Goal: Task Accomplishment & Management: Complete application form

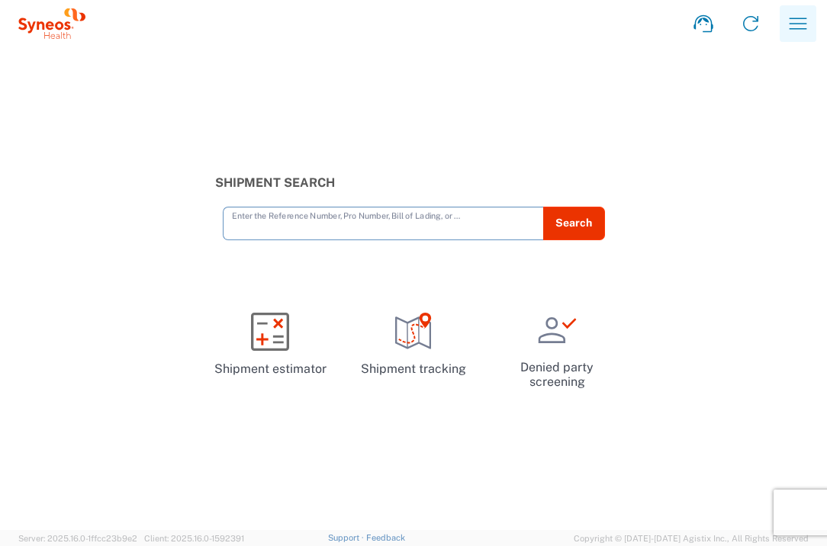
click at [786, 27] on icon "button" at bounding box center [798, 23] width 24 height 24
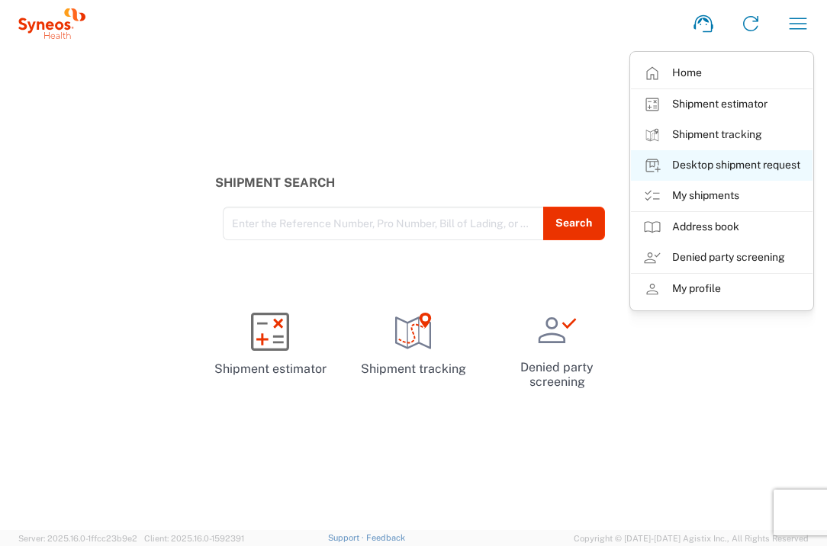
click at [741, 162] on link "Desktop shipment request" at bounding box center [722, 165] width 182 height 31
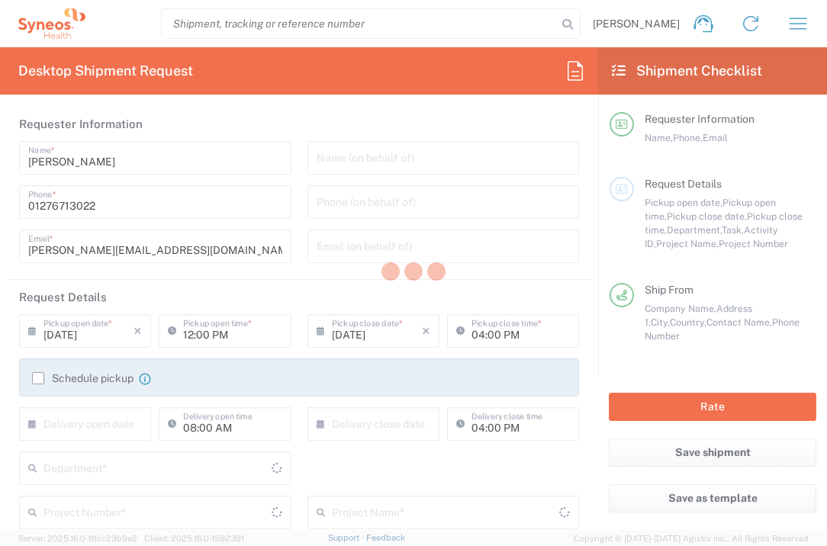
type input "3235"
type input "England"
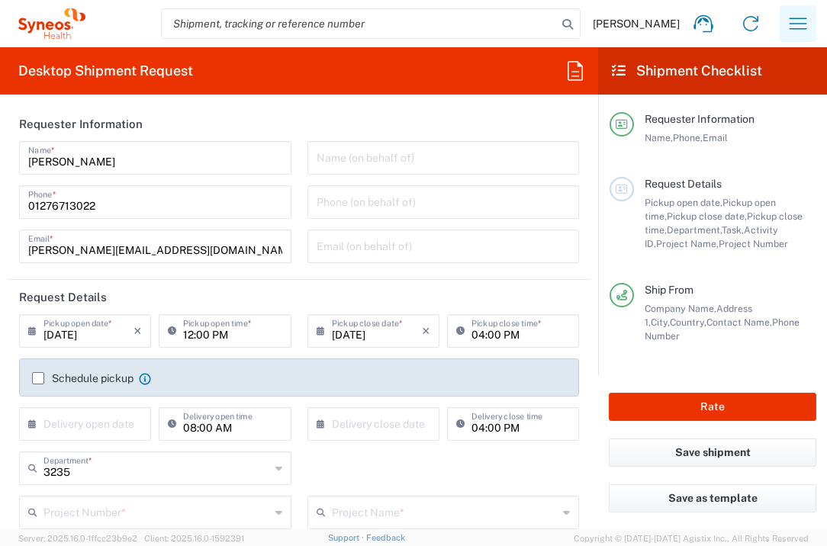
type input "United Kingdom"
click at [799, 15] on icon "button" at bounding box center [798, 23] width 24 height 24
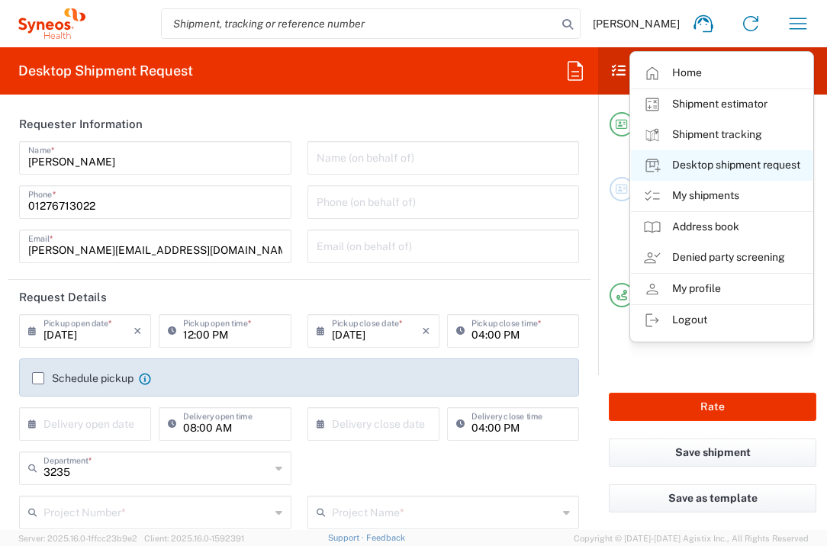
type input "Syneos Health UK Limited"
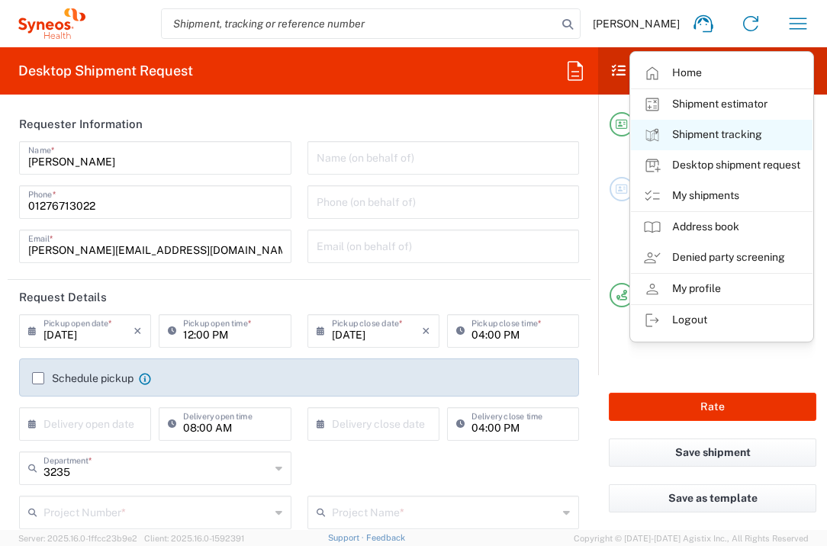
click at [732, 137] on link "Shipment tracking" at bounding box center [722, 135] width 182 height 31
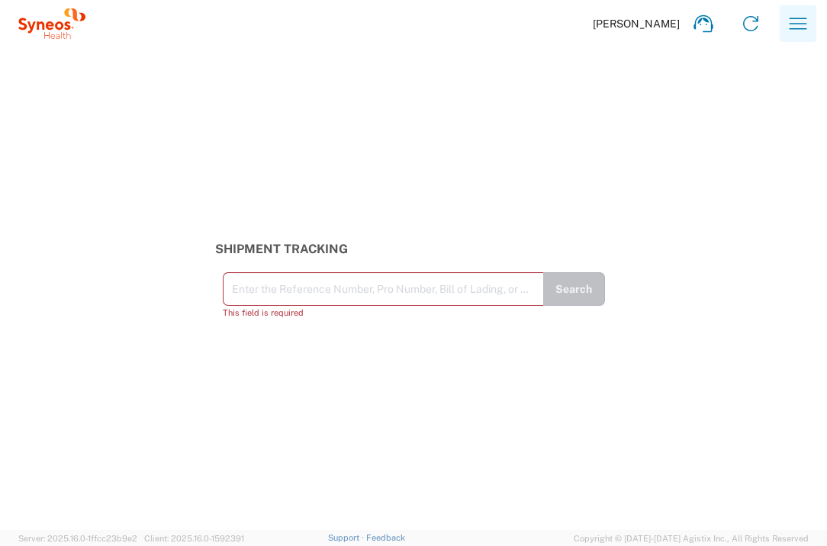
click at [793, 27] on icon "button" at bounding box center [798, 23] width 24 height 24
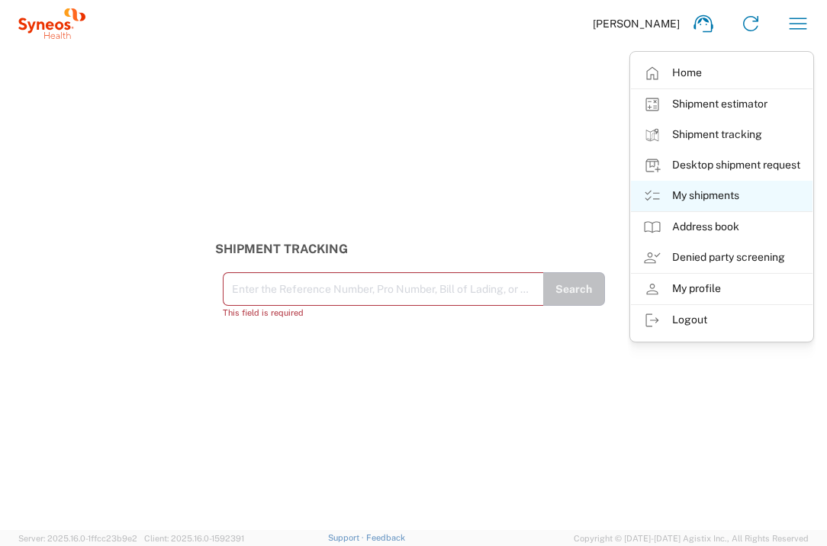
click at [724, 192] on link "My shipments" at bounding box center [722, 196] width 182 height 31
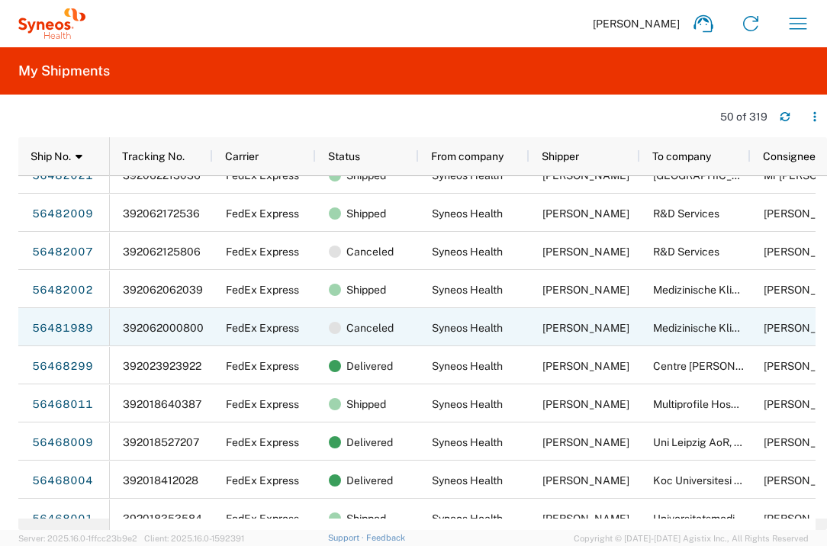
scroll to position [21, 0]
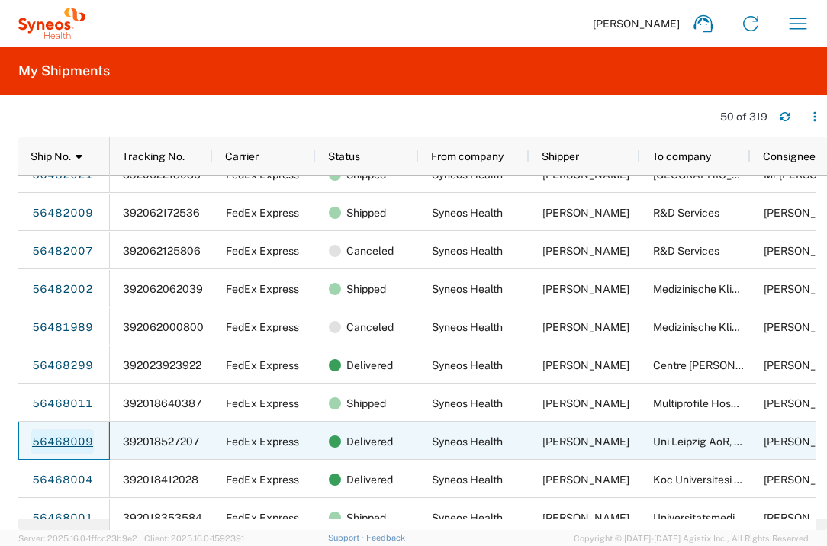
click at [69, 445] on link "56468009" at bounding box center [62, 442] width 63 height 24
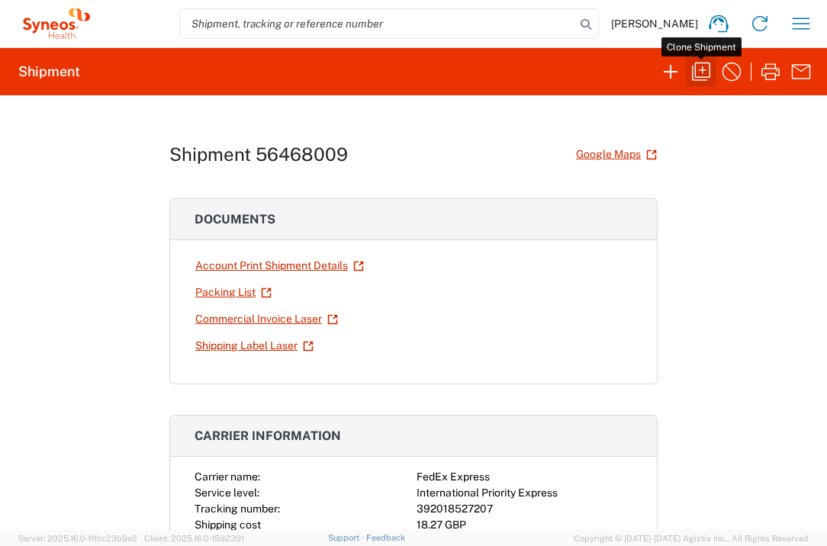
click at [709, 69] on icon "button" at bounding box center [701, 72] width 18 height 18
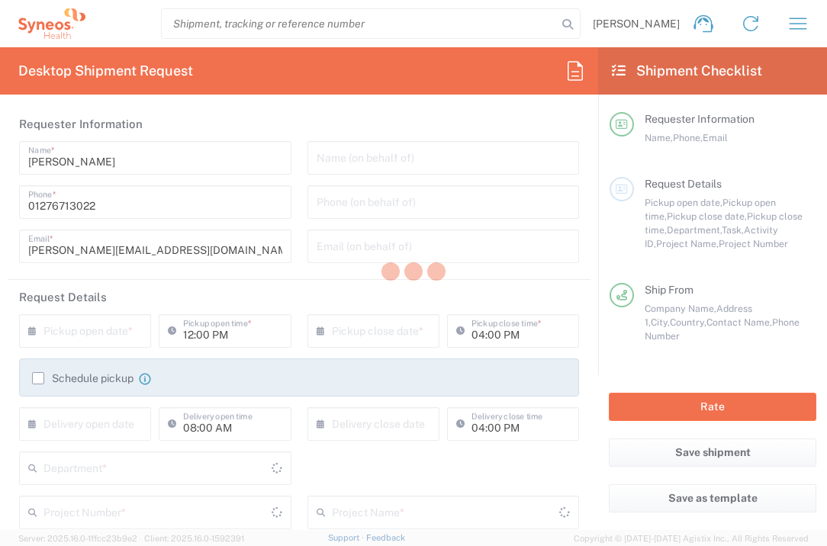
type input "England"
type input "3235"
type input "Envelope"
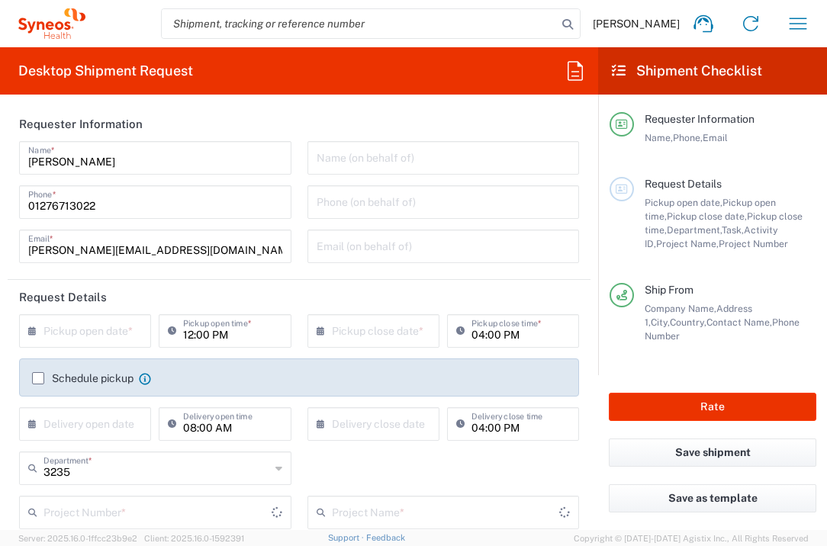
type input "7041159"
type input "Mirum 7041159"
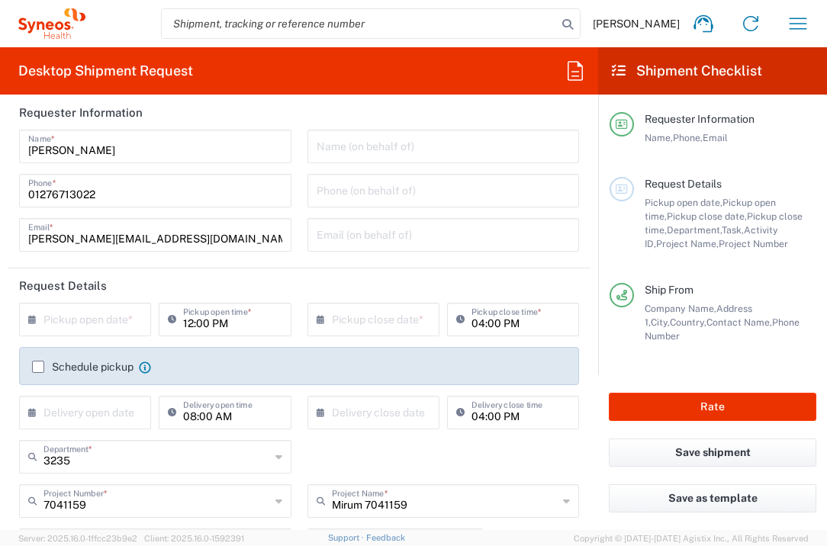
scroll to position [12, 0]
click at [123, 319] on input "text" at bounding box center [88, 317] width 90 height 27
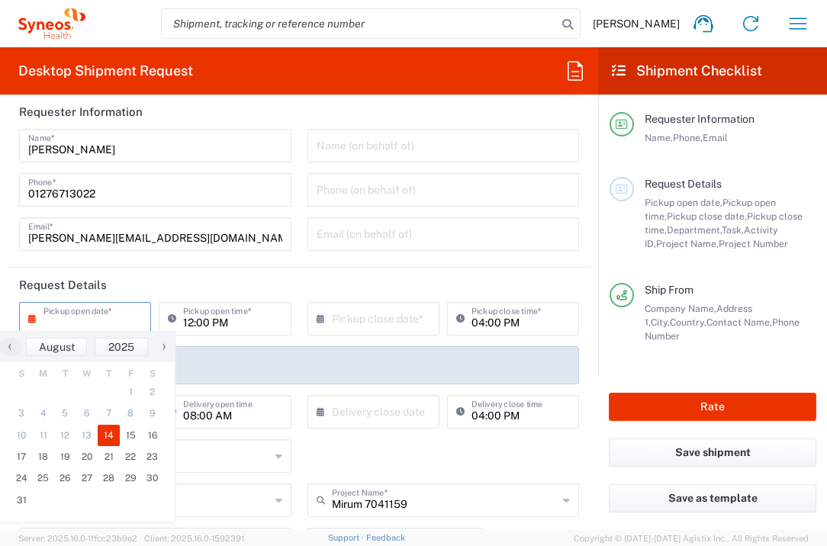
click at [108, 440] on span "14" at bounding box center [109, 435] width 22 height 21
type input "08/14/2025"
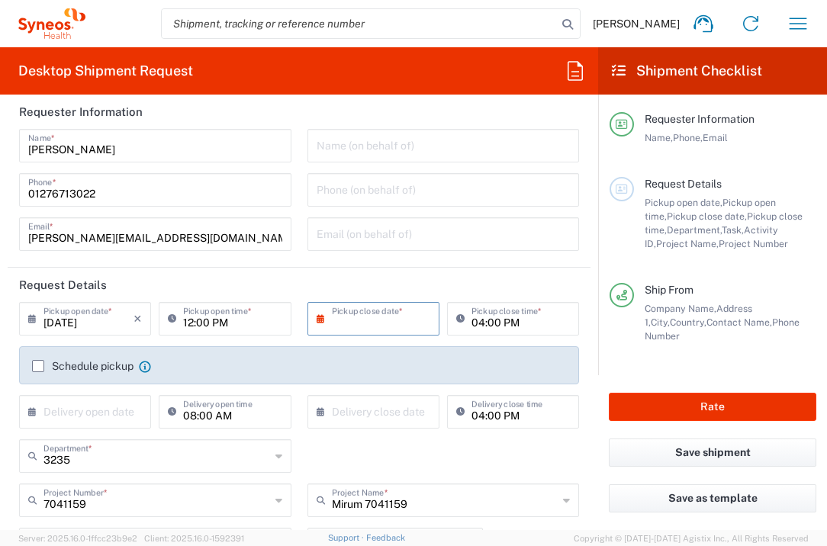
click at [368, 320] on input "text" at bounding box center [377, 317] width 90 height 27
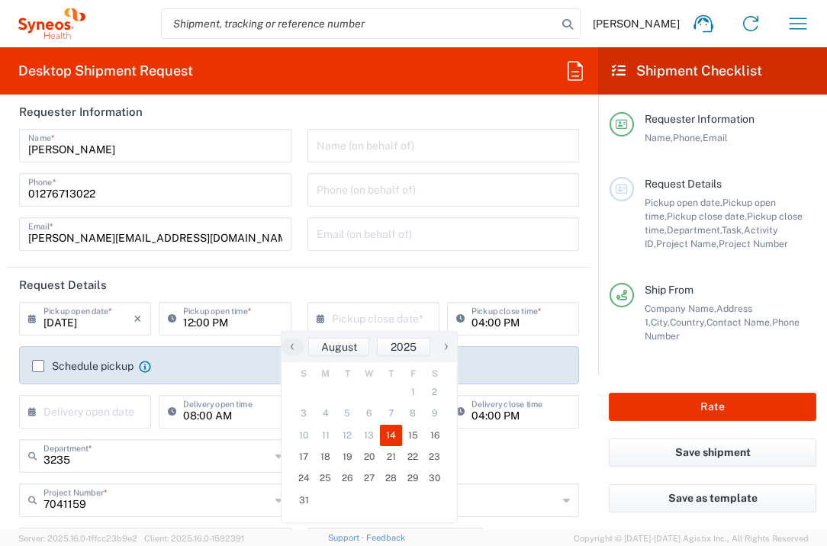
drag, startPoint x: 393, startPoint y: 437, endPoint x: 366, endPoint y: 436, distance: 26.7
click at [393, 437] on span "14" at bounding box center [391, 435] width 22 height 21
type input "08/14/2025"
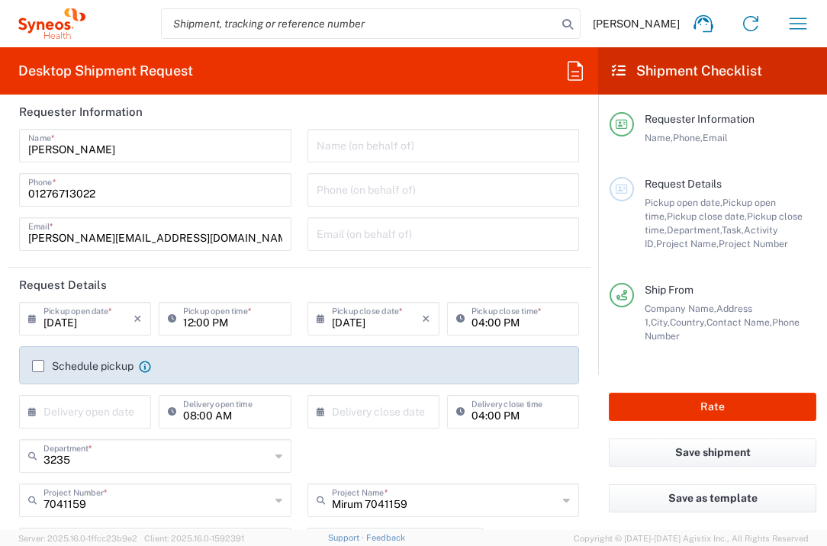
click at [84, 422] on input "text" at bounding box center [88, 410] width 90 height 27
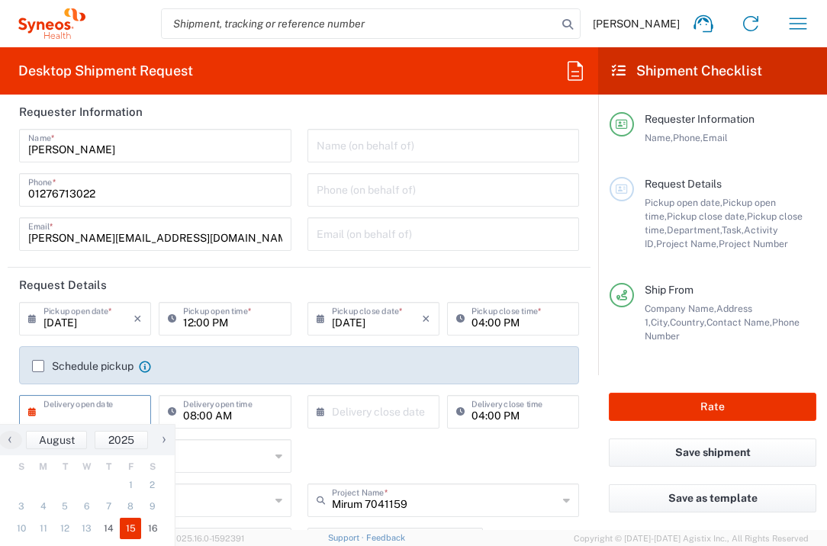
click at [133, 529] on span "15" at bounding box center [131, 528] width 22 height 21
type input "08/15/2025"
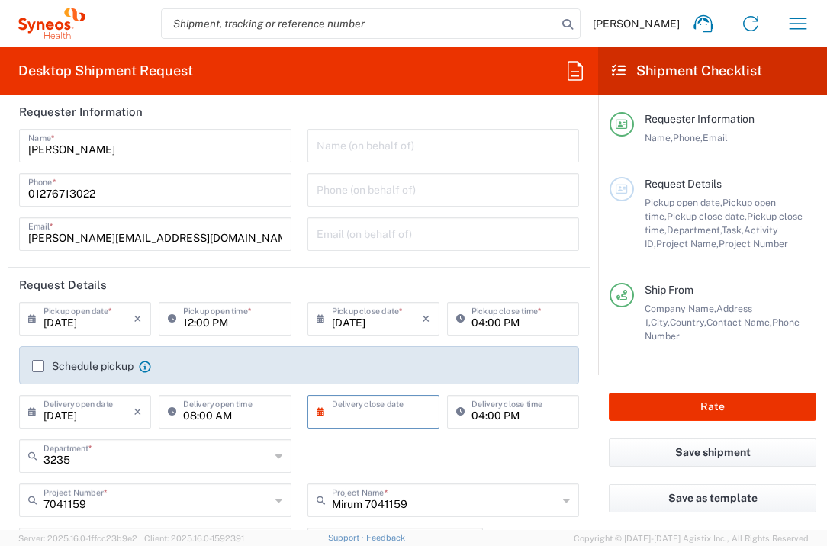
click at [409, 408] on input "text" at bounding box center [377, 410] width 90 height 27
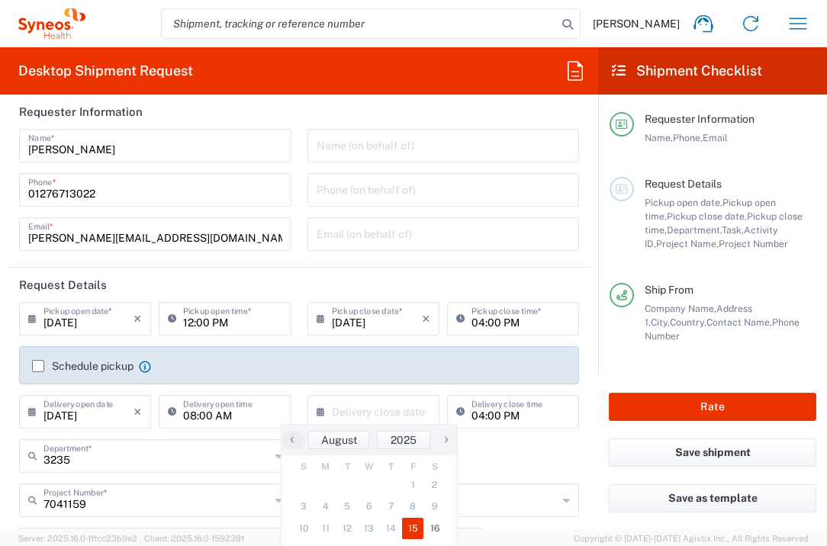
click at [409, 529] on span "15" at bounding box center [413, 528] width 22 height 21
type input "08/15/2025"
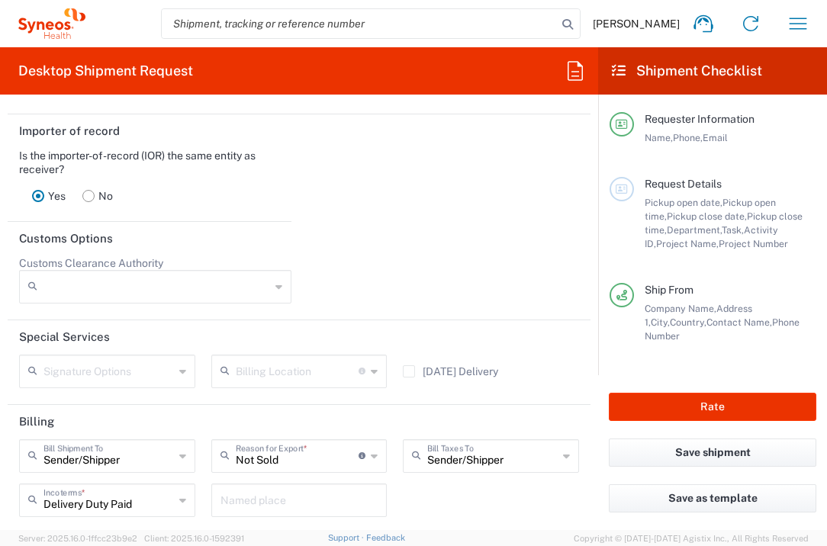
scroll to position [2084, 0]
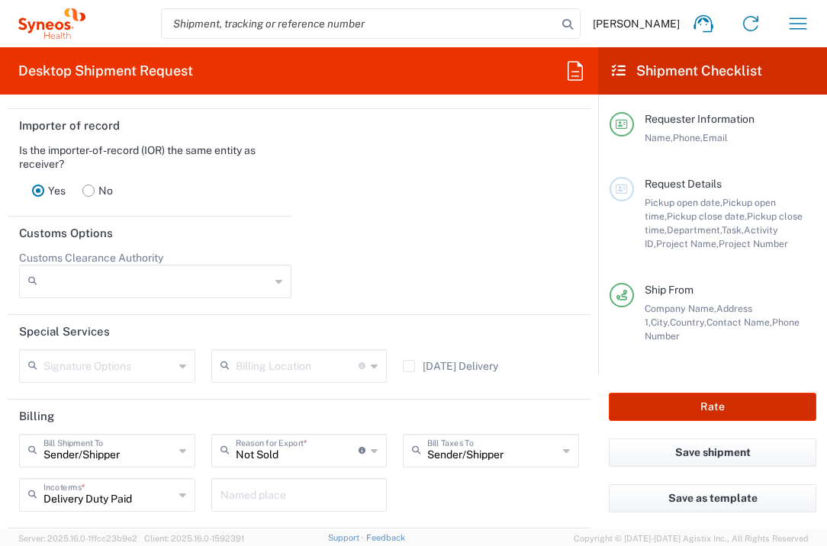
click at [656, 410] on button "Rate" at bounding box center [713, 407] width 208 height 28
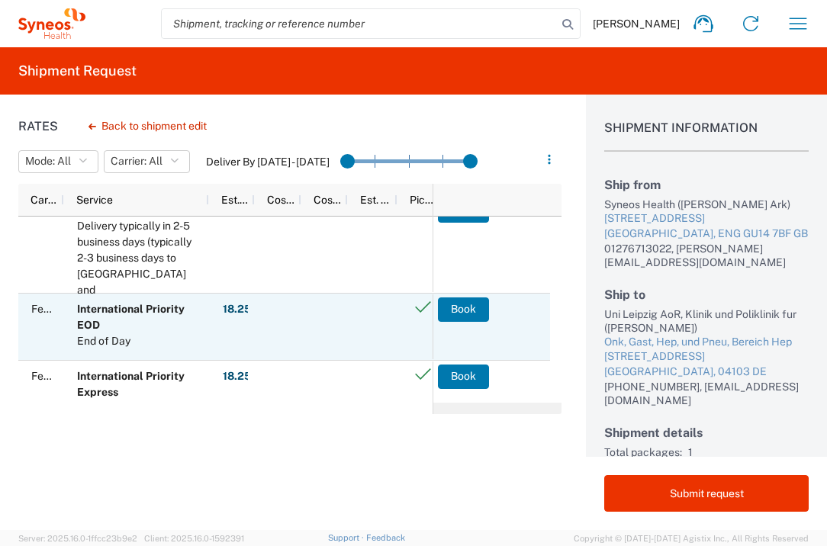
scroll to position [47, 0]
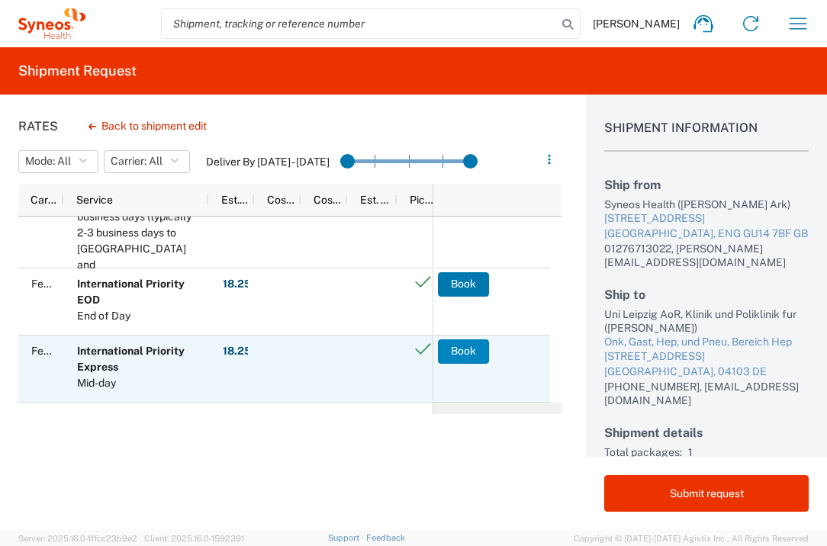
click at [465, 352] on button "Book" at bounding box center [463, 352] width 51 height 24
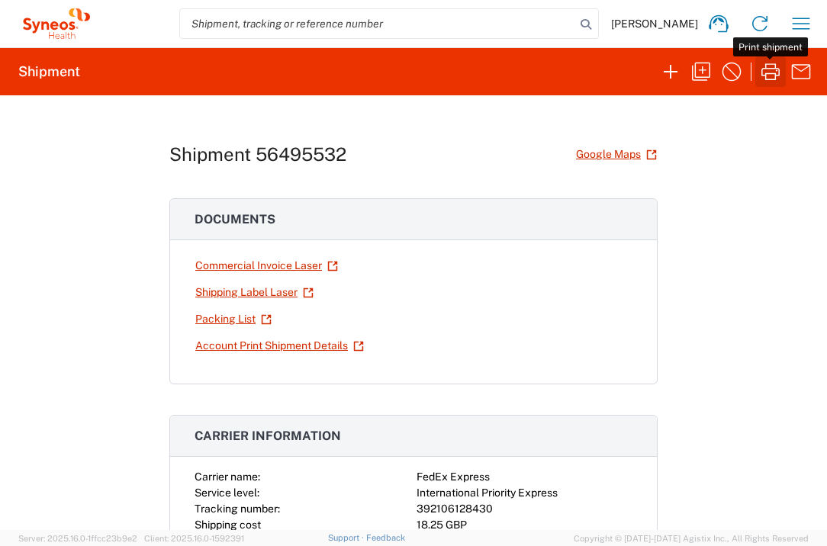
click at [760, 69] on icon "button" at bounding box center [770, 72] width 24 height 24
click at [800, 24] on icon "button" at bounding box center [801, 23] width 24 height 24
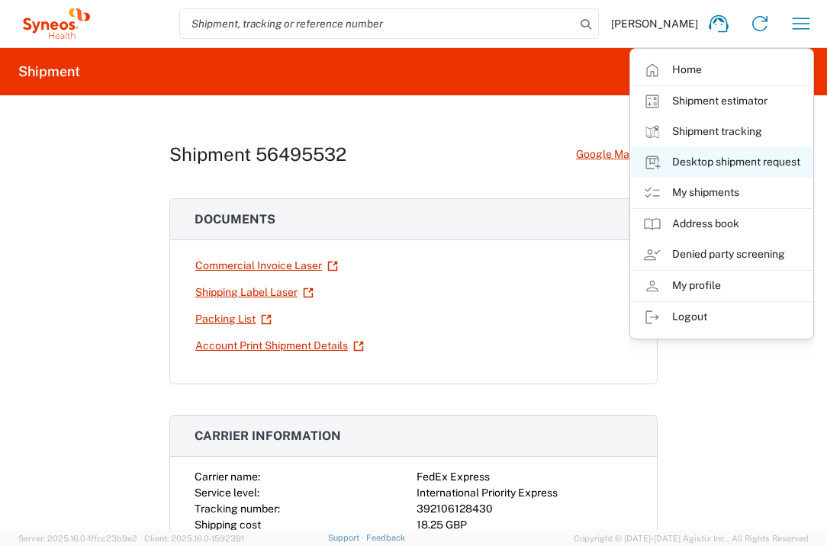
click at [745, 160] on link "Desktop shipment request" at bounding box center [722, 162] width 182 height 31
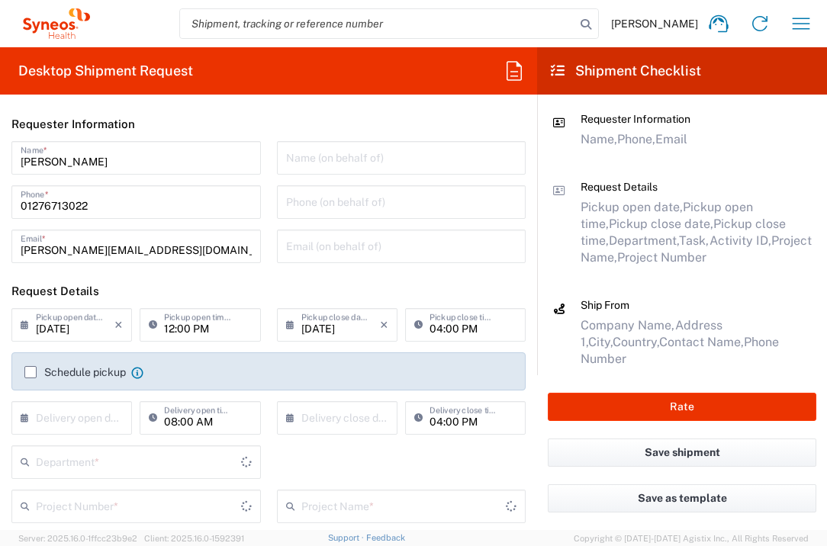
type input "England"
type input "3235"
drag, startPoint x: 66, startPoint y: 420, endPoint x: 82, endPoint y: 412, distance: 18.1
click at [66, 420] on input "text" at bounding box center [75, 417] width 79 height 27
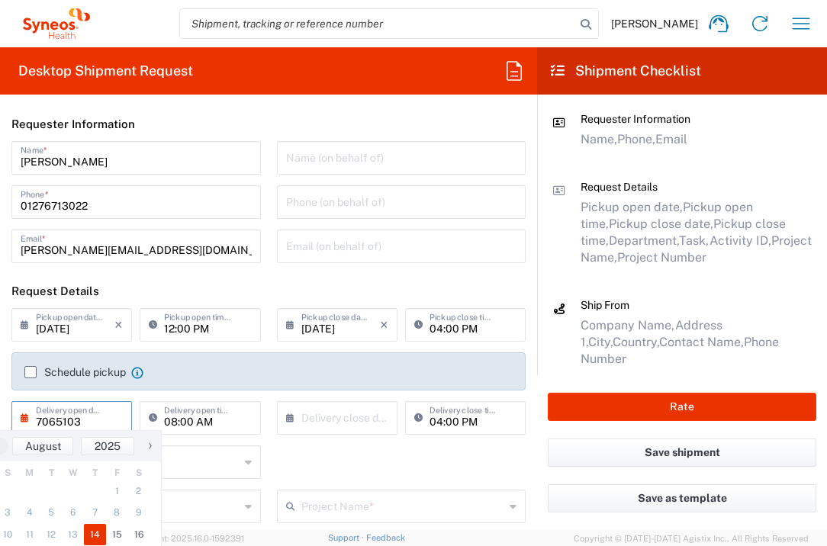
type input "Invalid date"
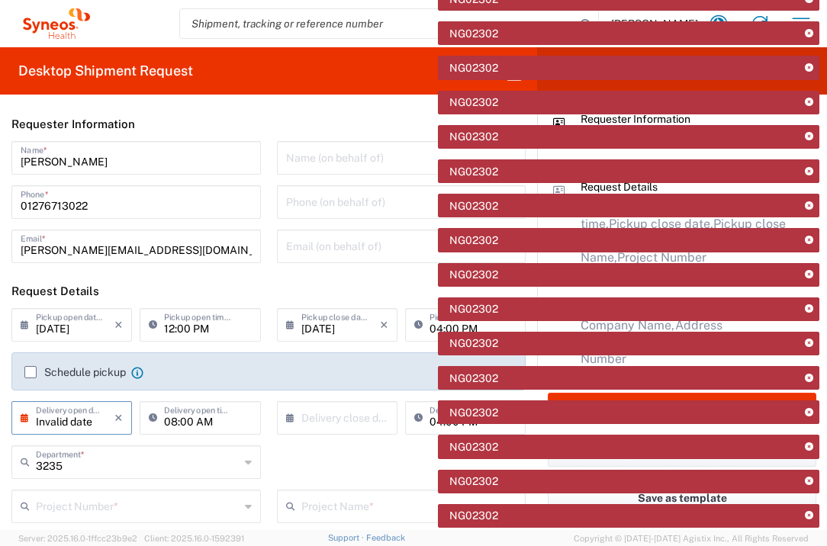
click at [98, 423] on input "Invalid date" at bounding box center [75, 417] width 79 height 27
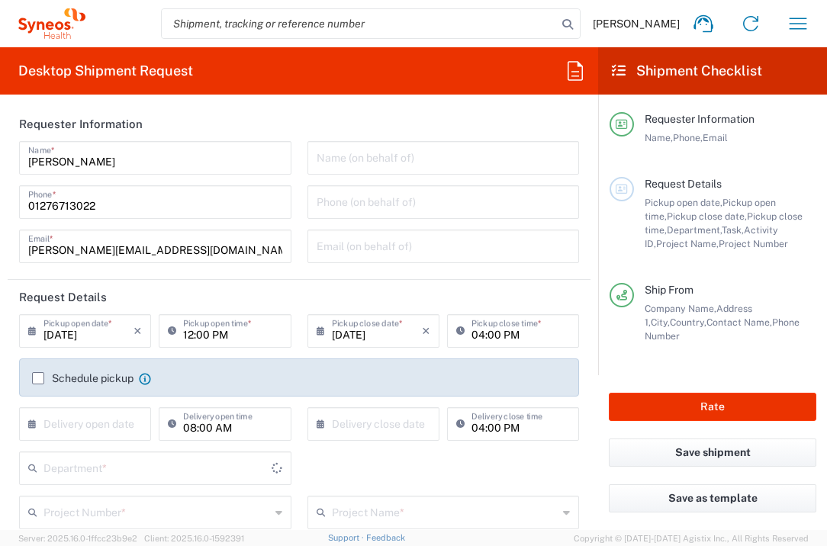
type input "England"
type input "3235"
type input "United Kingdom"
type input "Syneos Health UK Limited"
click at [80, 425] on input "text" at bounding box center [88, 423] width 90 height 27
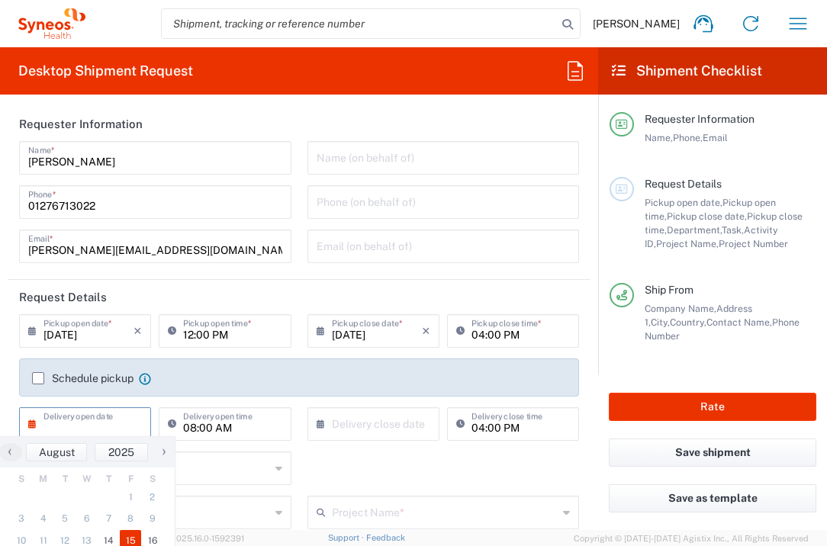
click at [135, 540] on span "15" at bounding box center [131, 540] width 22 height 21
type input "08/15/2025"
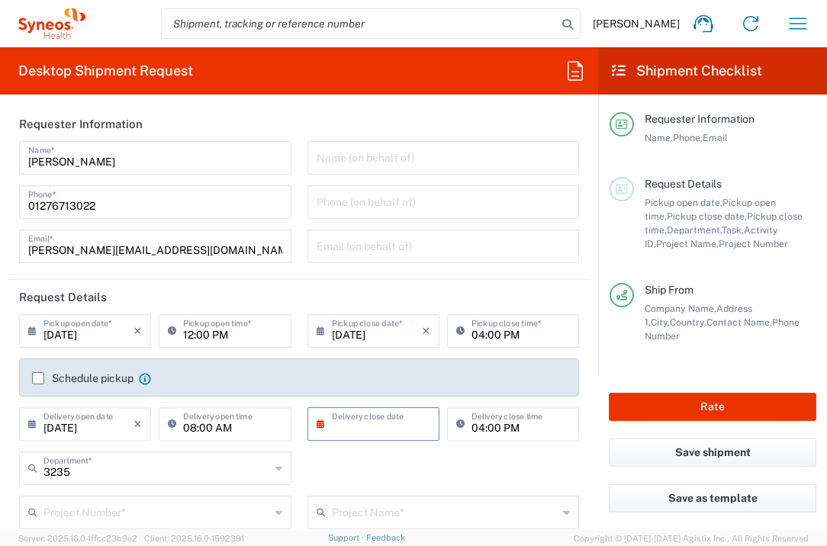
click at [364, 433] on input "text" at bounding box center [377, 423] width 90 height 27
click at [420, 539] on span "15" at bounding box center [413, 540] width 22 height 21
type input "08/15/2025"
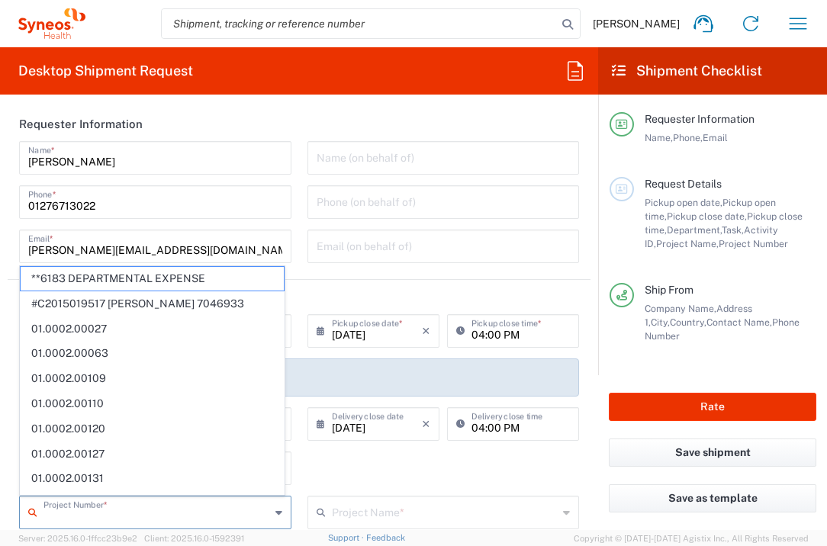
click at [172, 503] on input "text" at bounding box center [156, 511] width 227 height 27
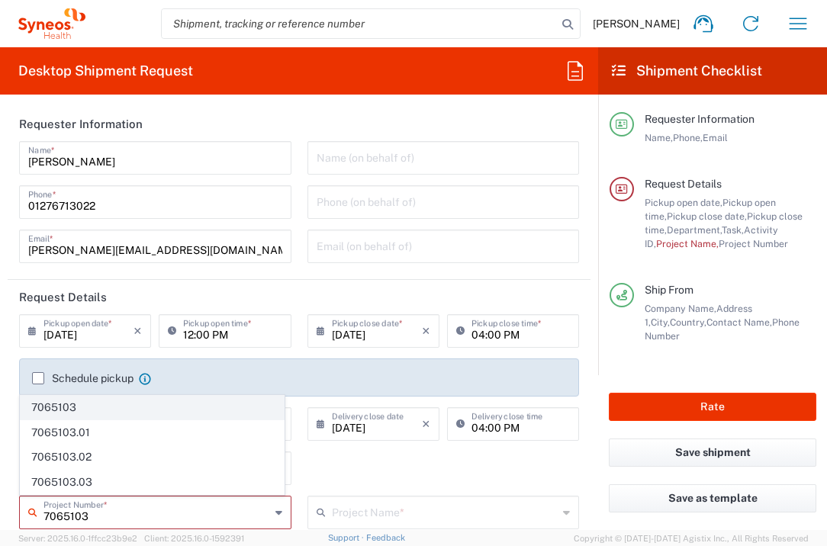
type input "7065103"
click at [111, 402] on span "7065103" at bounding box center [152, 408] width 263 height 24
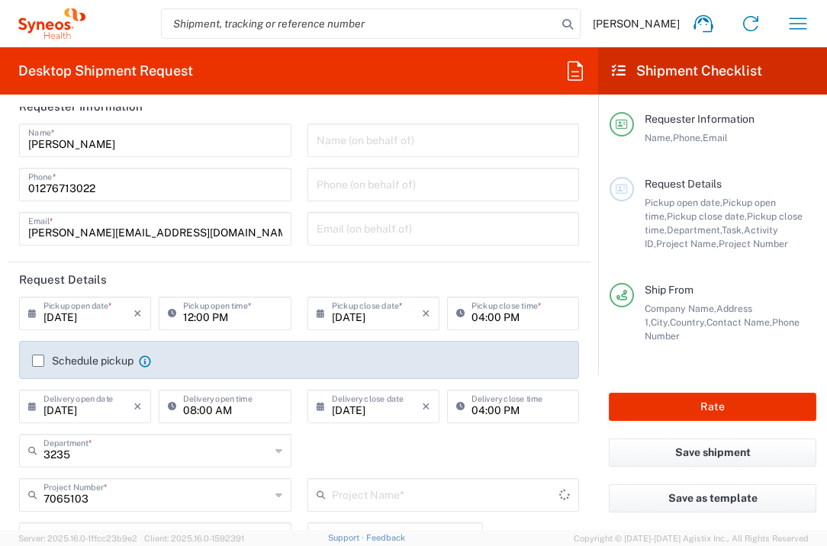
type input "Vir 7065103"
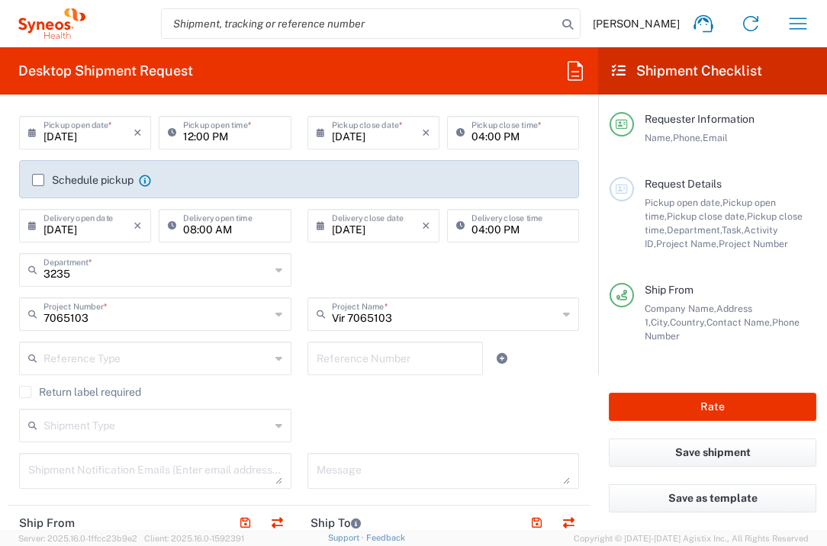
scroll to position [573, 0]
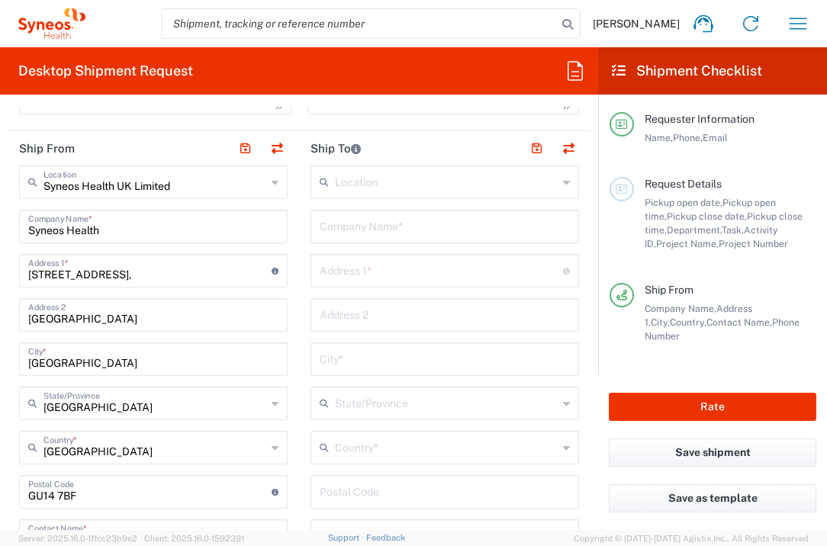
click at [376, 218] on input "text" at bounding box center [445, 225] width 250 height 27
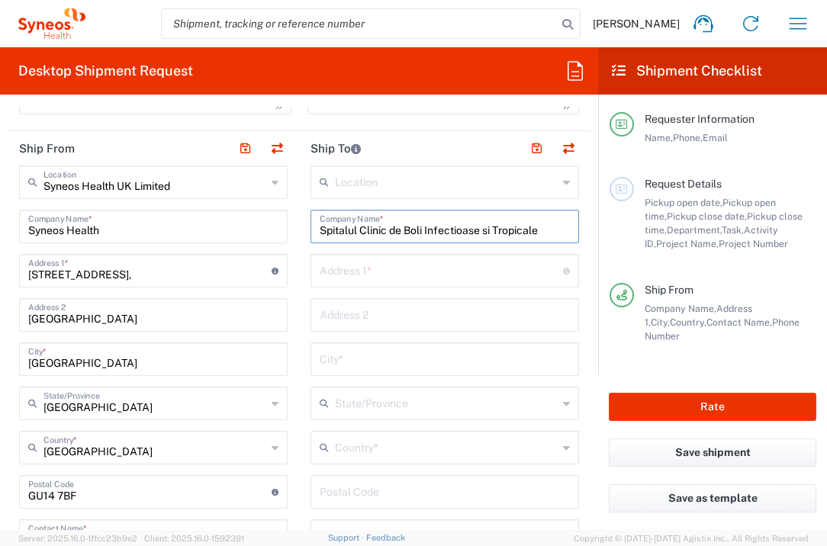
type input "Spitalul Clinic de Boli Infectioase si Tropicale"
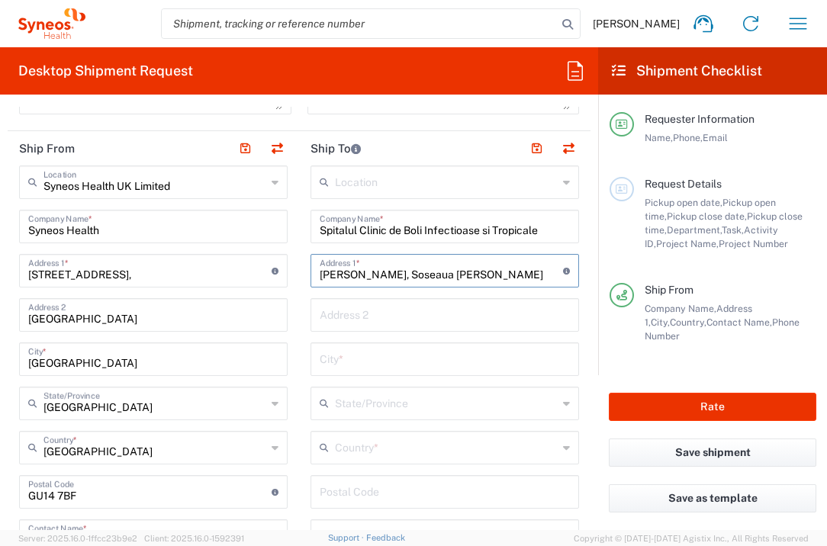
type input "Dr. Victor Babes, Soseaua Mihai Bravu"
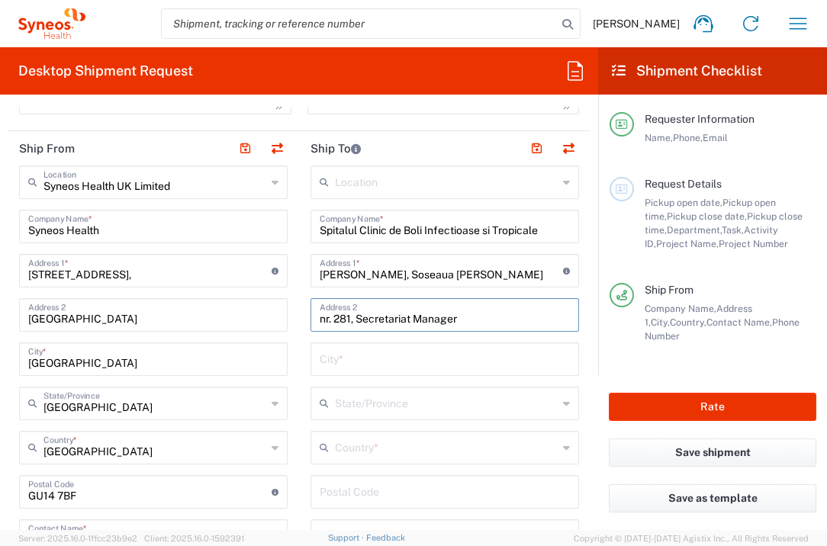
type input "nr. 281, Secretariat Manager"
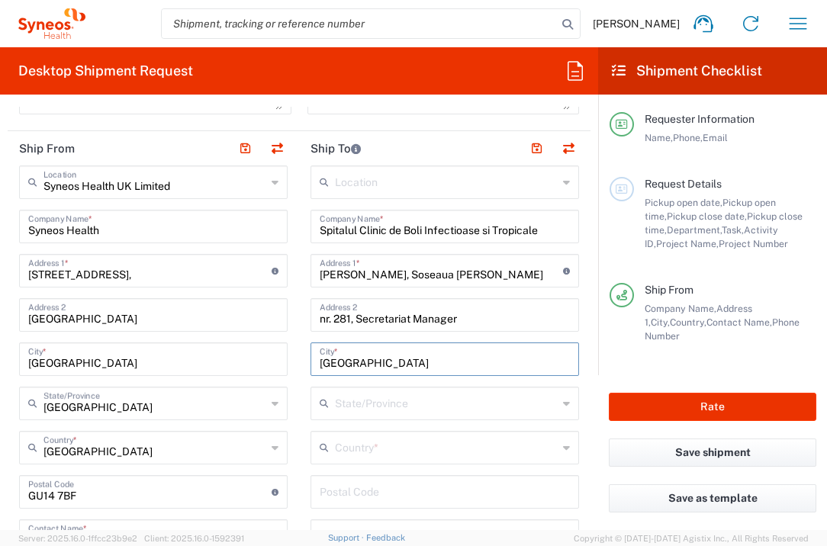
type input "Bucharest"
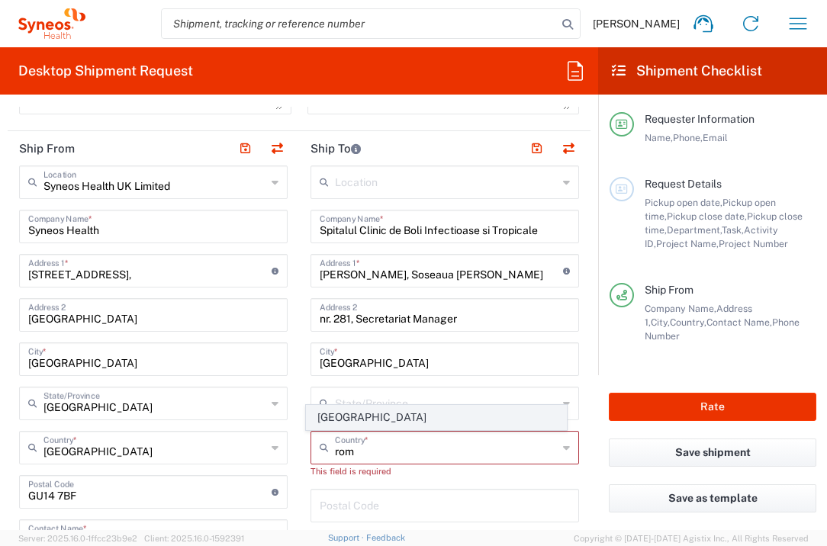
click at [325, 414] on span "Romania" at bounding box center [437, 418] width 260 height 24
type input "Romania"
type input "Sender/Shipper"
type input "Delivery Duty Paid"
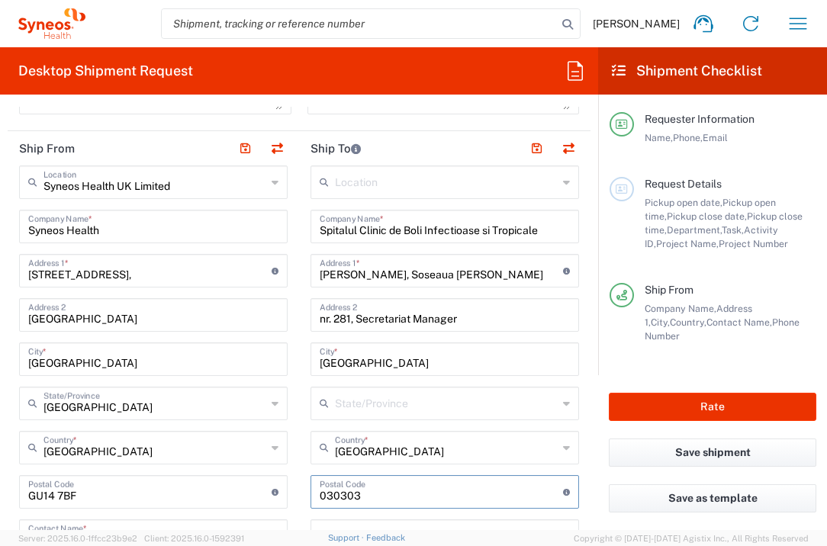
type input "030303"
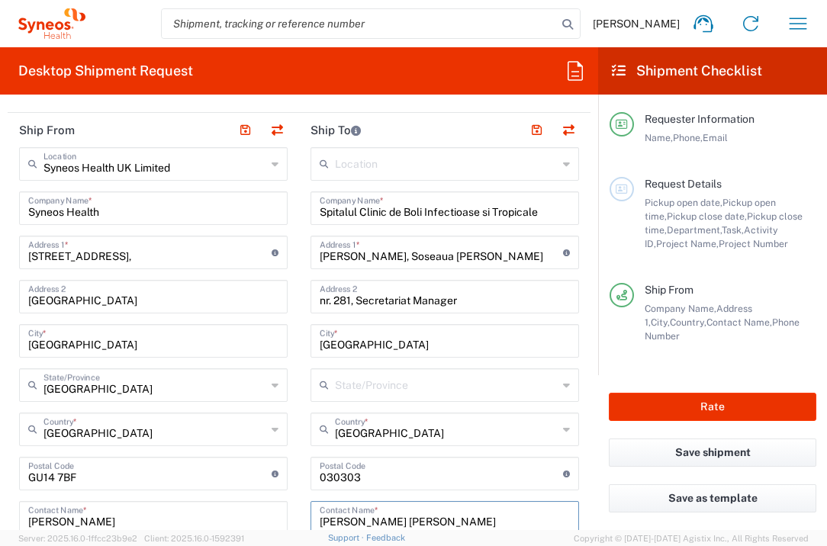
type input "Dr. Simin Aysel Florescu"
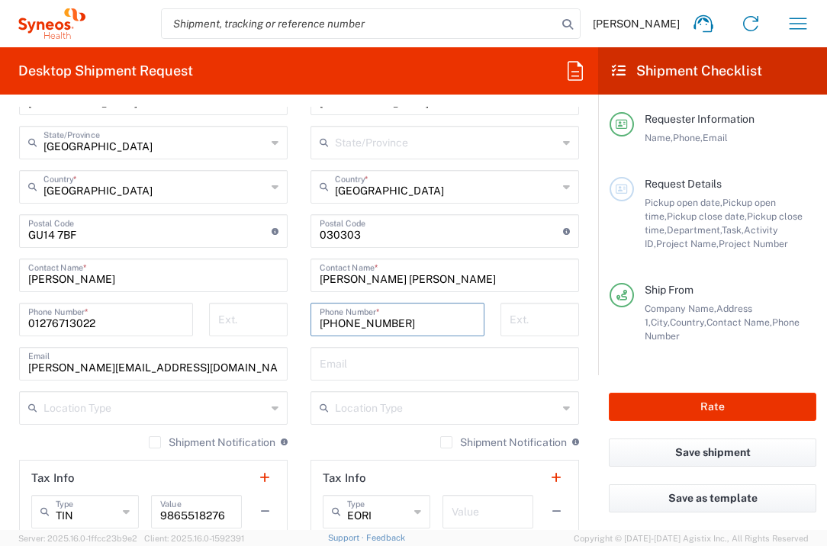
type input "+40213172727"
type input "103"
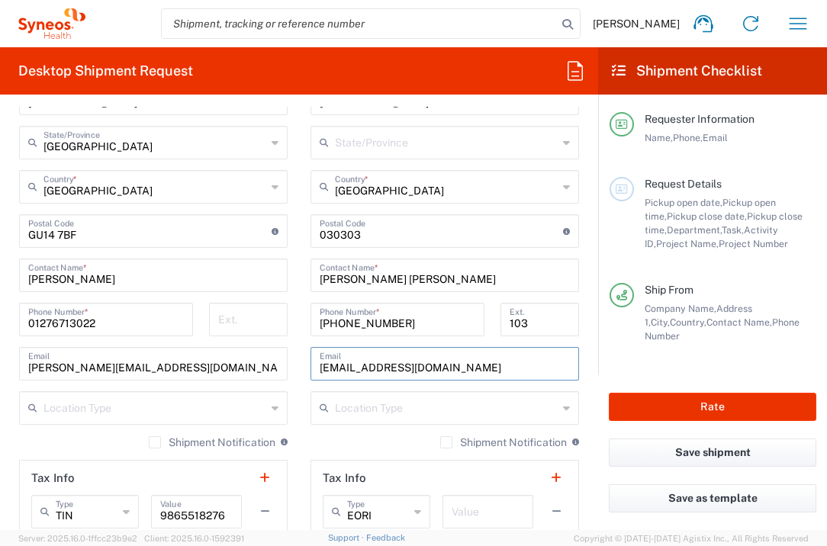
type input "office@spitalulbabes.ro"
click at [452, 525] on div "Value" at bounding box center [488, 512] width 91 height 34
click at [452, 514] on input "text" at bounding box center [488, 510] width 72 height 27
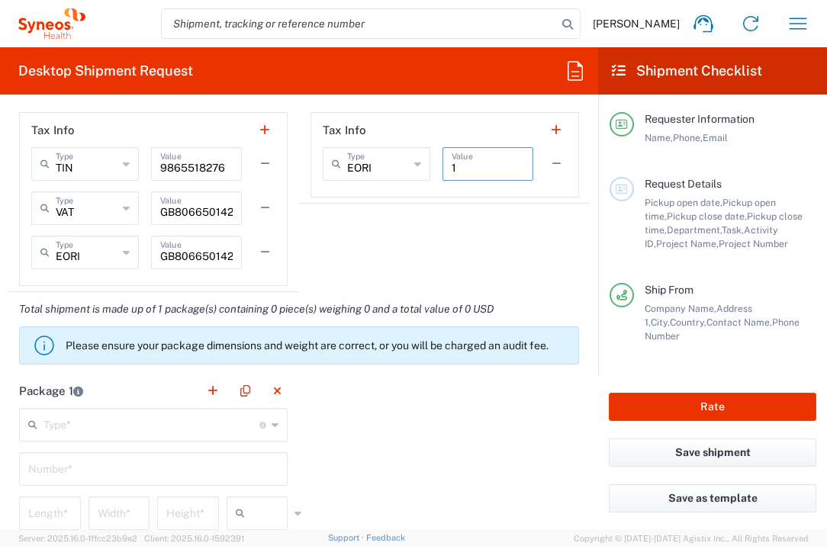
scroll to position [1263, 0]
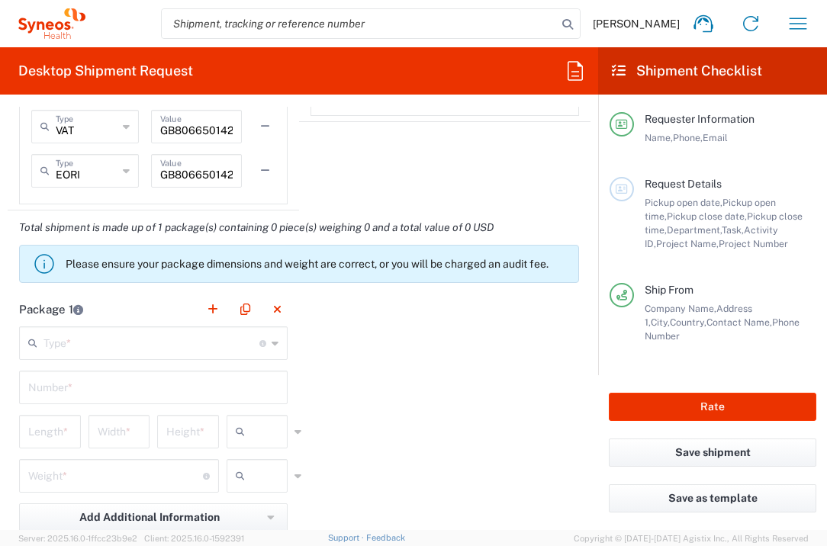
type input "1"
click at [217, 341] on input "text" at bounding box center [151, 342] width 216 height 27
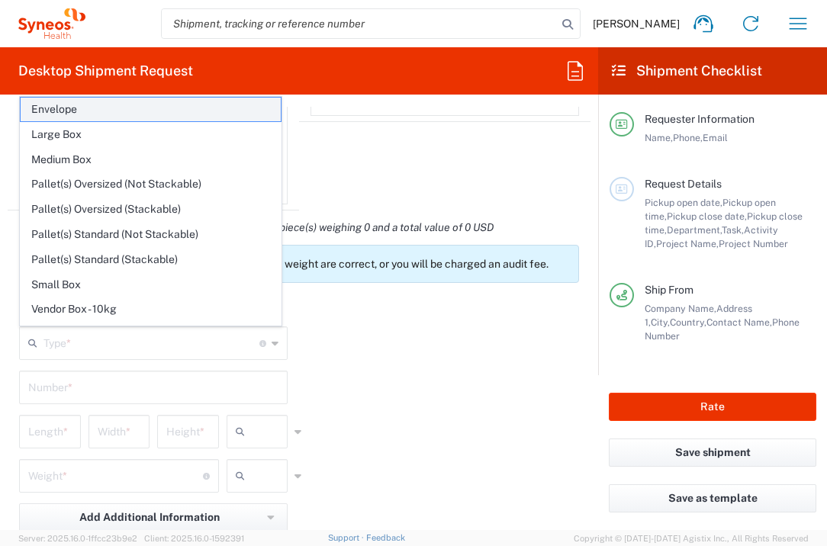
click at [143, 112] on span "Envelope" at bounding box center [151, 110] width 260 height 24
type input "Envelope"
type input "1"
type input "9.5"
type input "12.5"
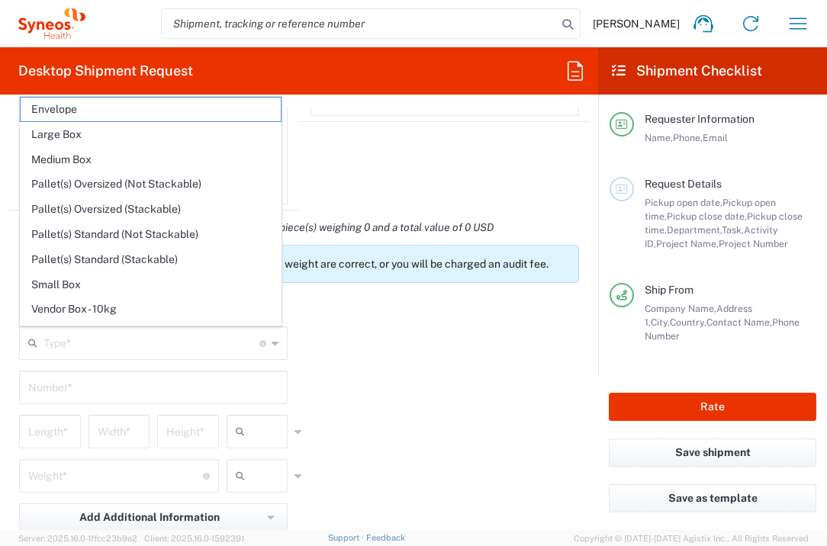
type input "0.25"
type input "in"
type input "0.45"
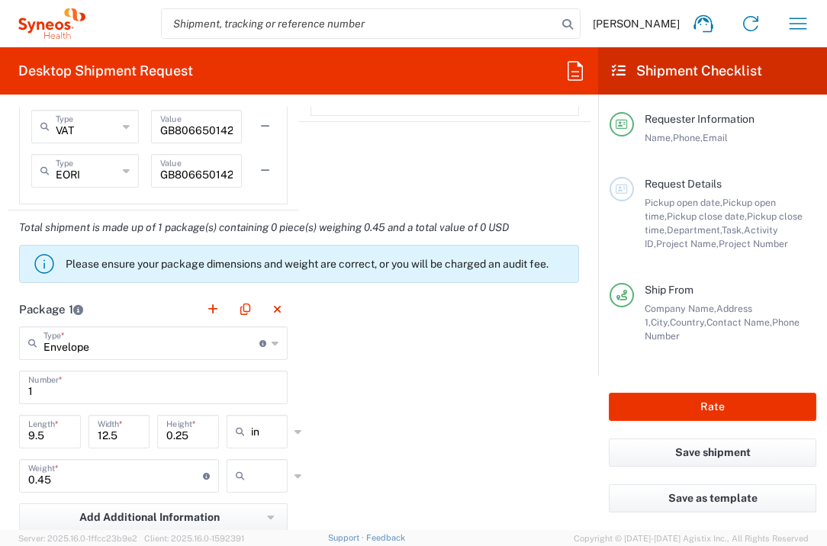
click at [254, 478] on input "text" at bounding box center [270, 476] width 38 height 24
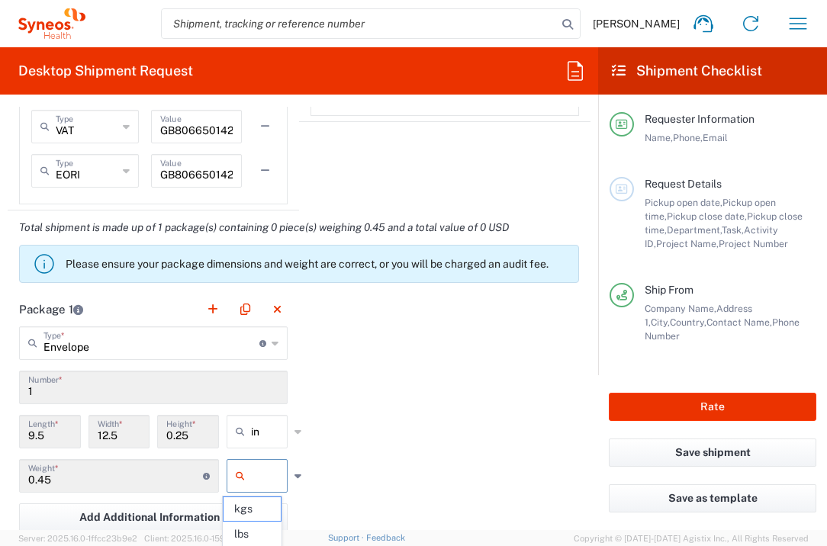
click at [259, 536] on span "lbs" at bounding box center [252, 535] width 57 height 24
type input "lbs"
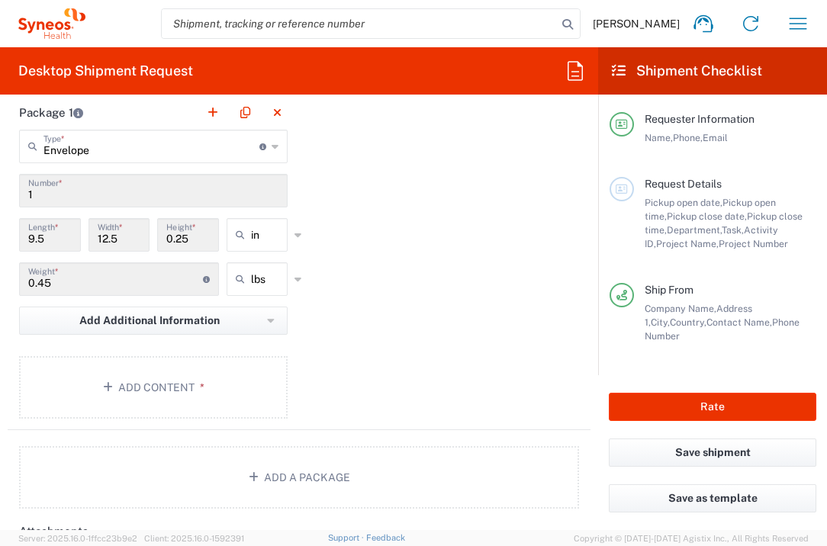
scroll to position [1461, 0]
click at [215, 374] on button "Add Content *" at bounding box center [153, 387] width 269 height 63
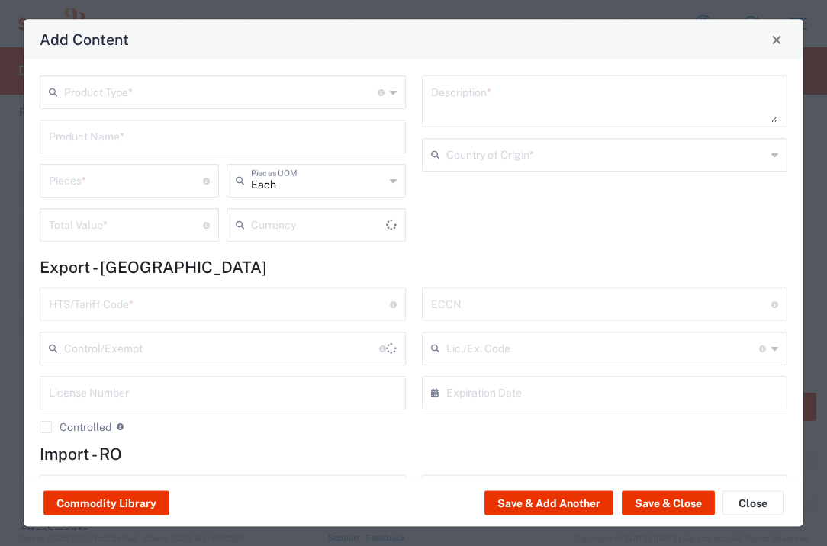
type input "US Dollar"
click at [282, 94] on input "text" at bounding box center [221, 91] width 314 height 27
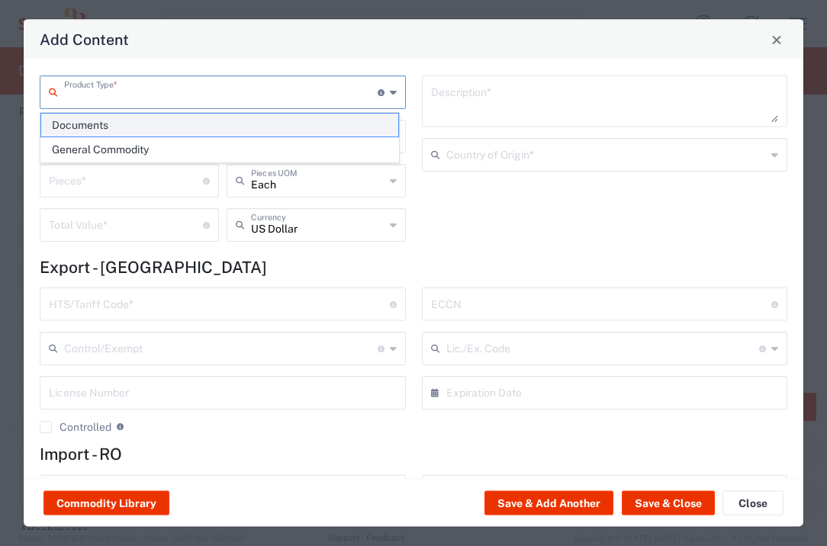
click at [260, 125] on span "Documents" at bounding box center [219, 126] width 357 height 24
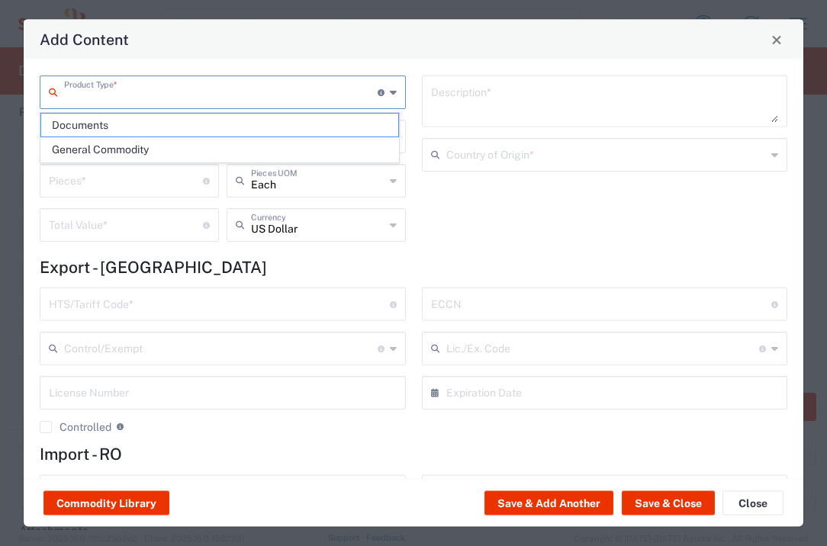
type input "Documents"
type input "1"
type textarea "Documents"
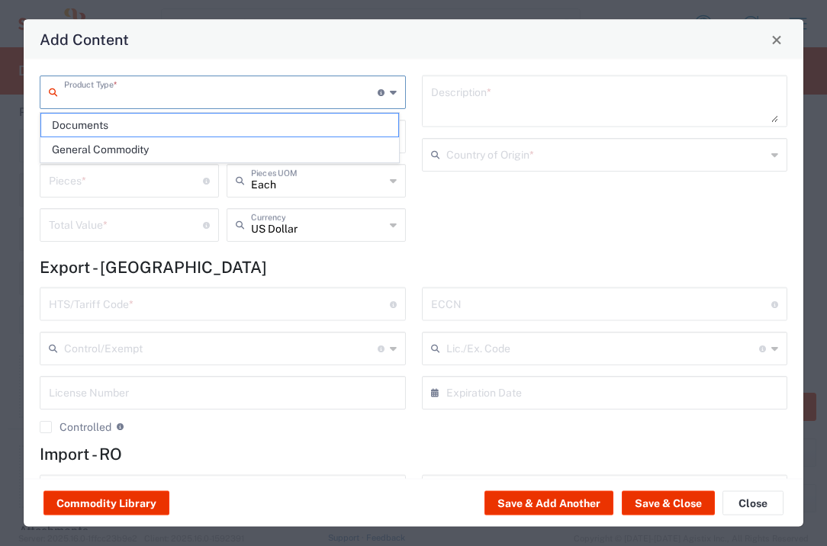
type input "United Kingdom"
type input "0000.00.0000"
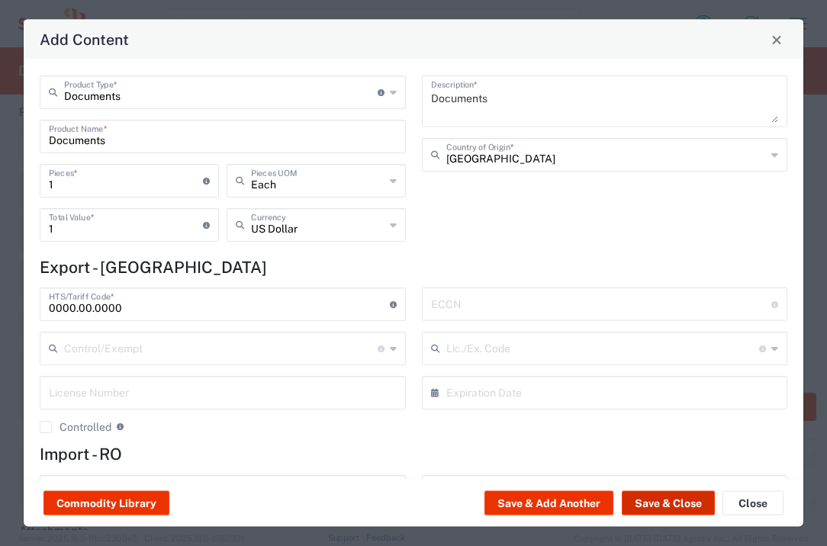
click at [654, 502] on button "Save & Close" at bounding box center [668, 503] width 93 height 24
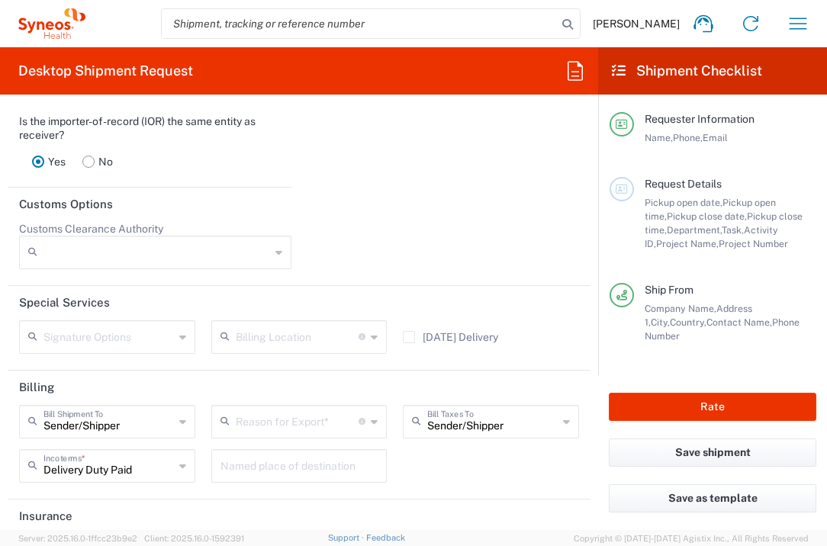
scroll to position [2163, 0]
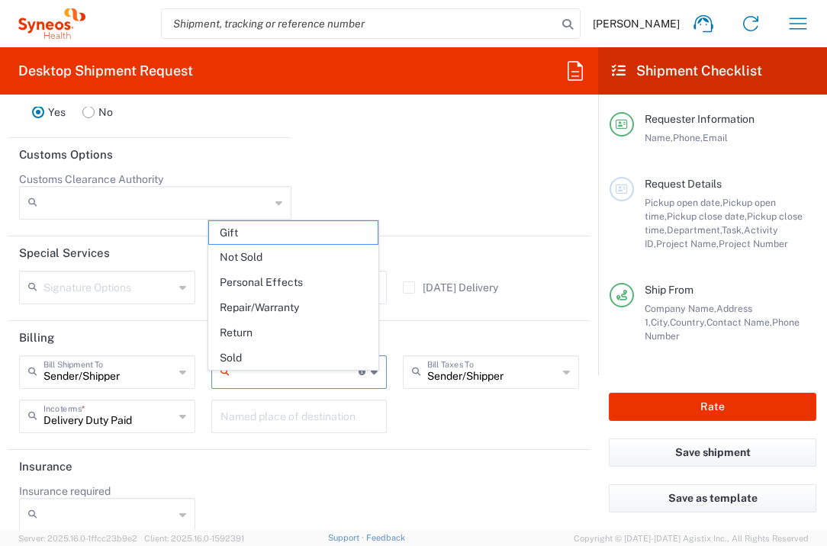
click at [330, 385] on input "text" at bounding box center [298, 371] width 124 height 27
click at [275, 249] on span "Not Sold" at bounding box center [293, 258] width 169 height 24
type input "Not Sold"
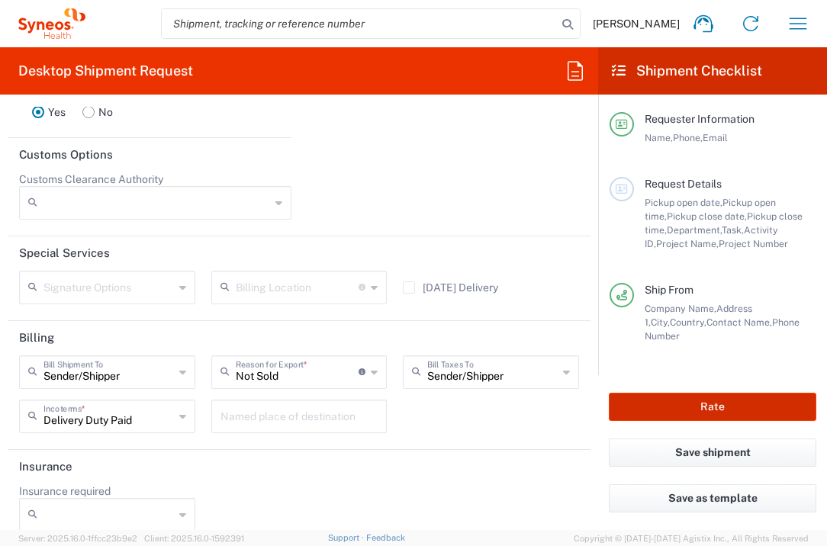
click at [662, 403] on button "Rate" at bounding box center [713, 407] width 208 height 28
type input "7065103"
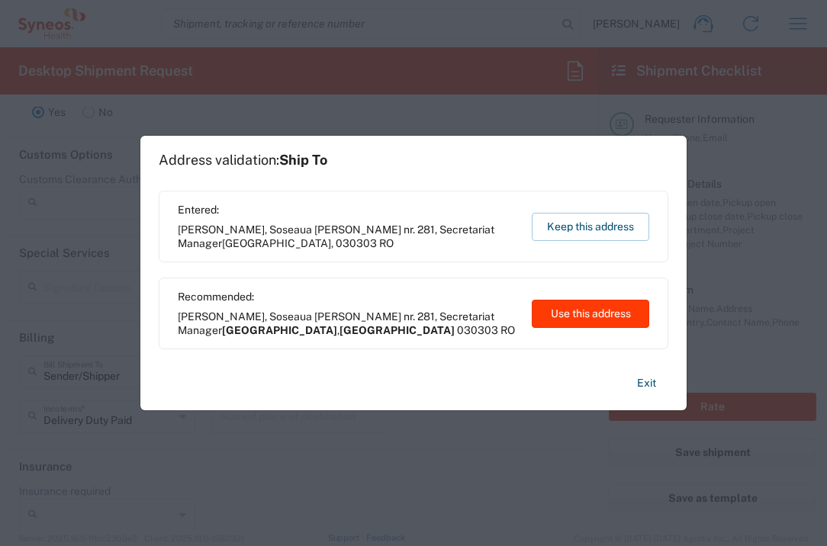
click at [584, 312] on button "Use this address" at bounding box center [590, 314] width 117 height 28
type input "București"
type input "Romania"
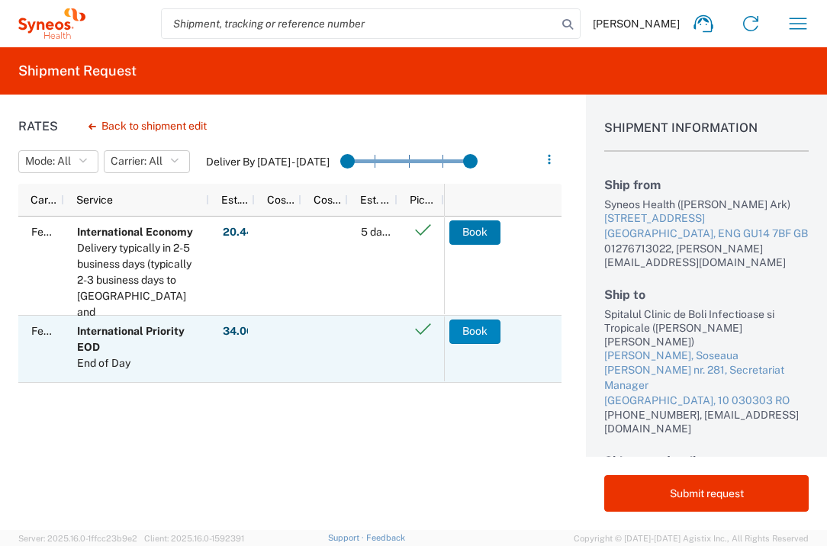
click at [471, 330] on button "Book" at bounding box center [474, 332] width 51 height 24
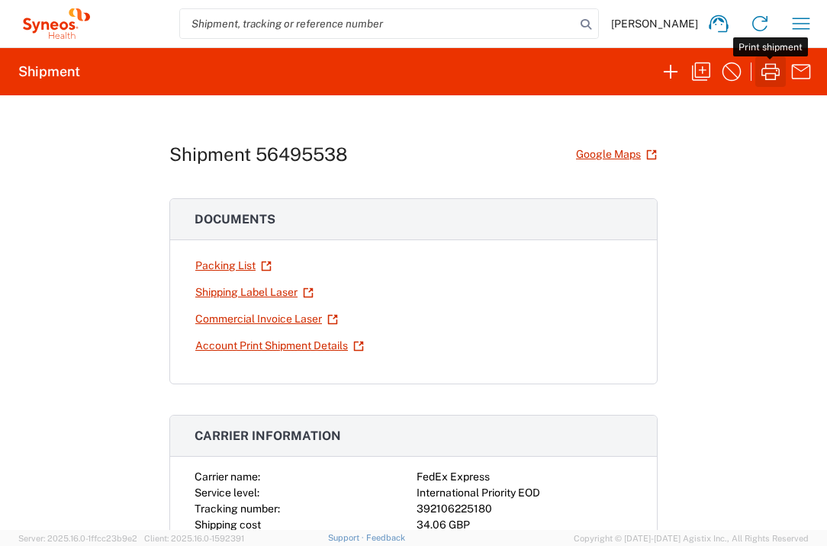
click at [772, 76] on icon "button" at bounding box center [770, 72] width 24 height 24
click at [800, 28] on icon "button" at bounding box center [802, 23] width 18 height 11
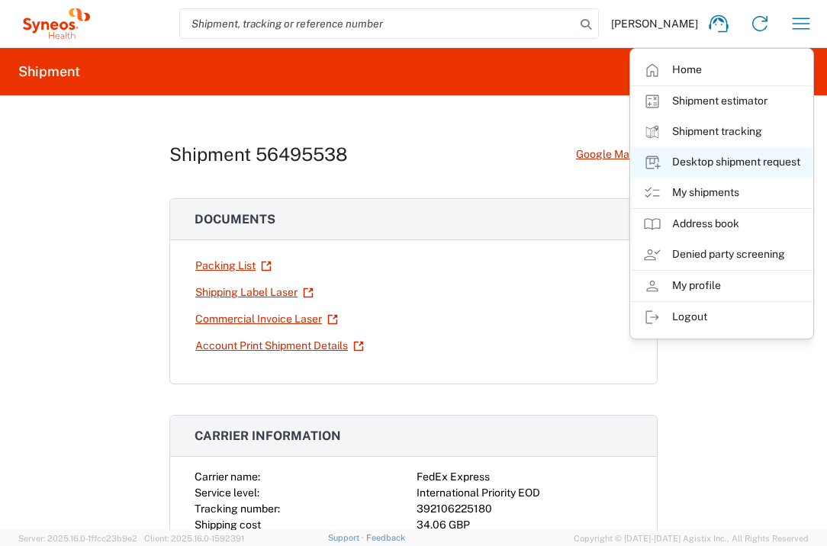
click at [755, 166] on link "Desktop shipment request" at bounding box center [722, 162] width 182 height 31
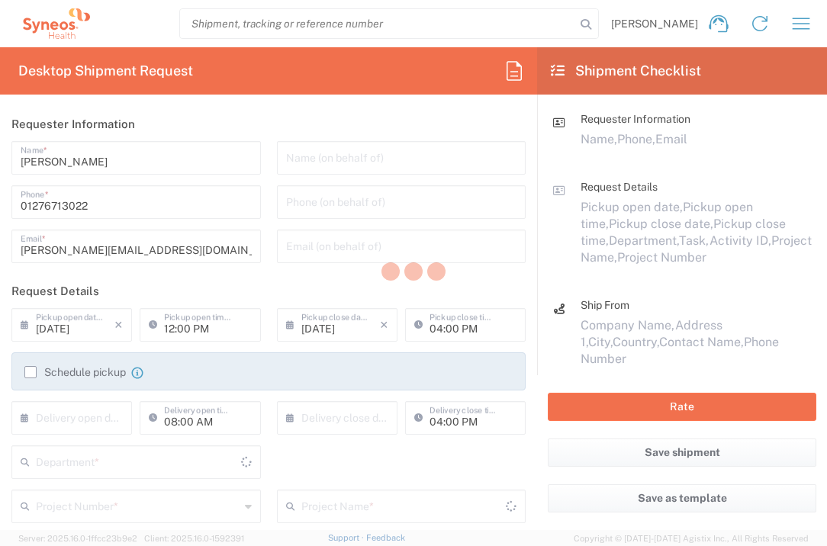
type input "England"
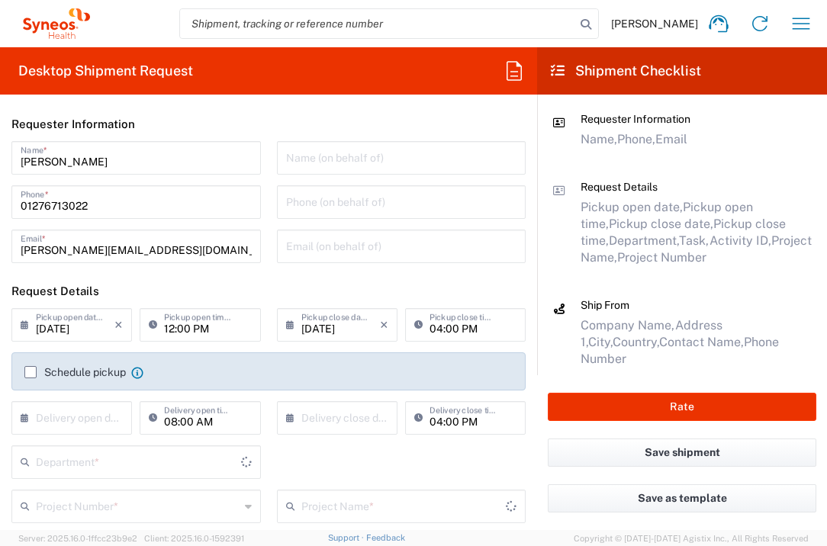
type input "3235"
click at [72, 420] on input "text" at bounding box center [75, 417] width 79 height 27
click at [124, 532] on span "15" at bounding box center [117, 534] width 22 height 21
type input "08/15/2025"
click at [312, 422] on input "text" at bounding box center [340, 417] width 79 height 27
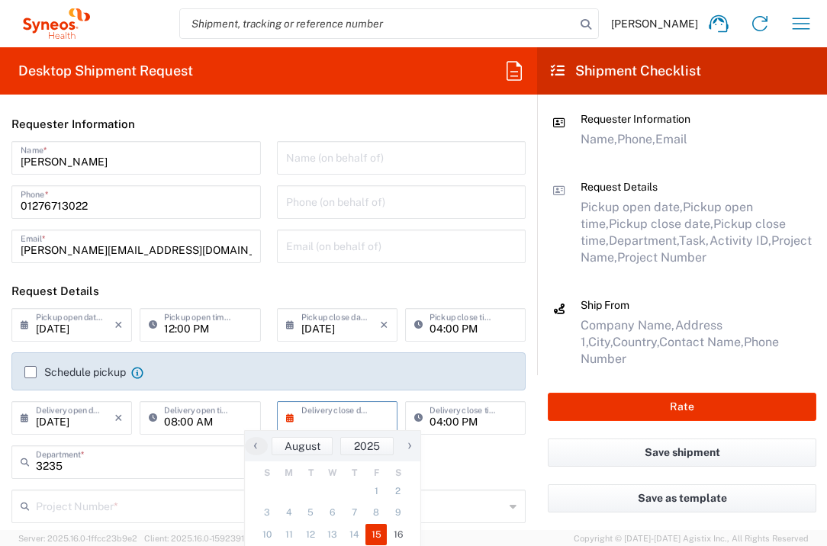
click at [383, 529] on span "15" at bounding box center [376, 534] width 22 height 21
type input "08/15/2025"
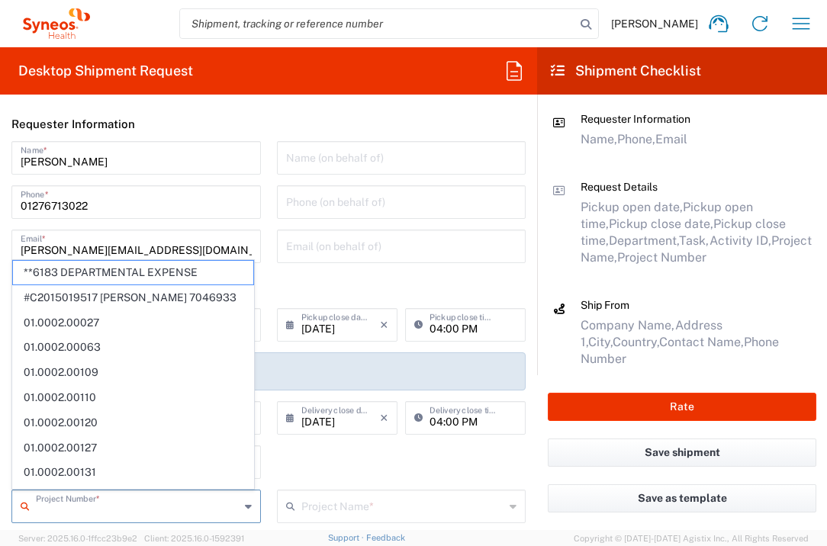
click at [159, 506] on input "text" at bounding box center [138, 505] width 204 height 27
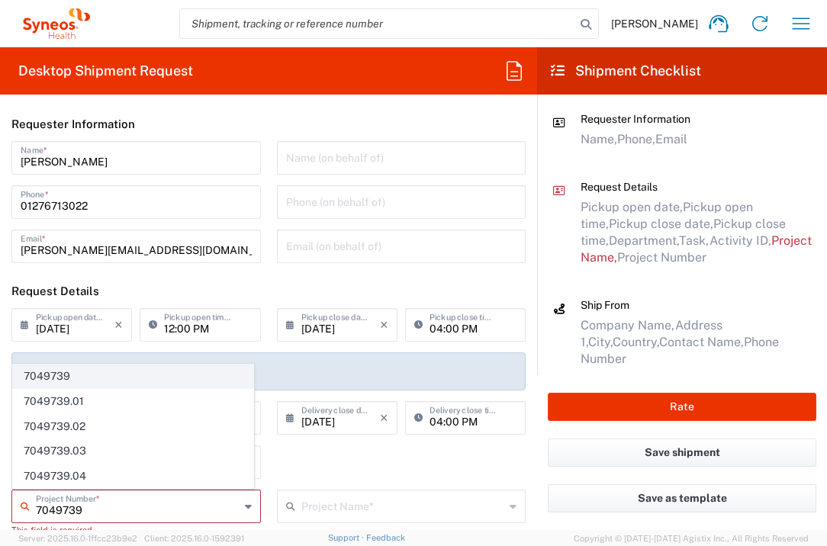
type input "7049739"
click at [93, 375] on span "7049739" at bounding box center [133, 377] width 240 height 24
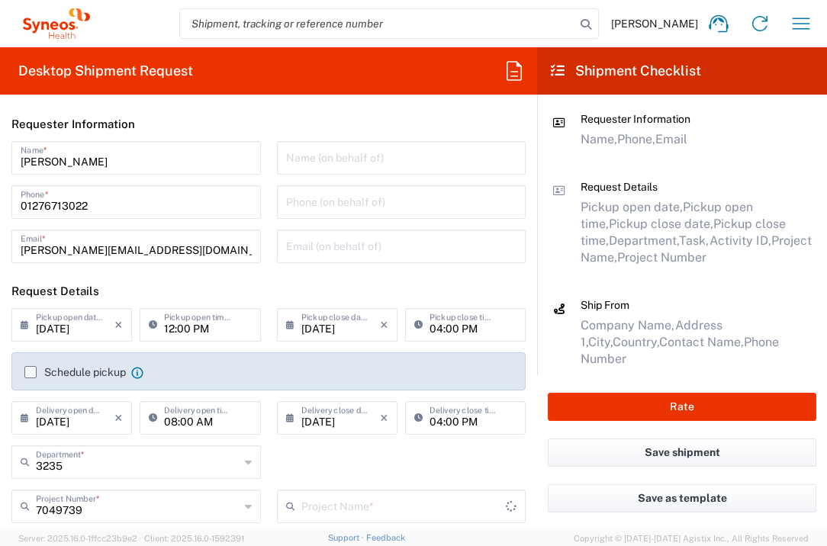
type input "Vir 7049739"
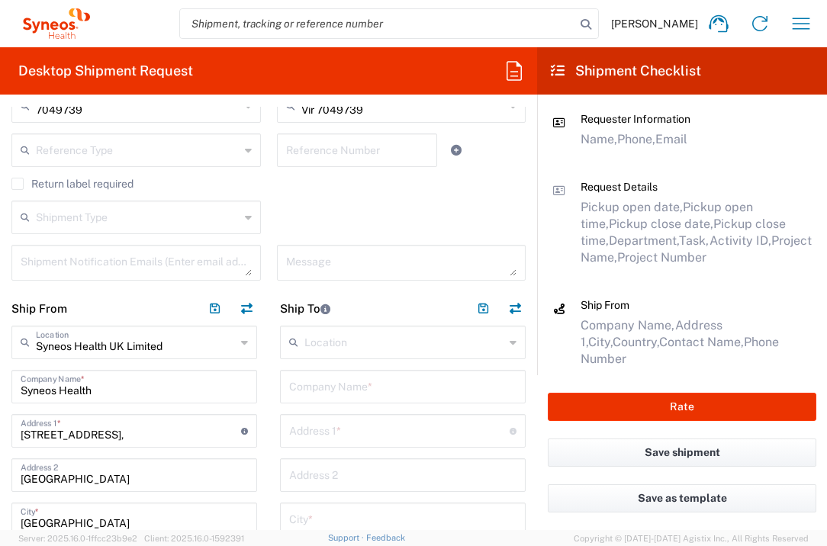
scroll to position [436, 0]
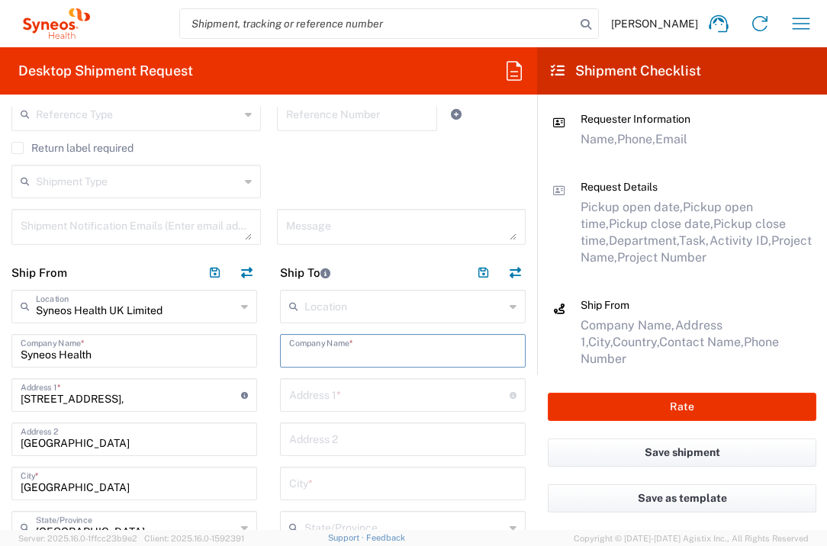
click at [325, 356] on input "text" at bounding box center [402, 349] width 227 height 27
type input "Acibadem City Clinic Tokuda University"
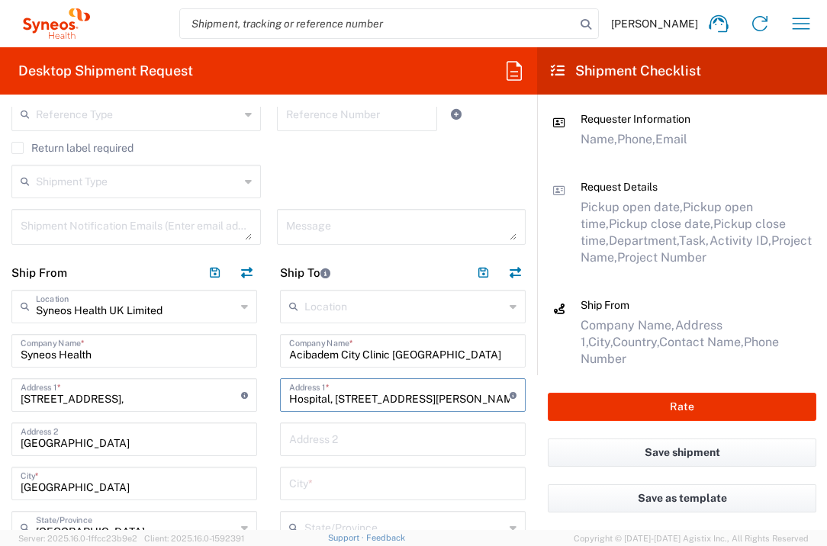
type input "Hospital, 51B, Nikola Y. Vaptsarov blvd"
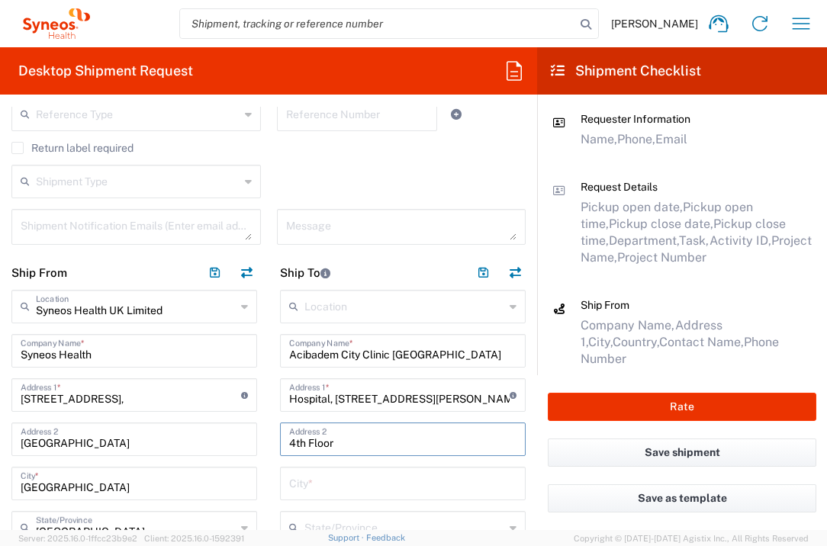
type input "4th Floor"
type input "Sofia"
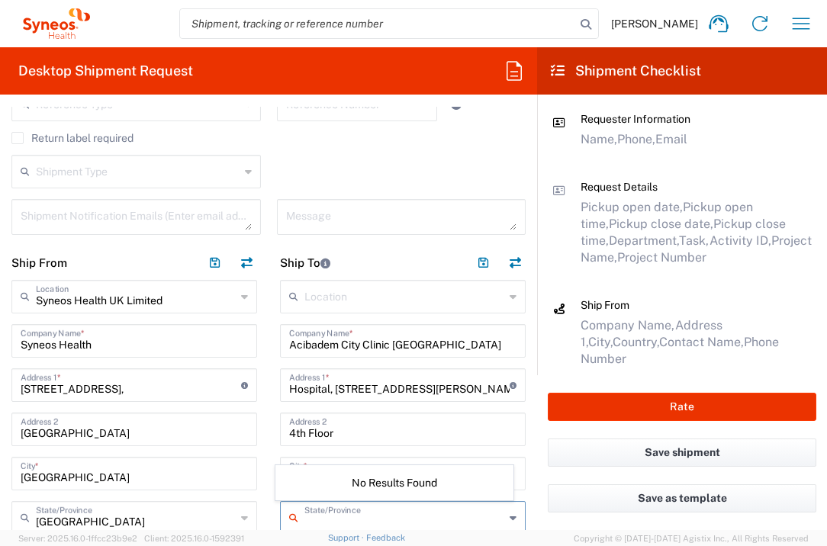
scroll to position [689, 0]
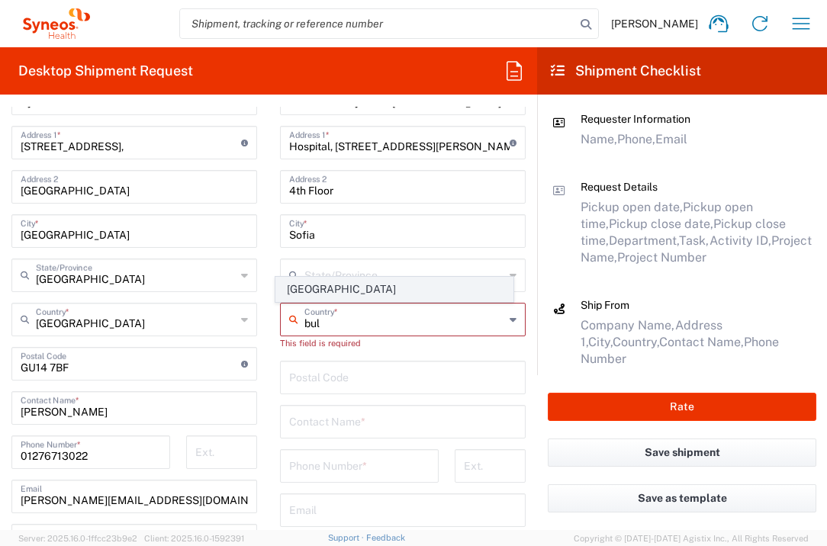
click at [301, 288] on span "Bulgaria" at bounding box center [394, 290] width 237 height 24
type input "Bulgaria"
type input "Sender/Shipper"
type input "Delivery Duty Paid"
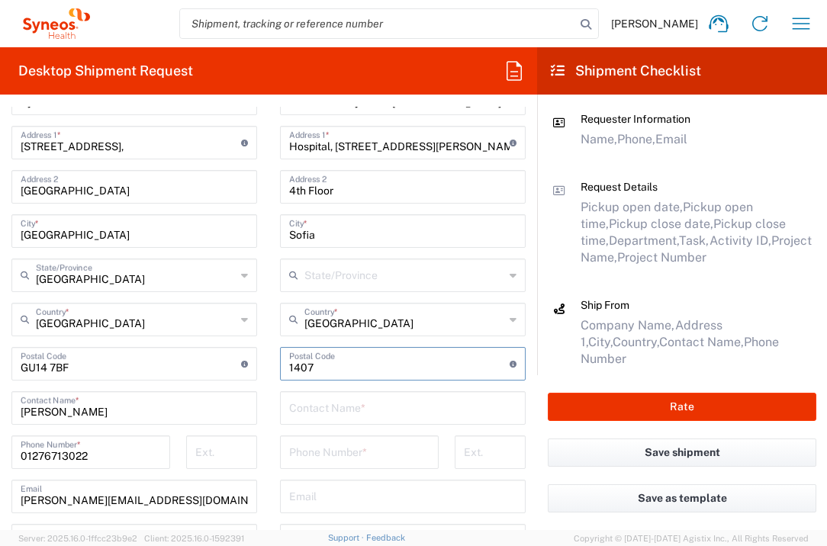
type input "1407"
type input "Boryana Terzieva"
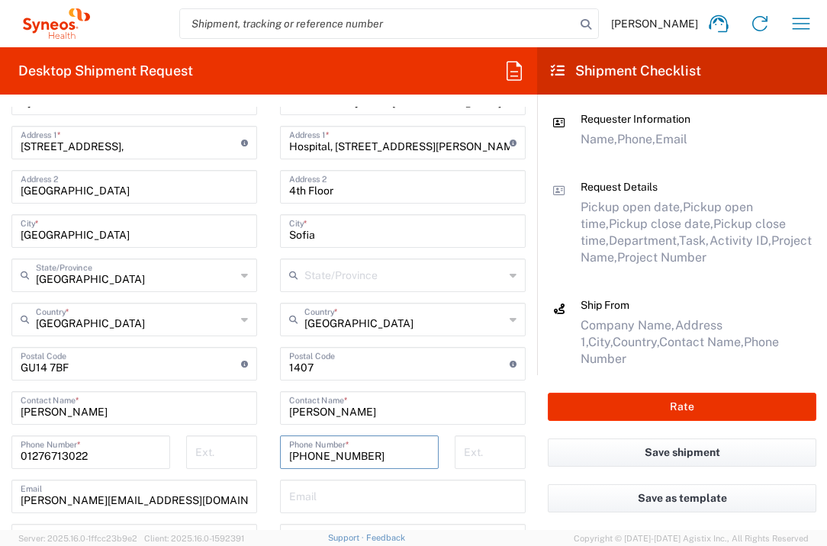
type input "+359878771920"
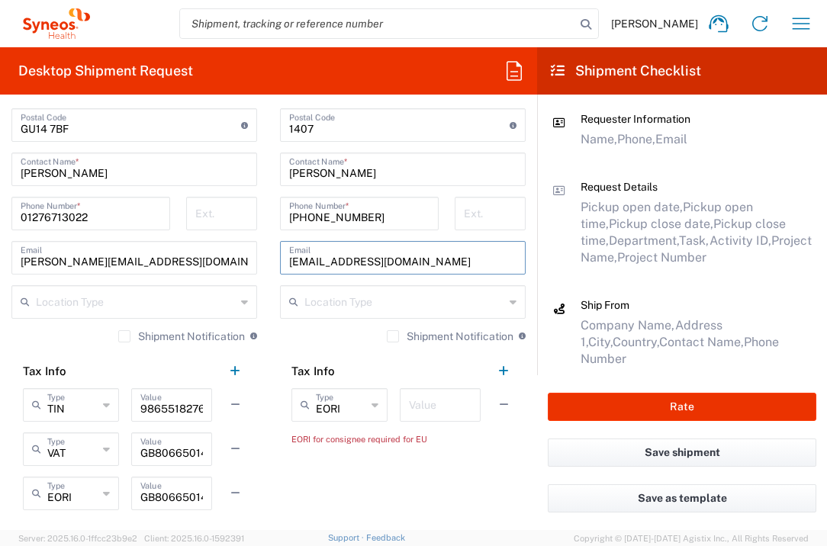
scroll to position [1027, 0]
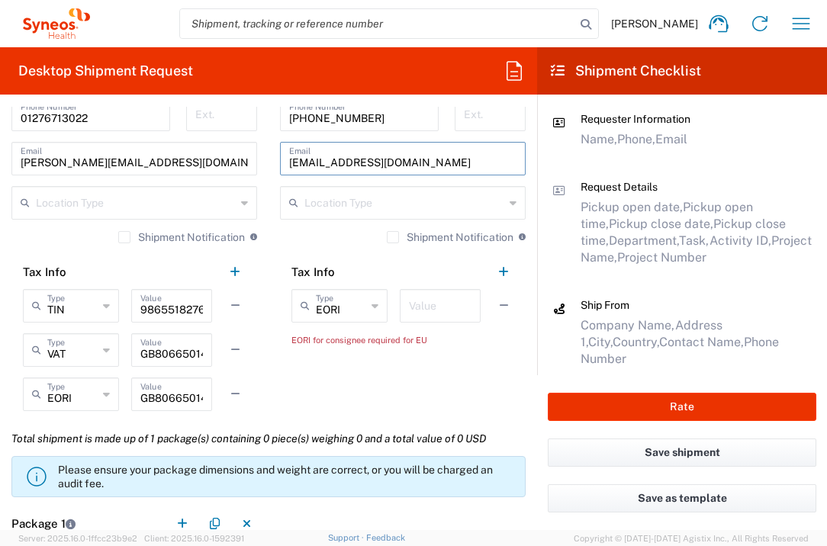
type input "boryana.terzieva@acibademcityclinic.bg"
click at [430, 294] on input "text" at bounding box center [440, 304] width 63 height 27
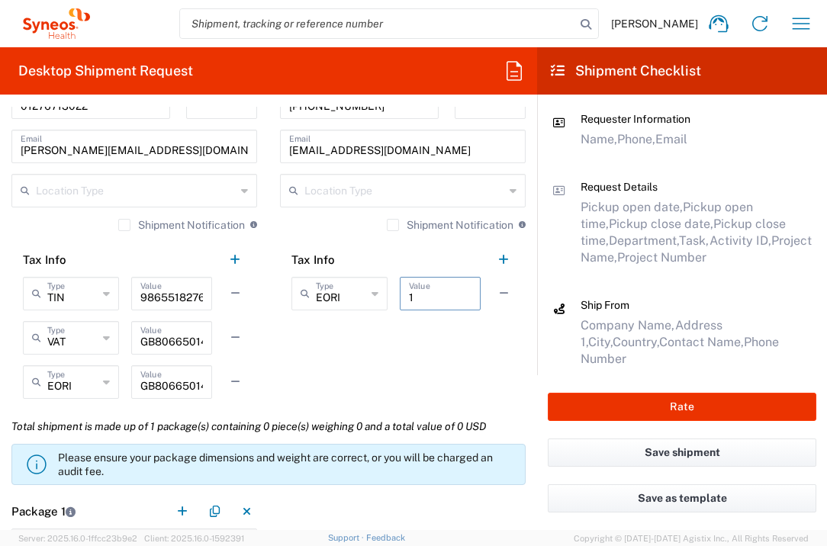
scroll to position [1216, 0]
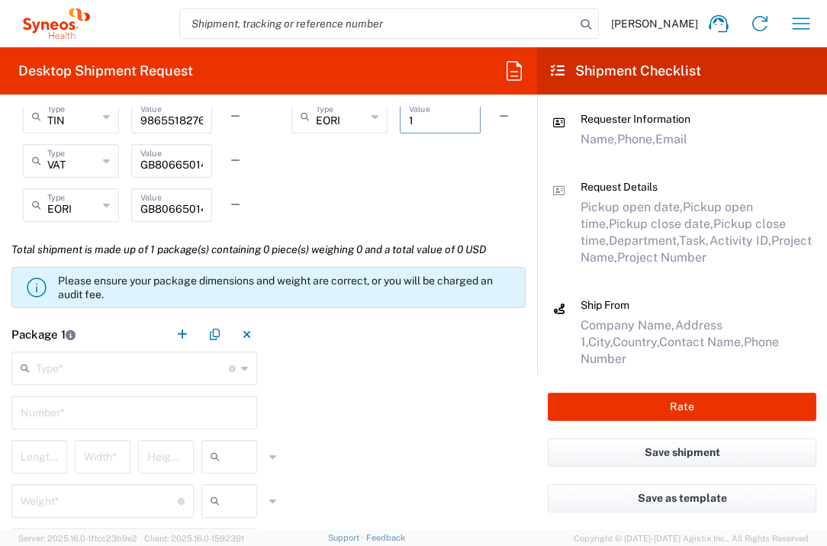
type input "1"
click at [172, 375] on input "text" at bounding box center [132, 367] width 193 height 27
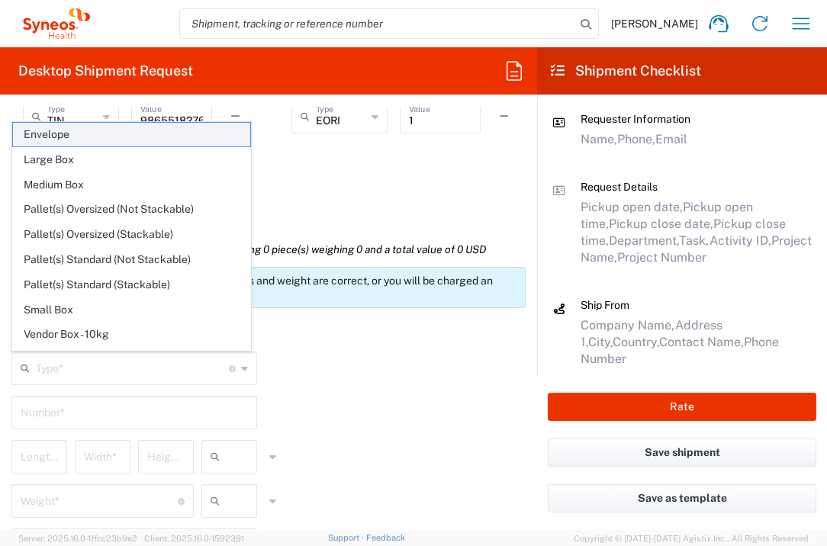
click at [137, 134] on span "Envelope" at bounding box center [131, 135] width 237 height 24
type input "Envelope"
type input "1"
type input "9.5"
type input "12.5"
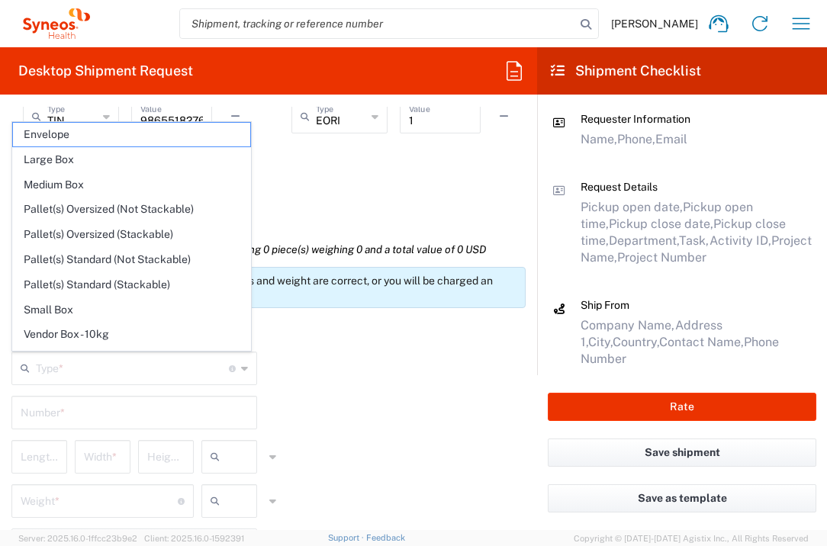
type input "0.25"
type input "in"
type input "0.45"
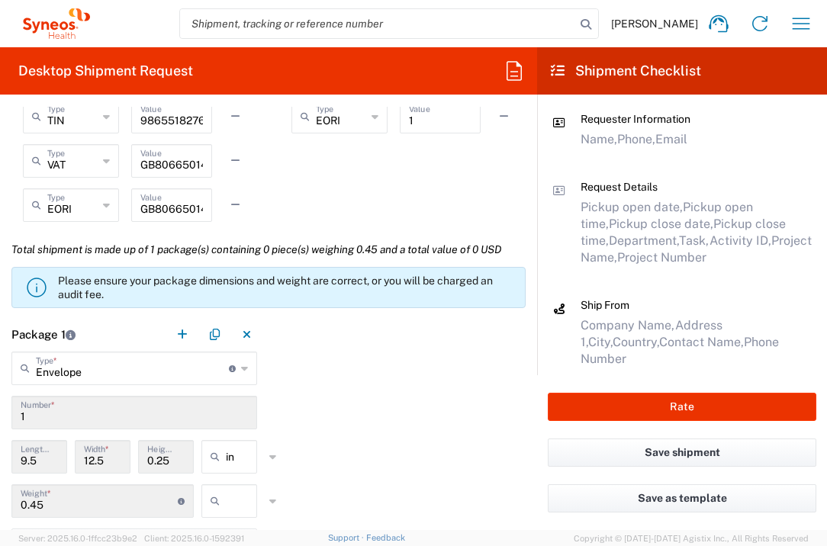
click at [238, 502] on input "text" at bounding box center [245, 501] width 38 height 24
click at [238, 471] on span "lbs" at bounding box center [223, 471] width 51 height 24
type input "lbs"
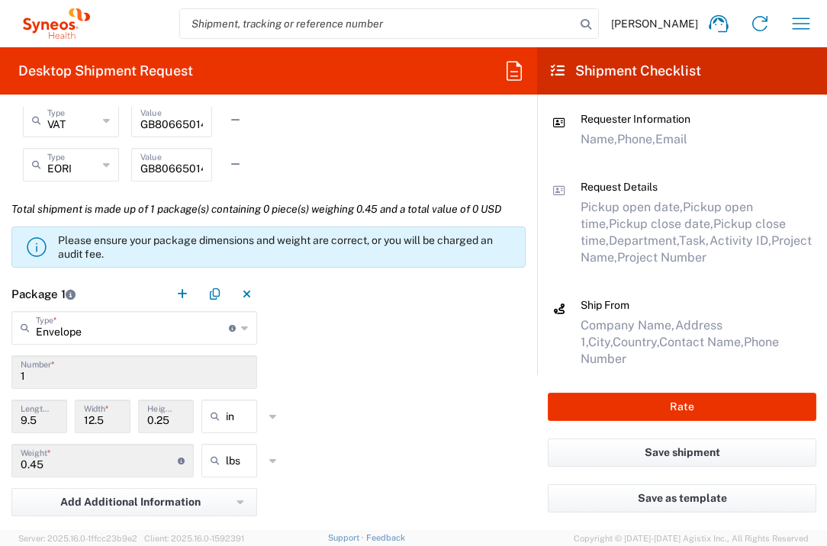
scroll to position [1424, 0]
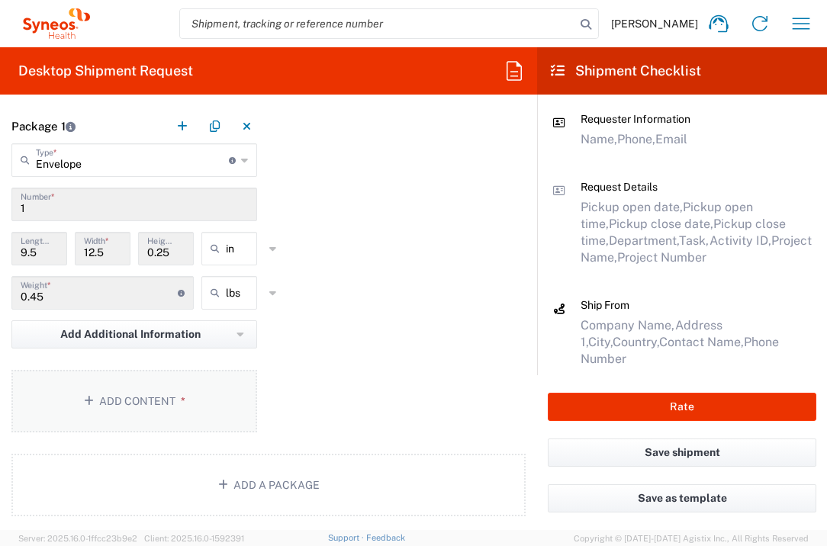
click at [163, 398] on button "Add Content *" at bounding box center [134, 401] width 246 height 63
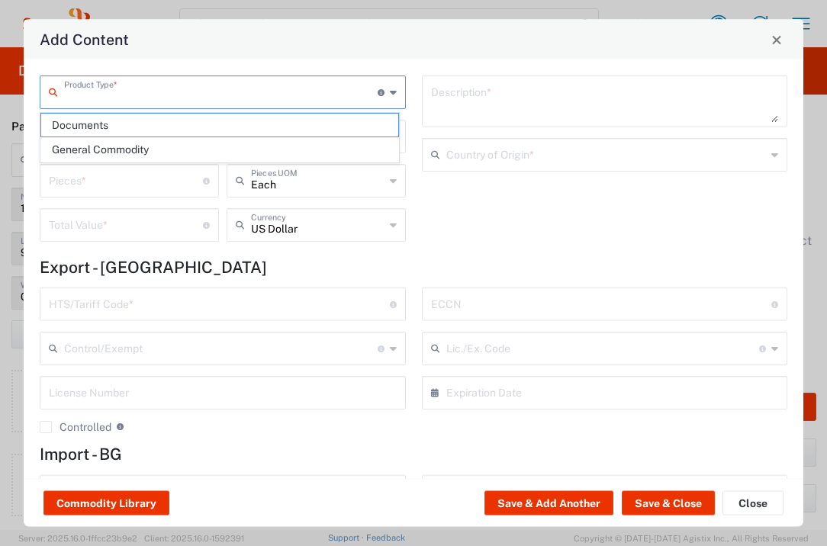
click at [211, 93] on input "text" at bounding box center [221, 91] width 314 height 27
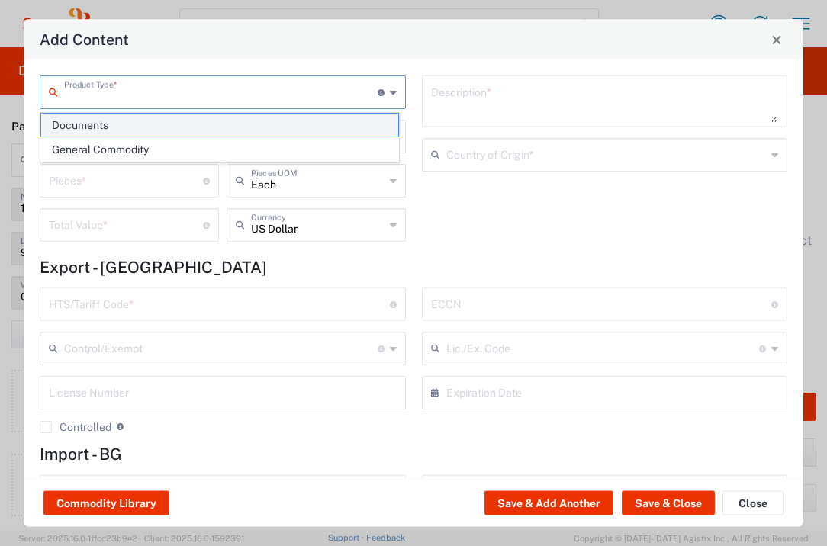
click at [201, 114] on span "Documents" at bounding box center [219, 126] width 357 height 24
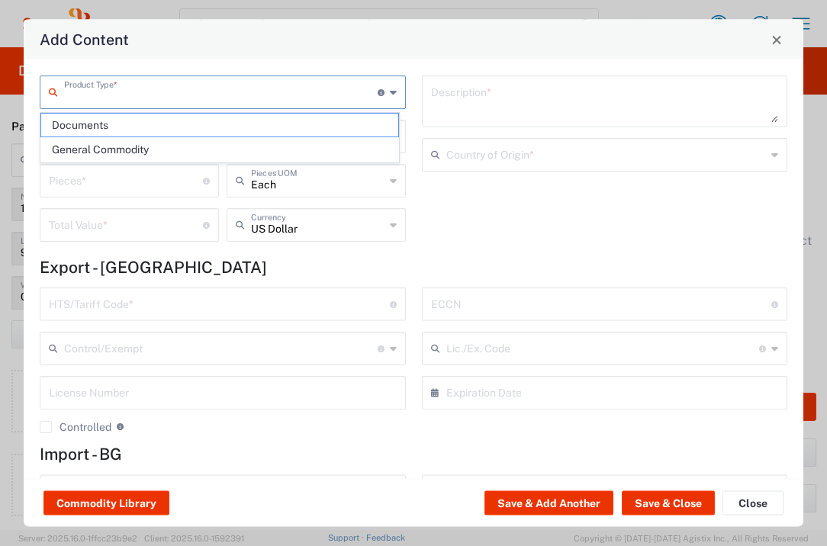
type input "Documents"
type input "1"
type textarea "Documents"
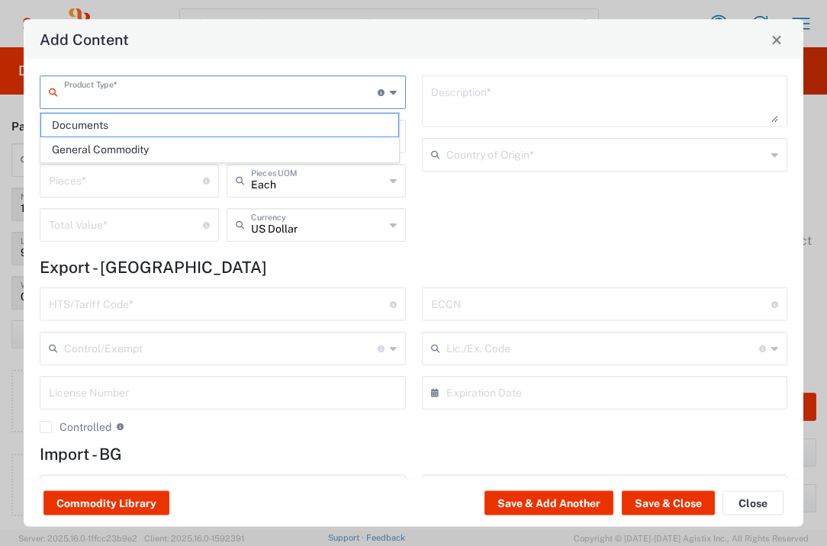
type input "United Kingdom"
type input "0000.00.0000"
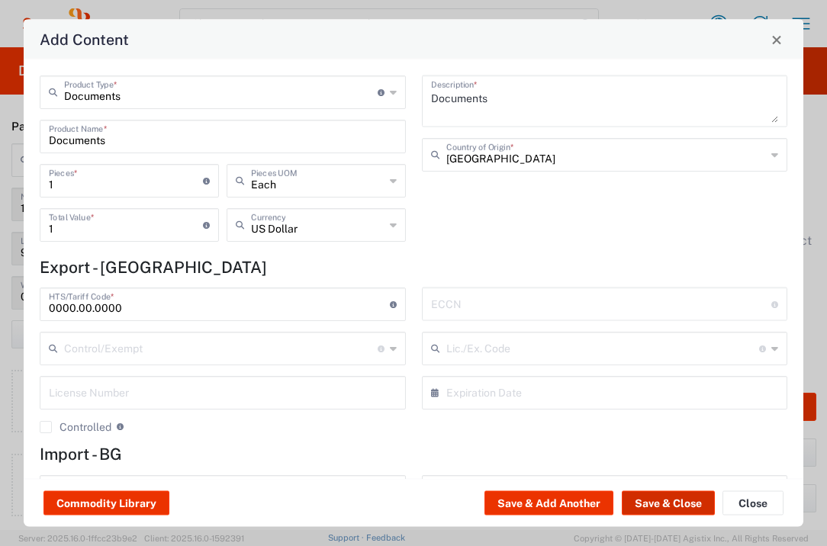
click at [667, 504] on button "Save & Close" at bounding box center [668, 503] width 93 height 24
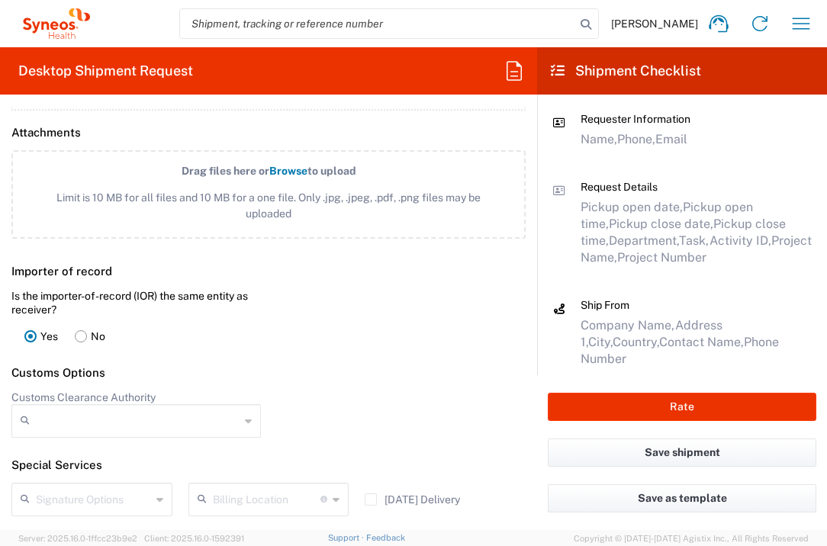
scroll to position [2119, 0]
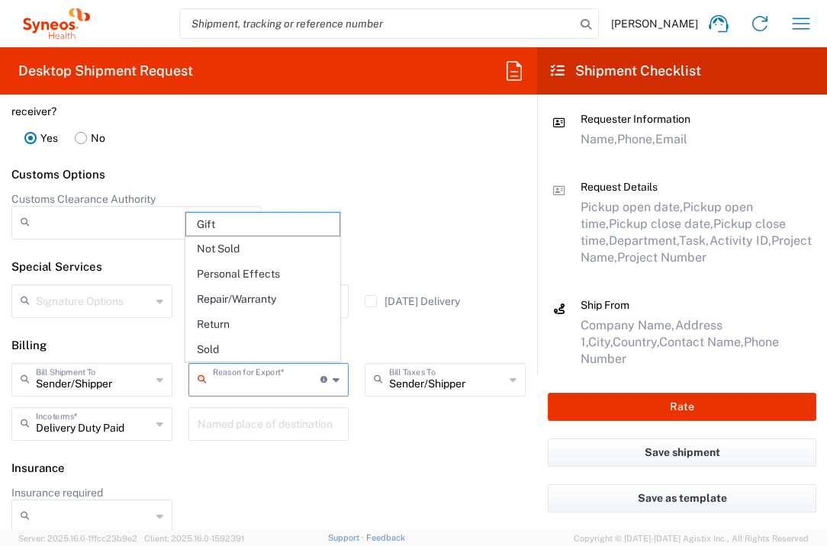
click at [253, 382] on input "text" at bounding box center [267, 378] width 108 height 27
click at [268, 240] on span "Not Sold" at bounding box center [263, 249] width 154 height 24
type input "Not Sold"
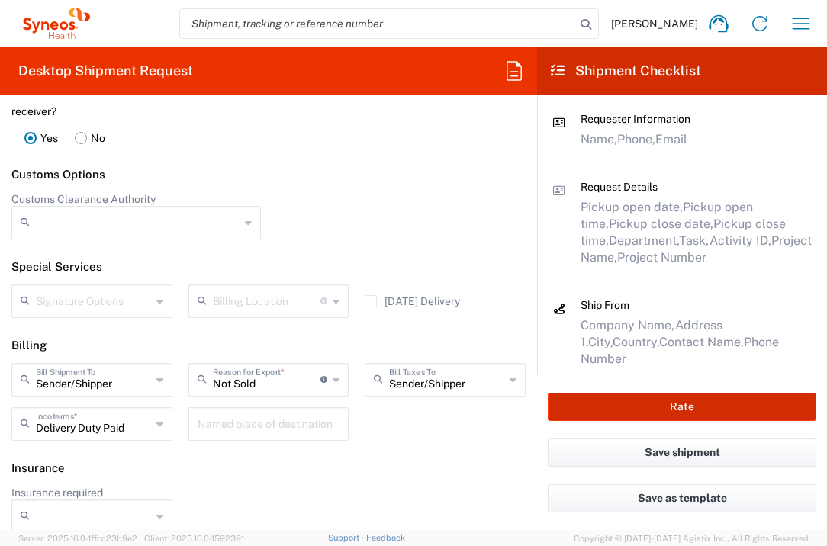
click at [654, 401] on button "Rate" at bounding box center [682, 407] width 269 height 28
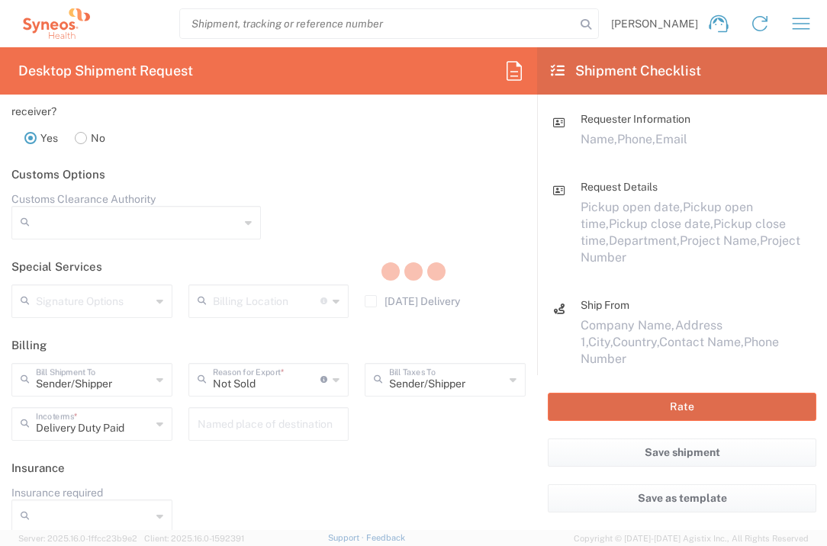
type input "7049739"
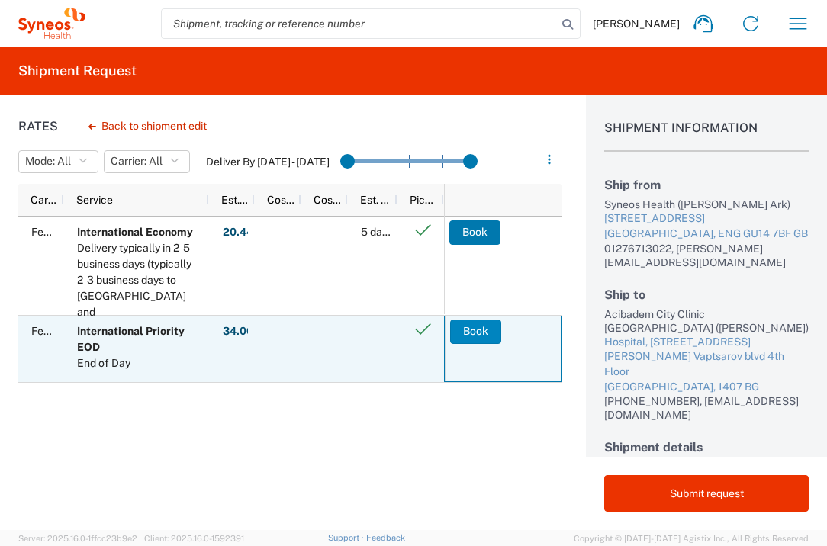
click at [472, 337] on button "Book" at bounding box center [475, 332] width 51 height 24
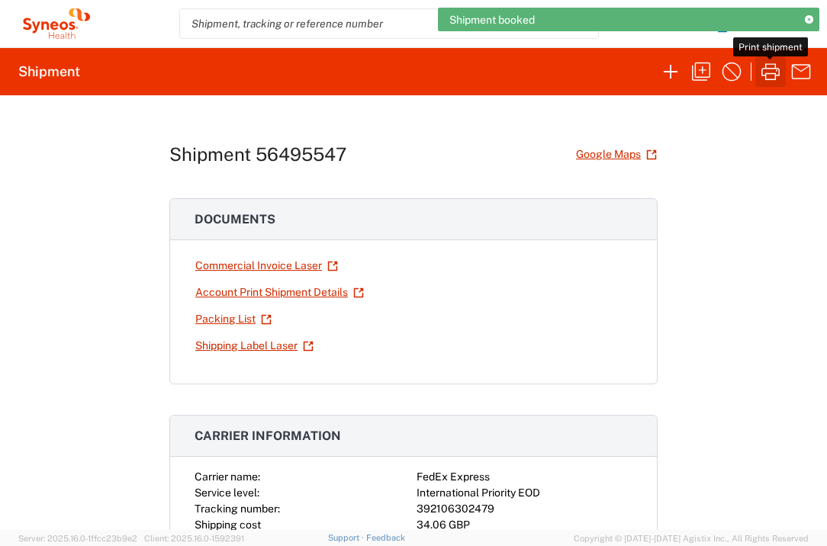
click at [777, 70] on icon "button" at bounding box center [770, 71] width 18 height 17
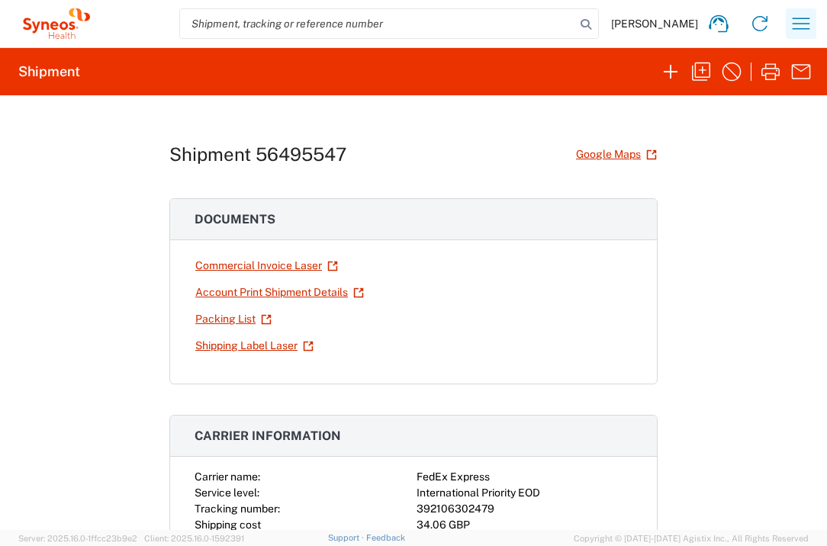
click at [807, 24] on icon "button" at bounding box center [801, 23] width 24 height 24
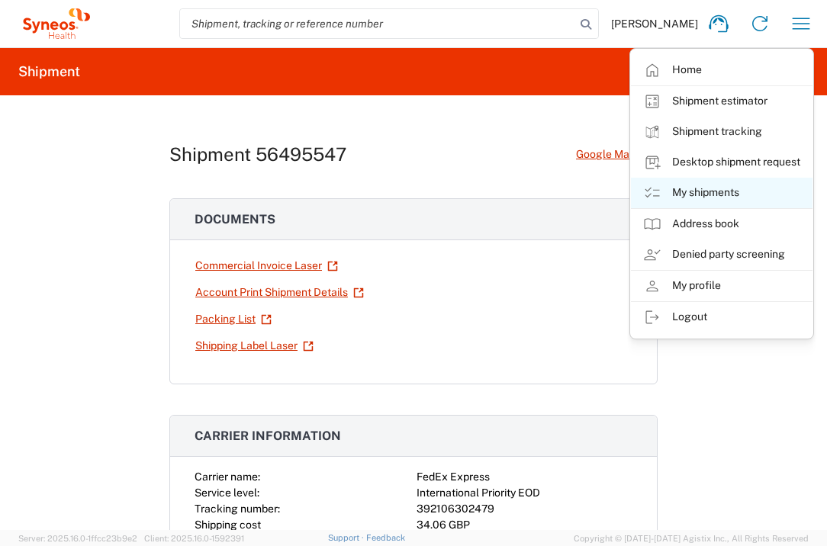
click at [723, 187] on link "My shipments" at bounding box center [722, 193] width 182 height 31
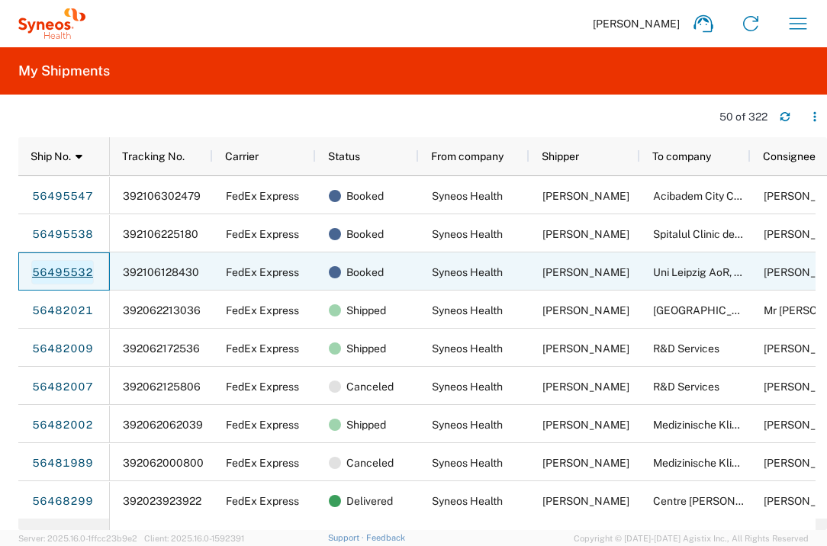
click at [43, 275] on link "56495532" at bounding box center [62, 272] width 63 height 24
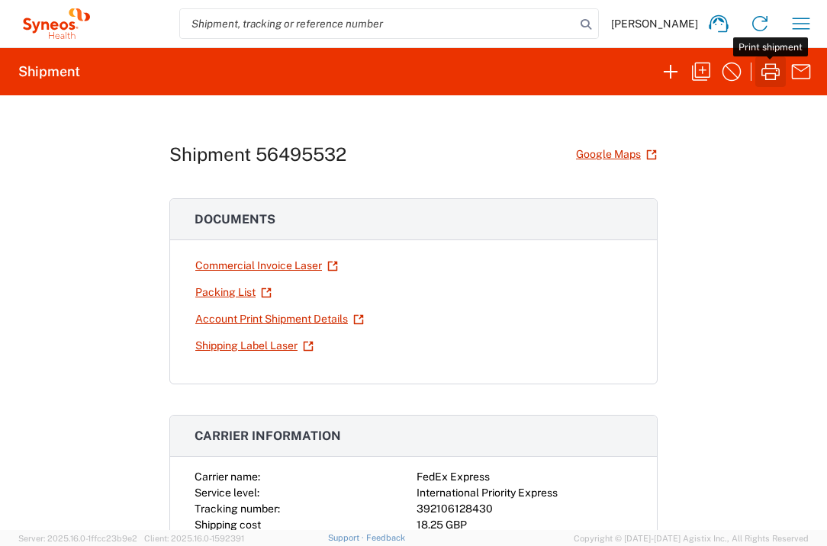
click at [767, 72] on icon "button" at bounding box center [770, 71] width 18 height 17
click at [803, 27] on icon "button" at bounding box center [801, 23] width 24 height 24
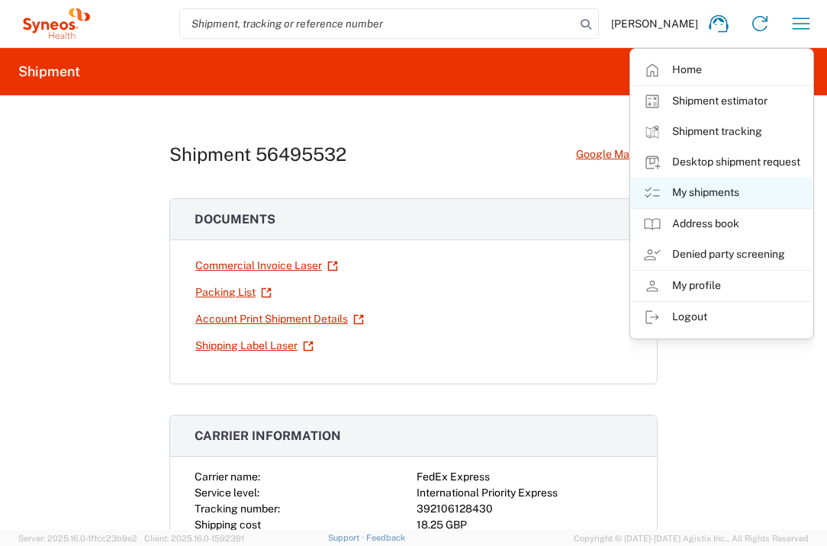
click at [729, 188] on link "My shipments" at bounding box center [722, 193] width 182 height 31
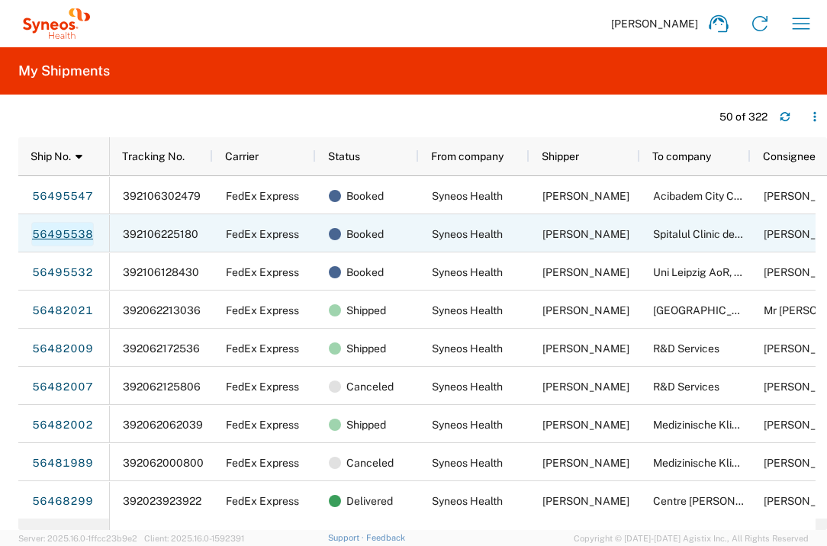
click at [79, 231] on link "56495538" at bounding box center [62, 234] width 63 height 24
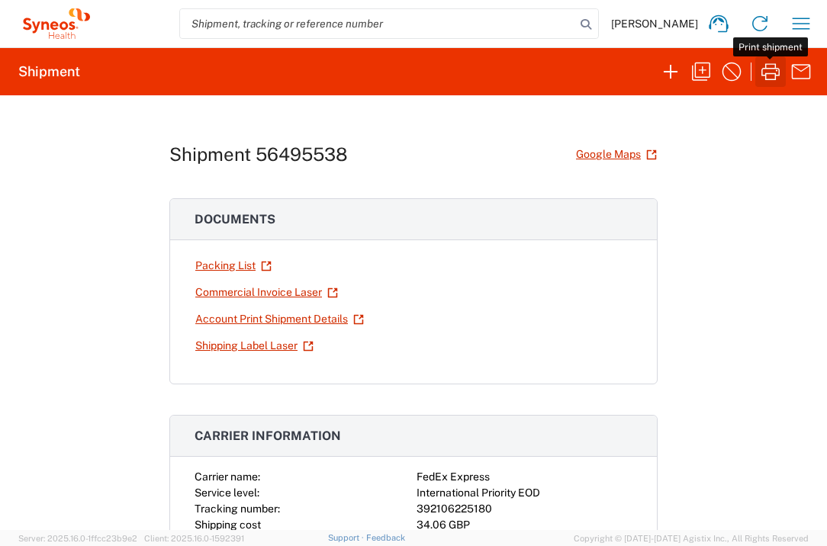
click at [777, 76] on icon "button" at bounding box center [770, 72] width 24 height 24
click at [803, 19] on icon "button" at bounding box center [801, 23] width 24 height 24
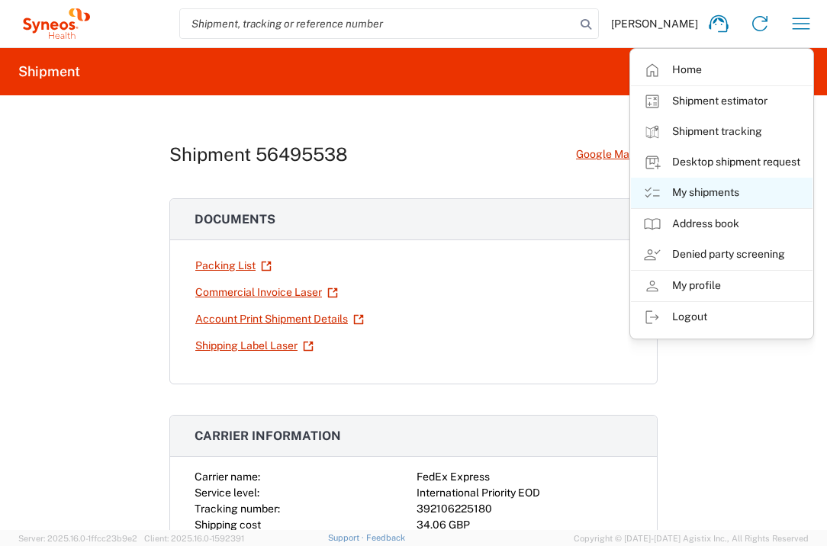
click at [721, 192] on link "My shipments" at bounding box center [722, 193] width 182 height 31
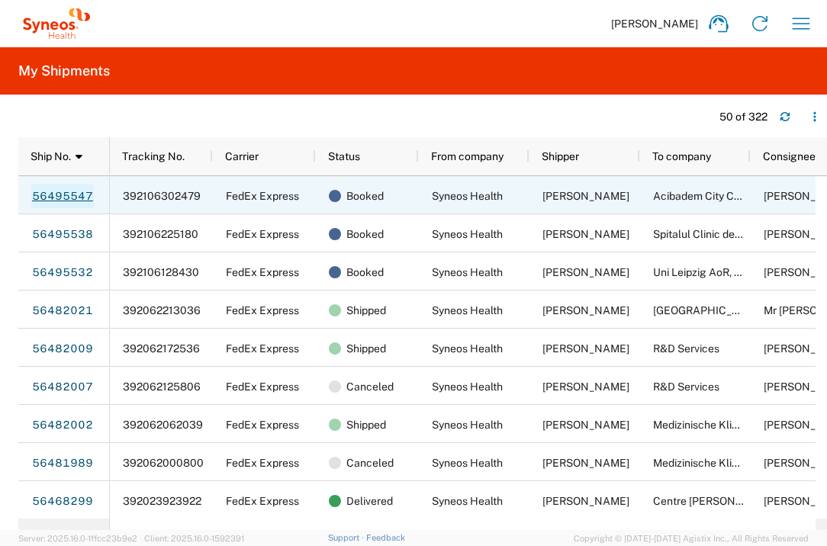
click at [49, 193] on link "56495547" at bounding box center [62, 196] width 63 height 24
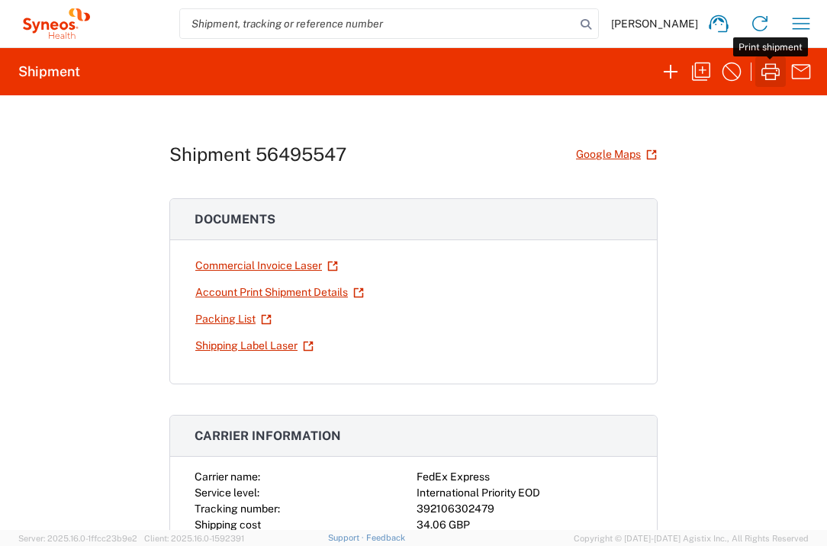
click at [765, 74] on icon "button" at bounding box center [770, 71] width 18 height 17
click at [788, 28] on button "button" at bounding box center [801, 23] width 31 height 31
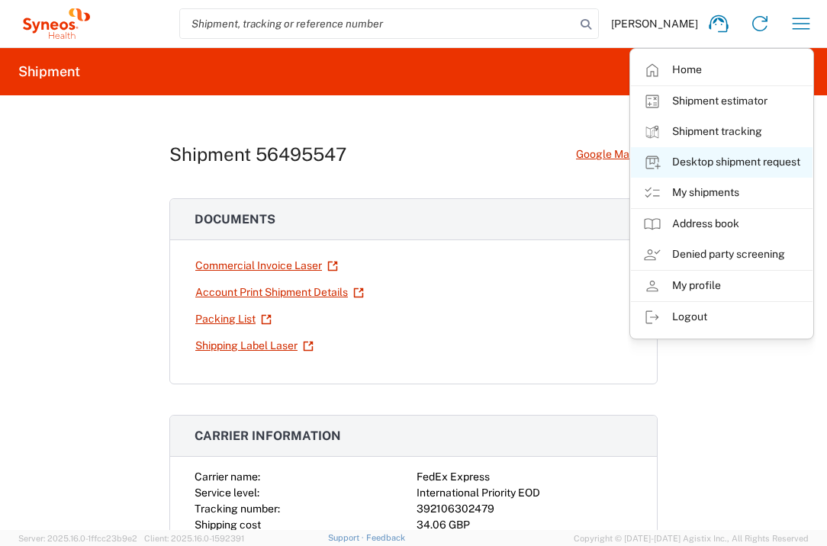
click at [737, 167] on link "Desktop shipment request" at bounding box center [722, 162] width 182 height 31
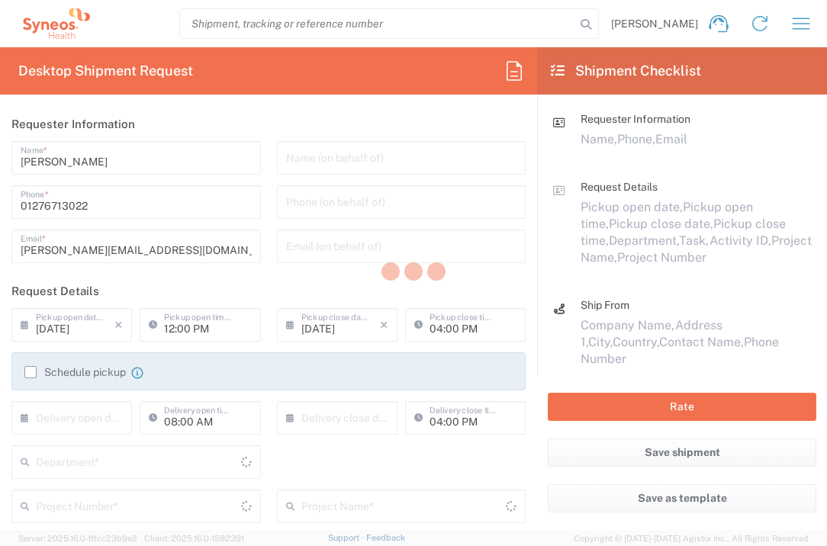
type input "England"
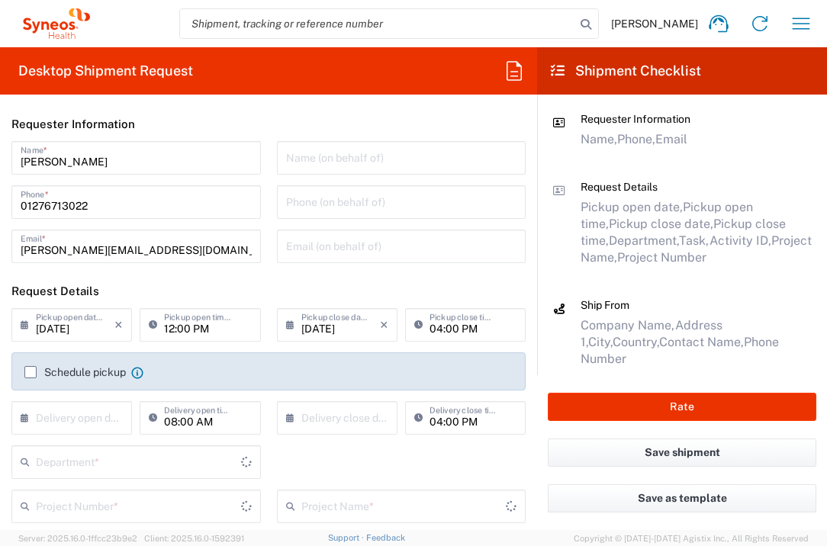
type input "3235"
click at [81, 416] on input "text" at bounding box center [75, 417] width 79 height 27
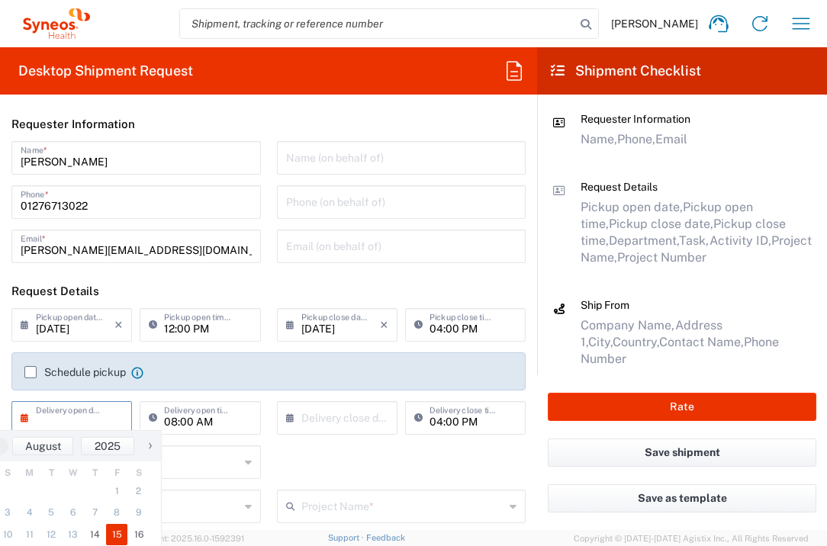
click at [113, 532] on span "15" at bounding box center [117, 534] width 22 height 21
type input "08/15/2025"
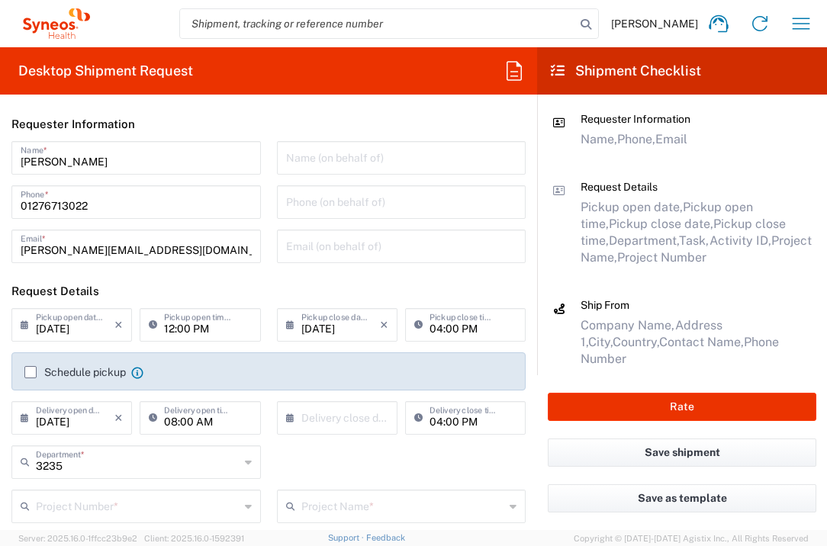
click at [314, 420] on input "text" at bounding box center [340, 417] width 79 height 27
click at [378, 534] on span "15" at bounding box center [376, 534] width 22 height 21
type input "08/15/2025"
click at [182, 510] on input "text" at bounding box center [138, 505] width 204 height 27
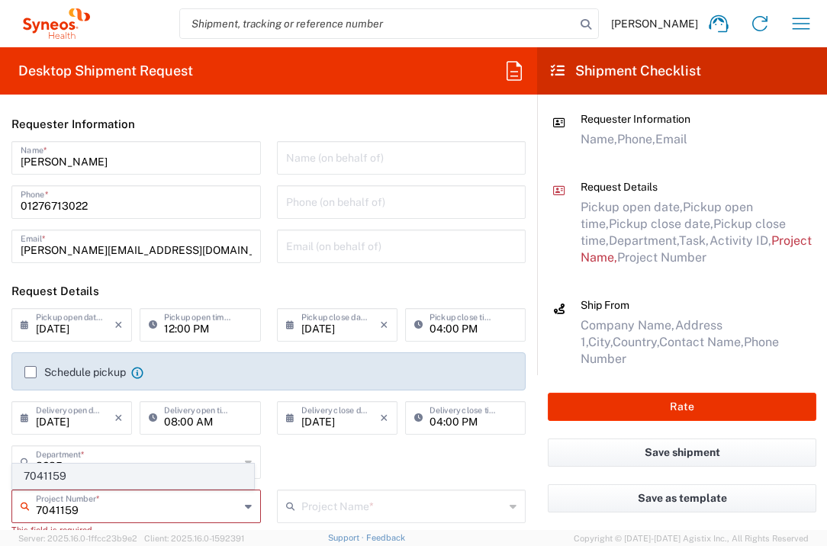
type input "7041159"
click at [89, 472] on span "7041159" at bounding box center [133, 477] width 240 height 24
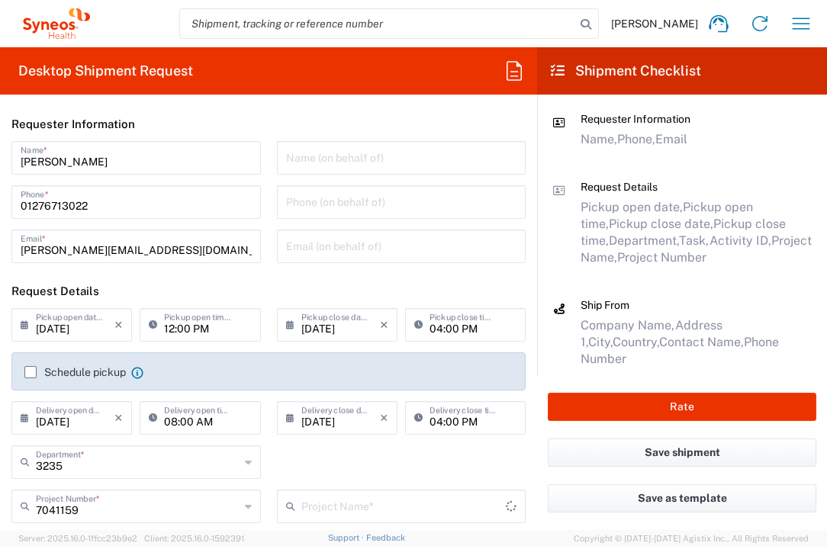
type input "Mirum 7041159"
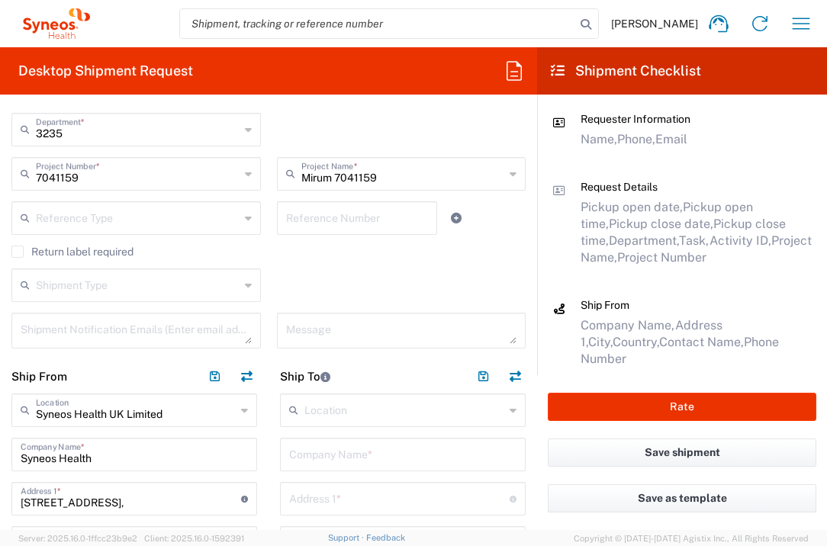
scroll to position [468, 0]
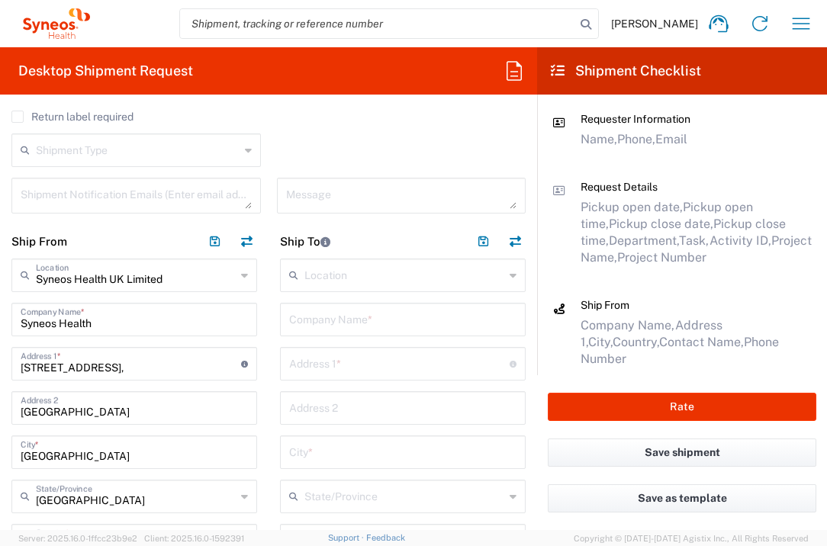
click at [343, 328] on input "text" at bounding box center [402, 318] width 227 height 27
type input "Studienzentrale der Med. Klinik 1"
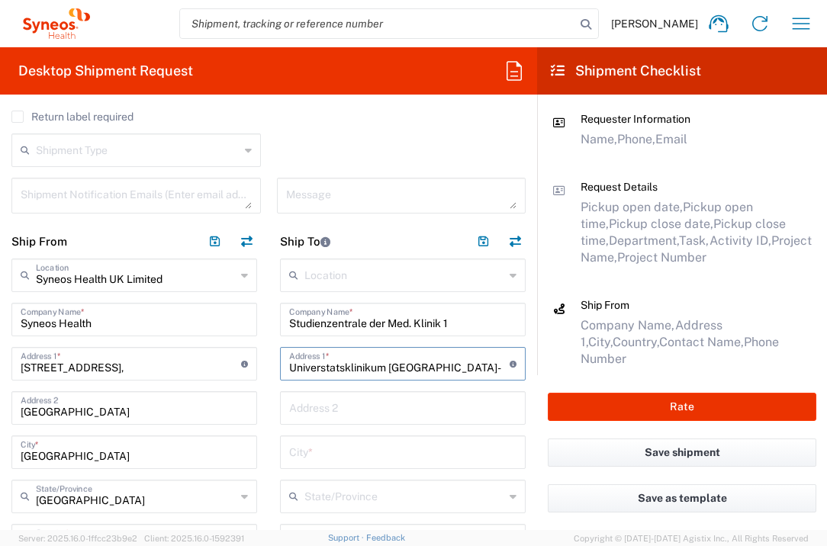
type input "Universtatsklinikum Frankfurt Theodor-"
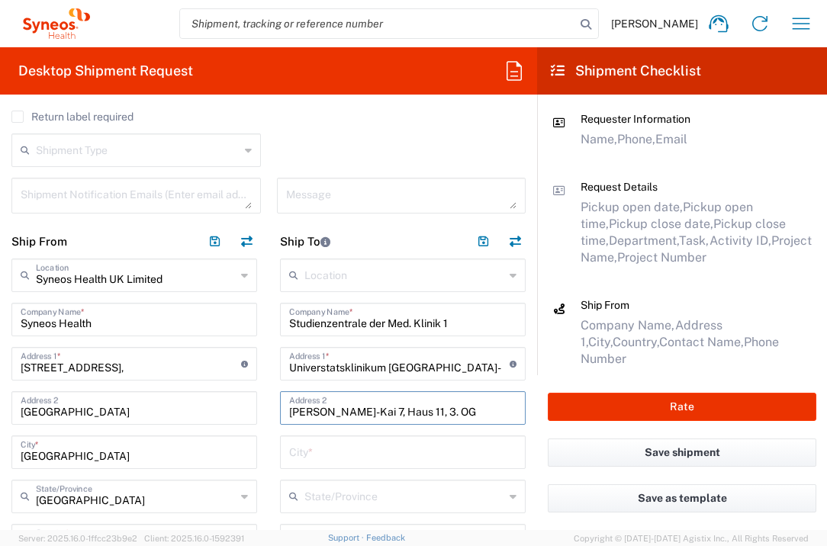
type input "Stern-Kai 7, Haus 11, 3. OG"
type input "Frankfurt"
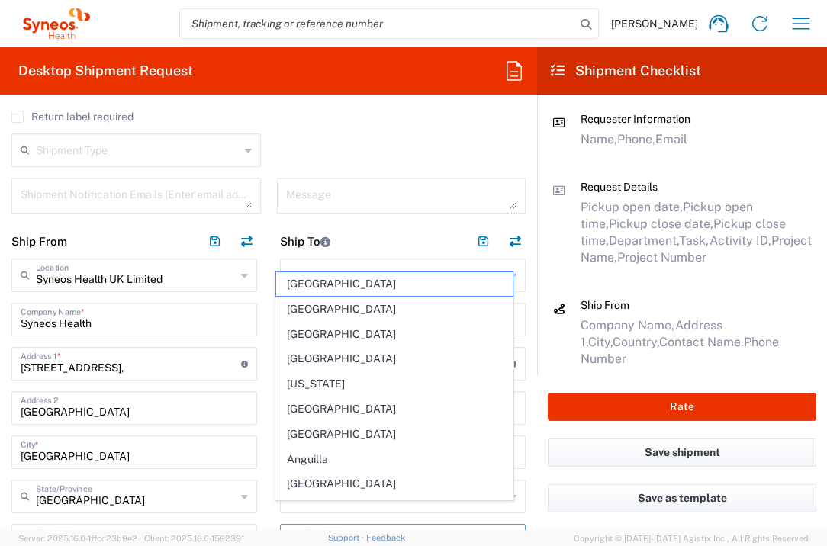
scroll to position [491, 0]
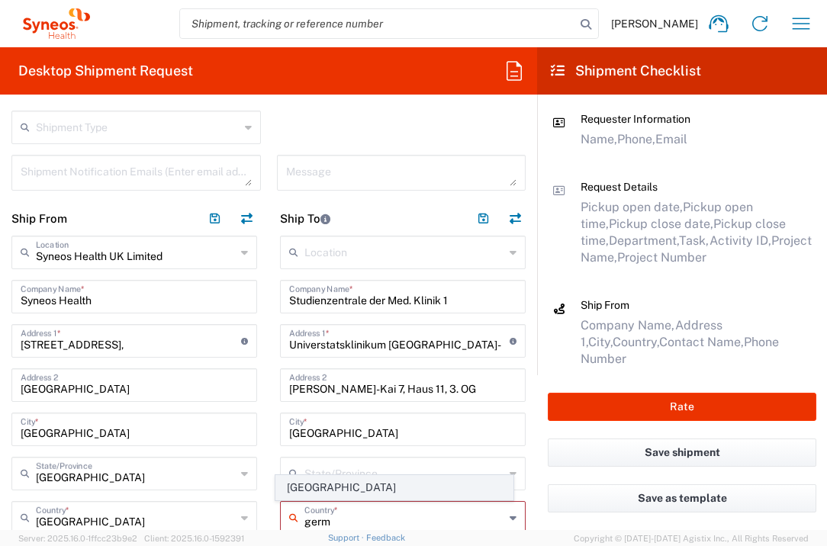
click at [289, 488] on span "Germany" at bounding box center [394, 488] width 237 height 24
type input "Germany"
type input "Sender/Shipper"
type input "Delivery Duty Paid"
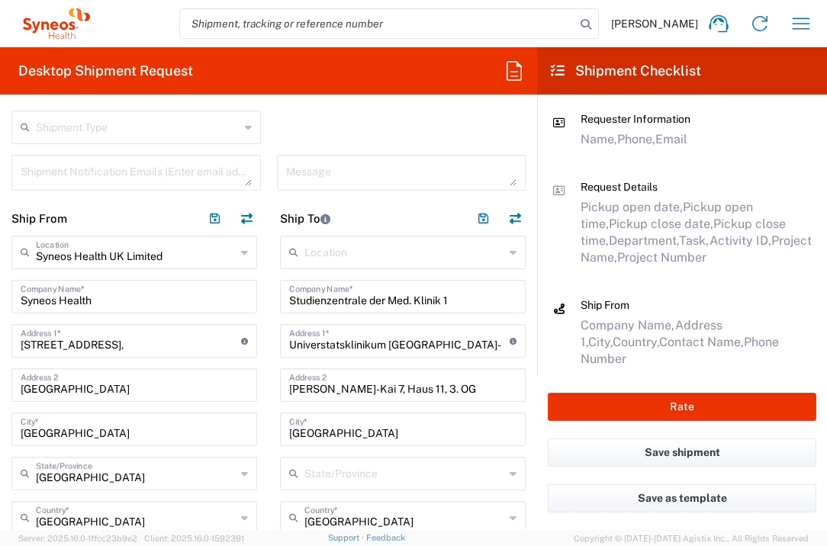
scroll to position [733, 0]
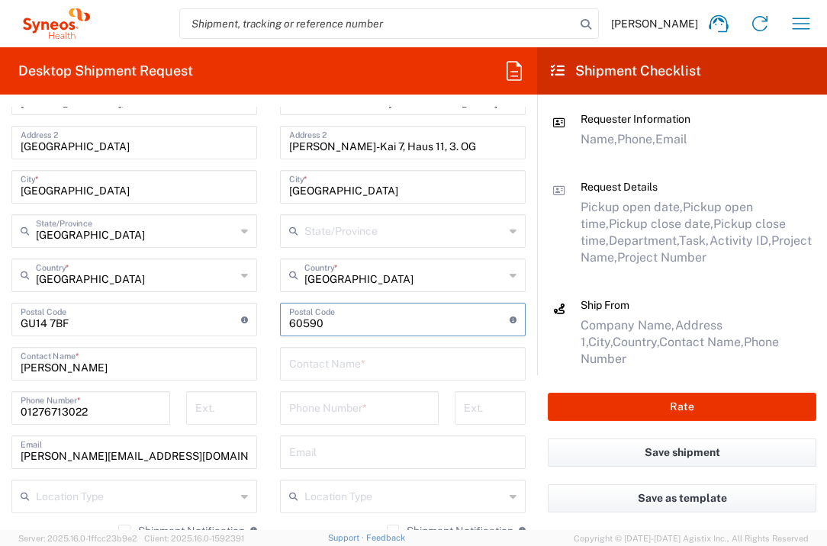
type input "60590"
type input "Ms. Christiane Bott-Rafee"
type input "_"
type input "+4969630187769"
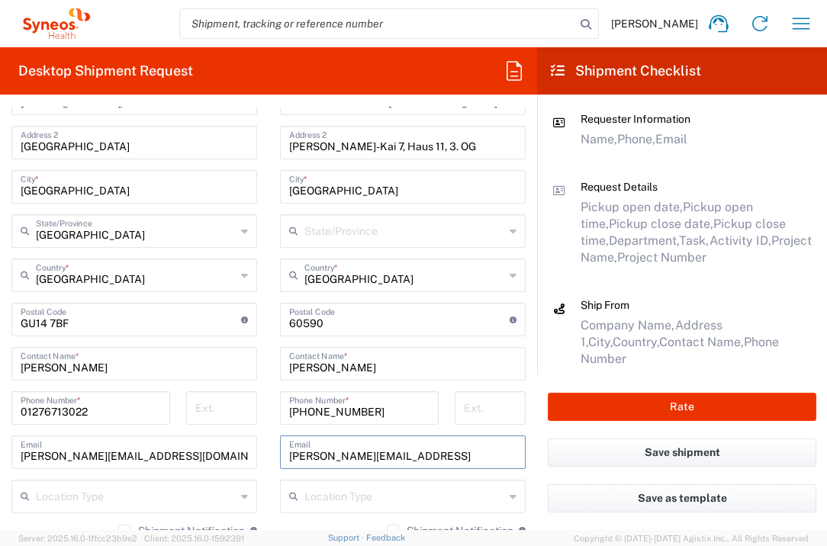
type input "bott@em.uni-frankfurt.de"
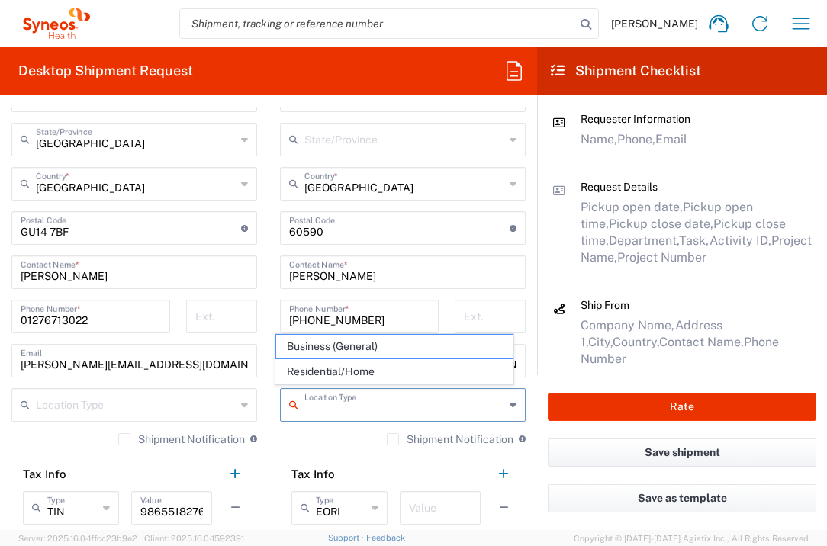
scroll to position [916, 0]
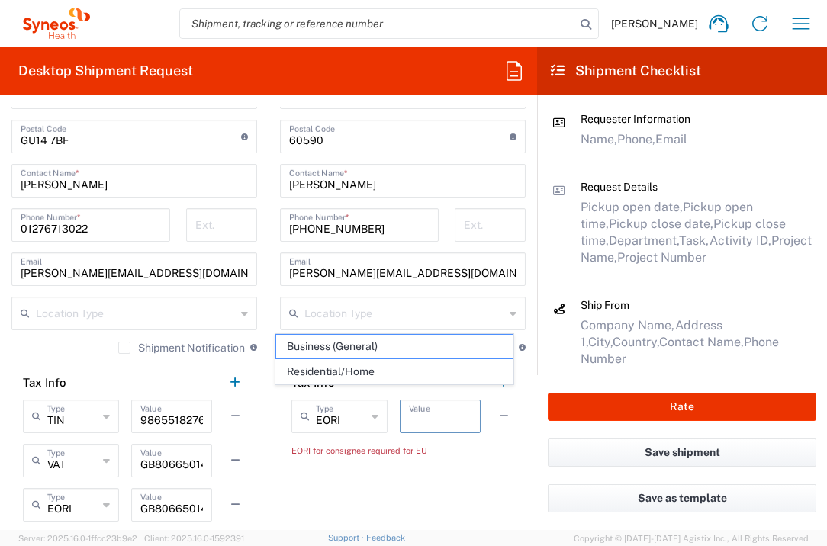
click at [429, 424] on input "text" at bounding box center [440, 415] width 63 height 27
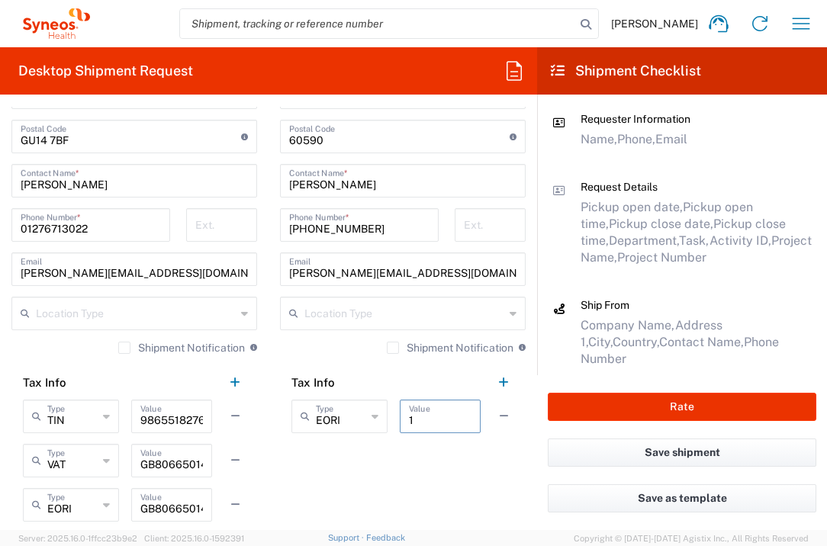
scroll to position [1190, 0]
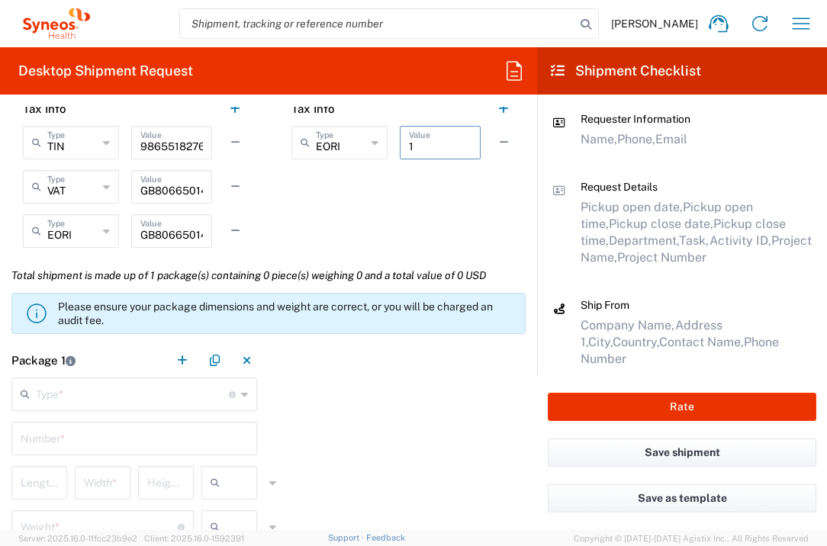
type input "1"
click at [175, 409] on div "Type * Material used to package goods" at bounding box center [134, 395] width 246 height 34
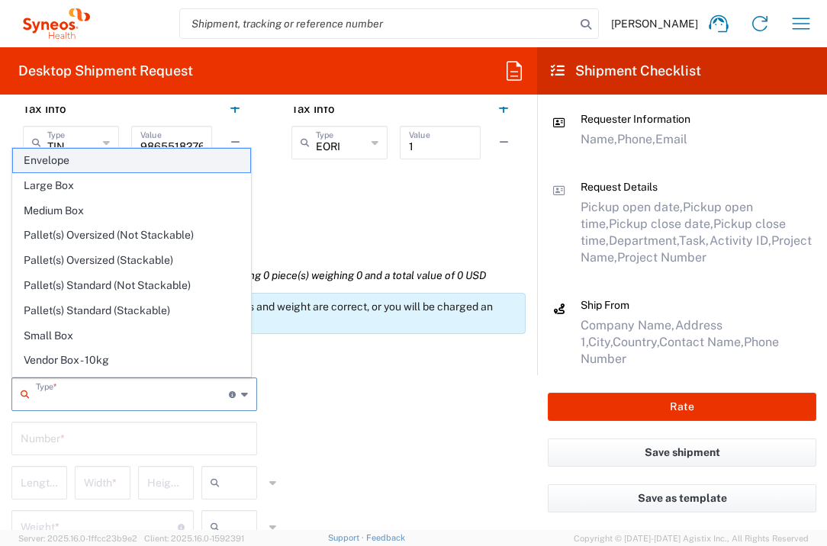
click at [122, 162] on span "Envelope" at bounding box center [131, 161] width 237 height 24
type input "Envelope"
type input "1"
type input "9.5"
type input "12.5"
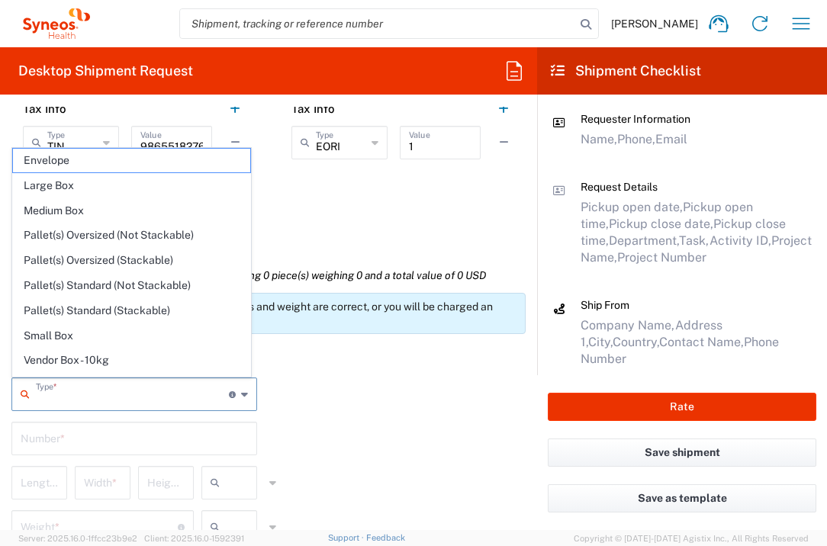
type input "0.25"
type input "in"
type input "0.45"
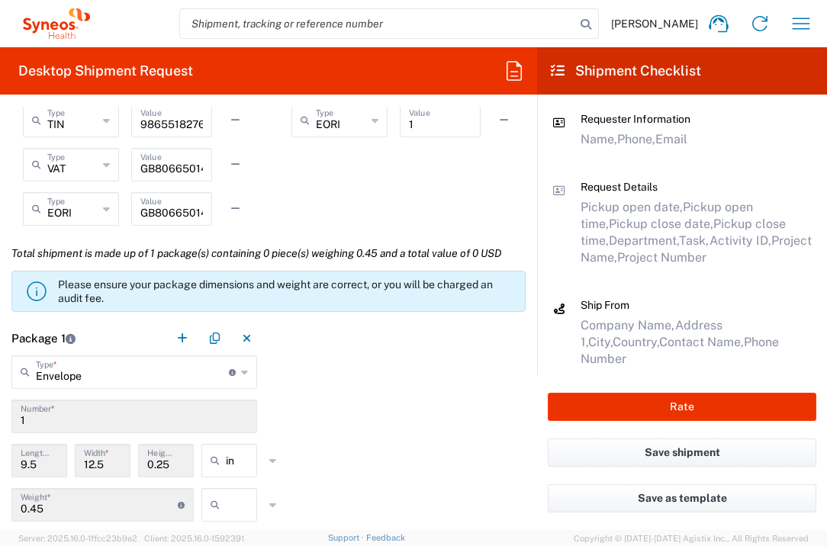
scroll to position [1215, 0]
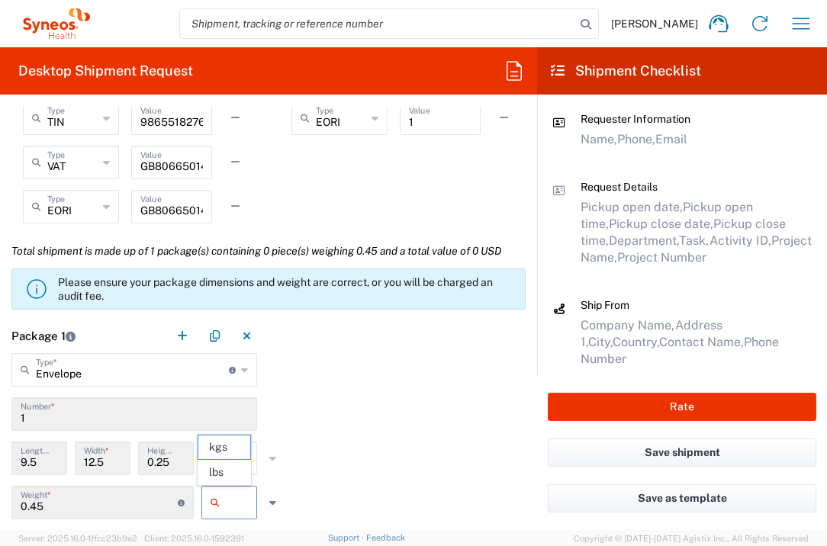
click at [226, 497] on input "text" at bounding box center [245, 503] width 38 height 24
click at [233, 471] on span "lbs" at bounding box center [223, 473] width 51 height 24
type input "lbs"
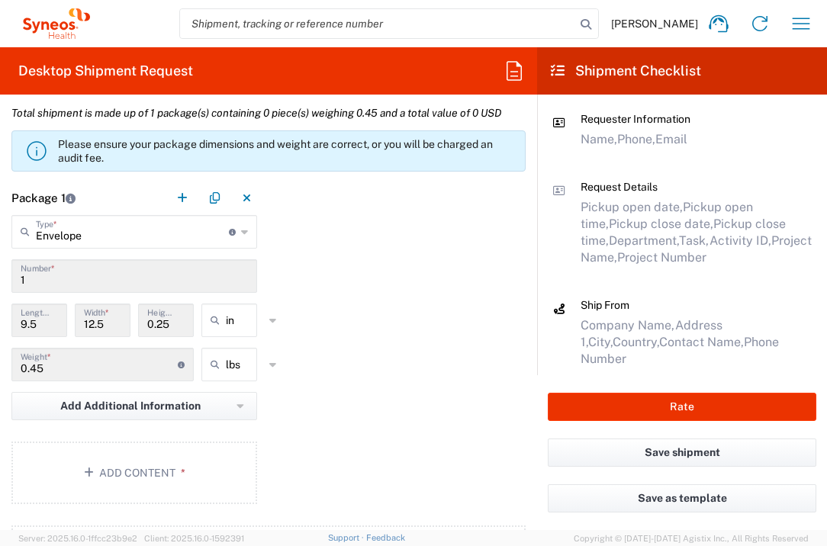
scroll to position [1464, 0]
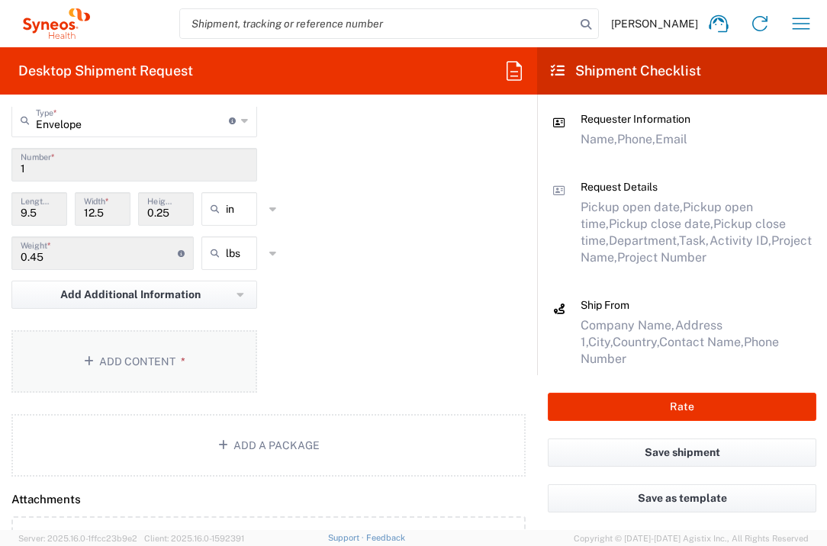
click at [160, 352] on button "Add Content *" at bounding box center [134, 361] width 246 height 63
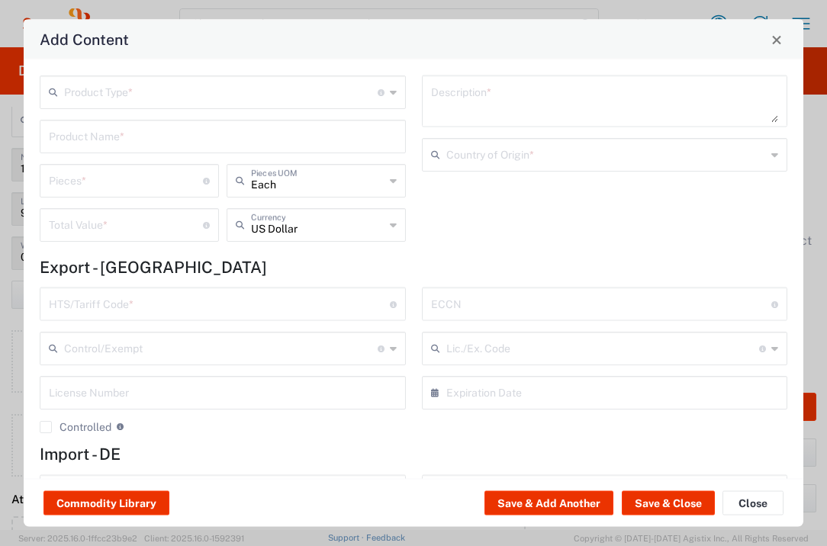
click at [167, 101] on input "text" at bounding box center [221, 91] width 314 height 27
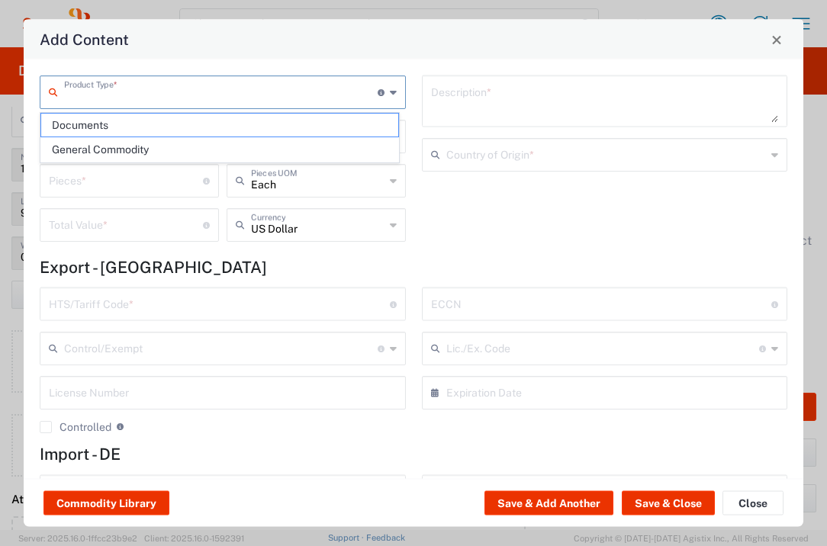
click at [163, 126] on span "Documents" at bounding box center [219, 126] width 357 height 24
type input "Documents"
type input "1"
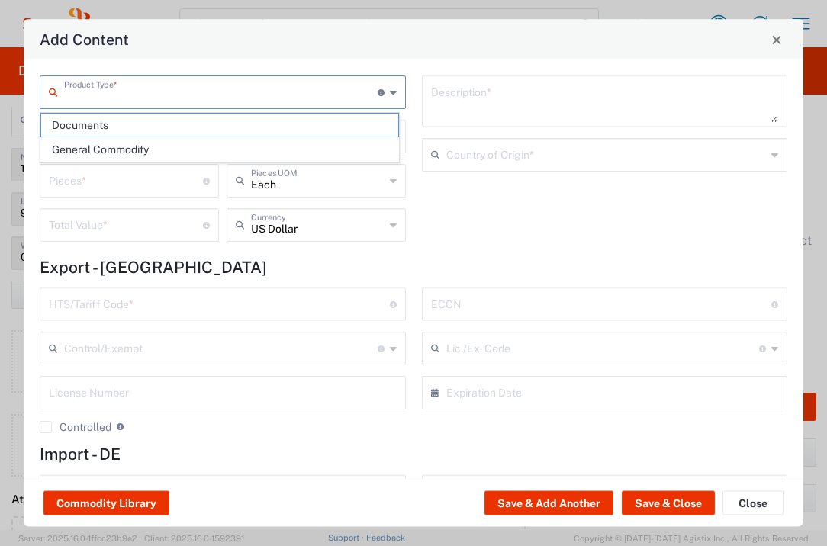
type textarea "Documents"
type input "United Kingdom"
type input "0000.00.0000"
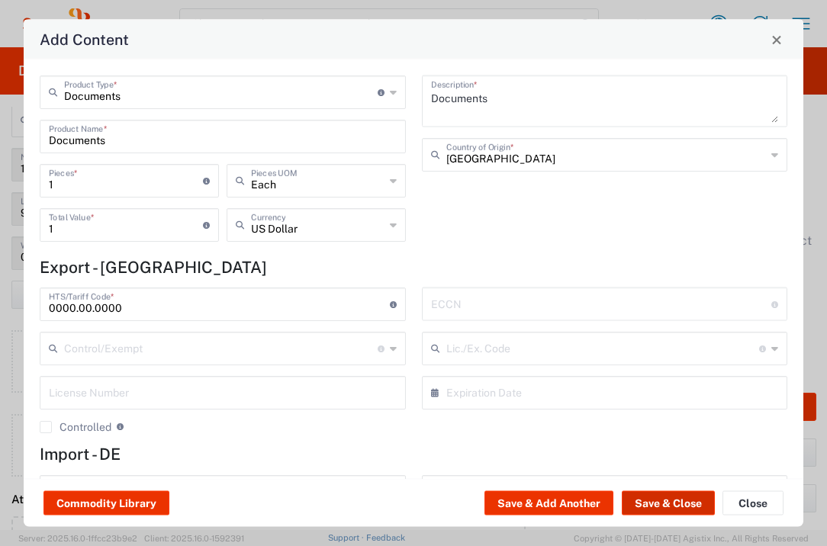
click at [692, 500] on button "Save & Close" at bounding box center [668, 503] width 93 height 24
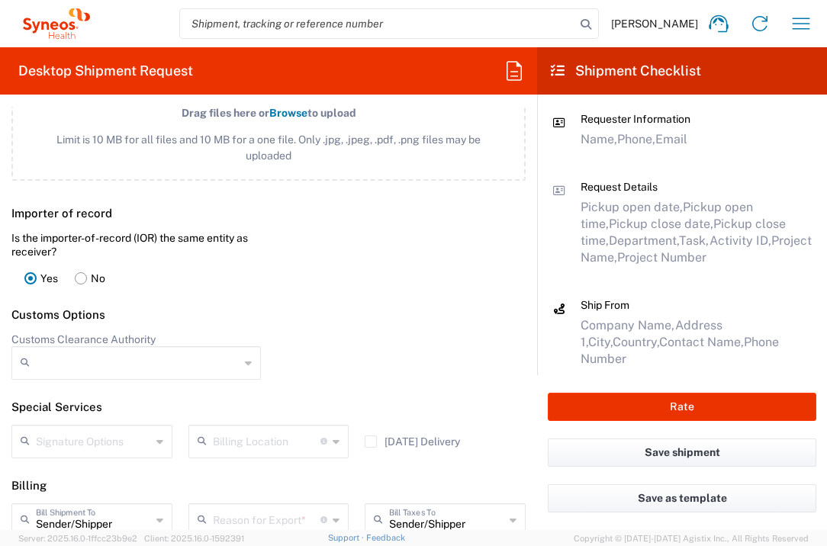
scroll to position [2132, 0]
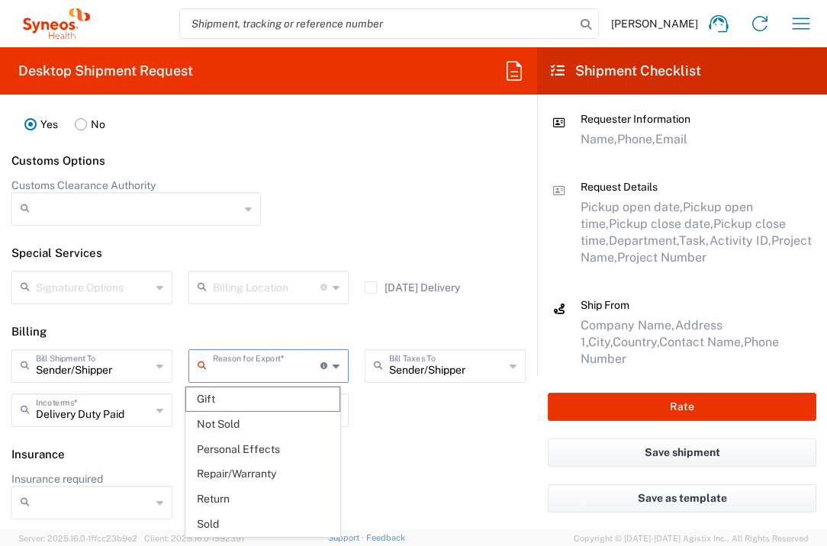
click at [258, 367] on input "text" at bounding box center [267, 365] width 108 height 27
click at [255, 426] on span "Not Sold" at bounding box center [263, 425] width 154 height 24
type input "Not Sold"
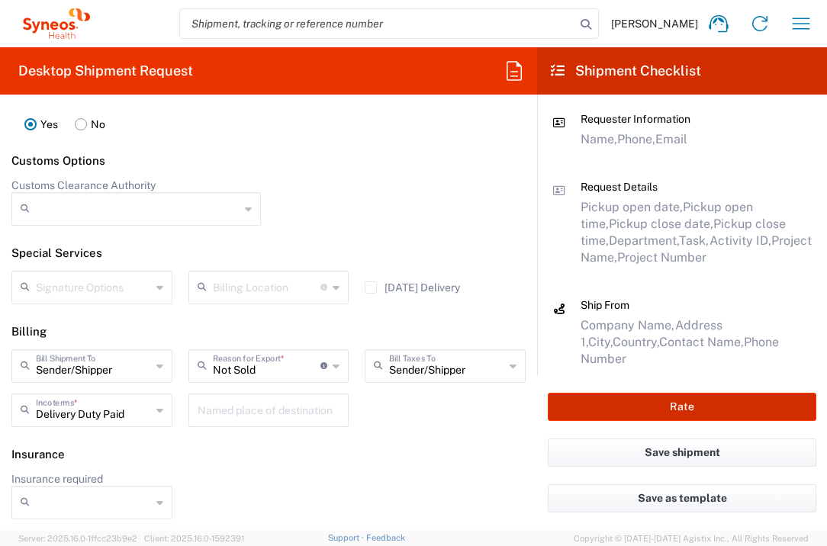
click at [595, 410] on button "Rate" at bounding box center [682, 407] width 269 height 28
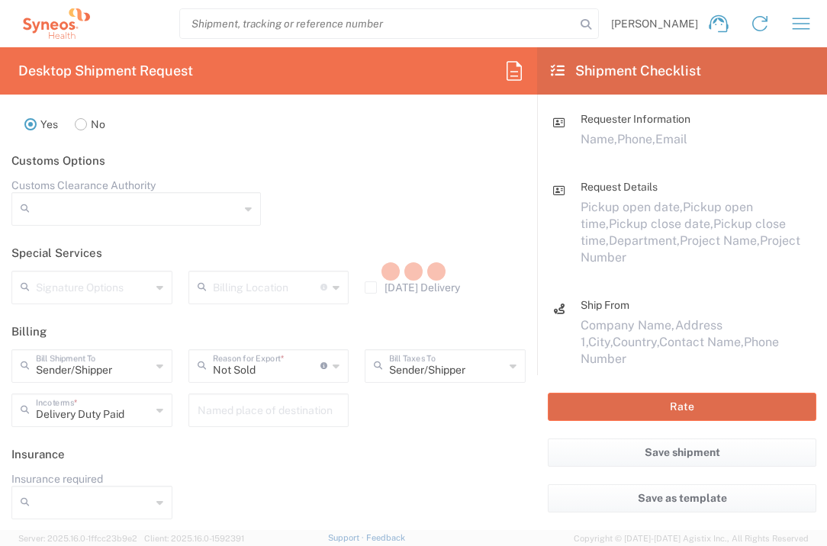
type input "7041159"
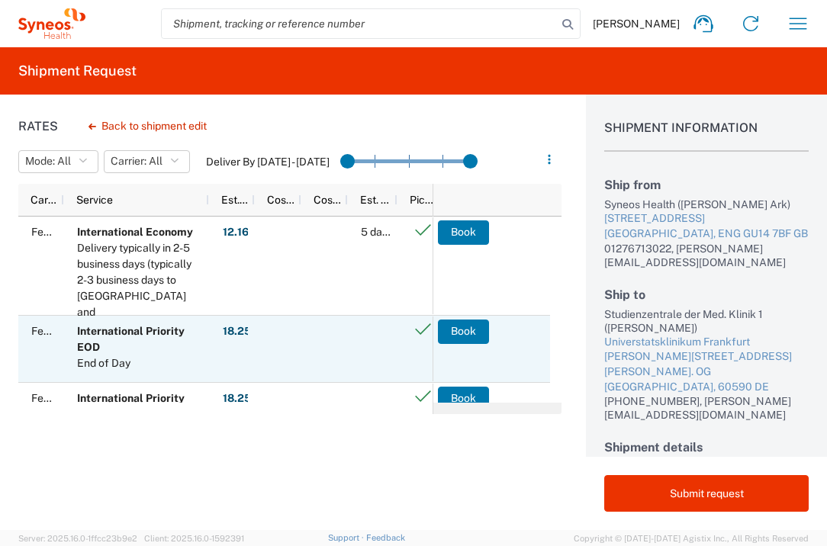
scroll to position [46, 0]
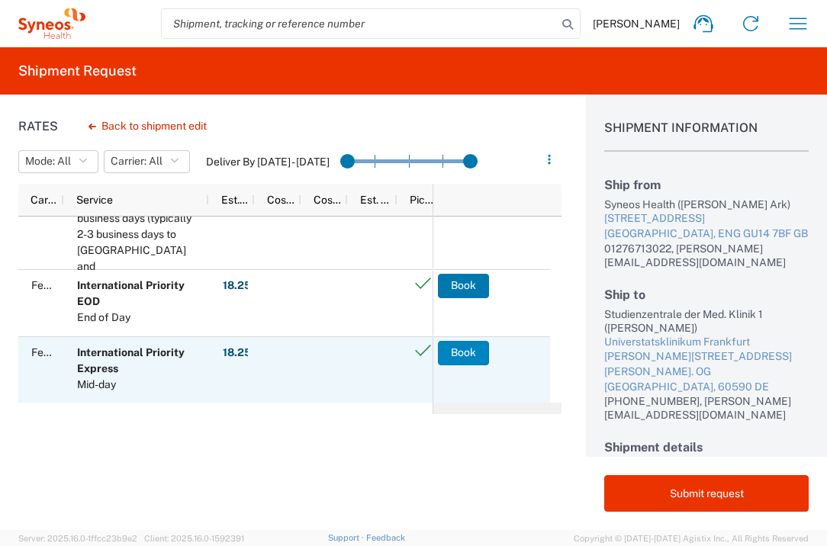
click at [466, 358] on button "Book" at bounding box center [463, 353] width 51 height 24
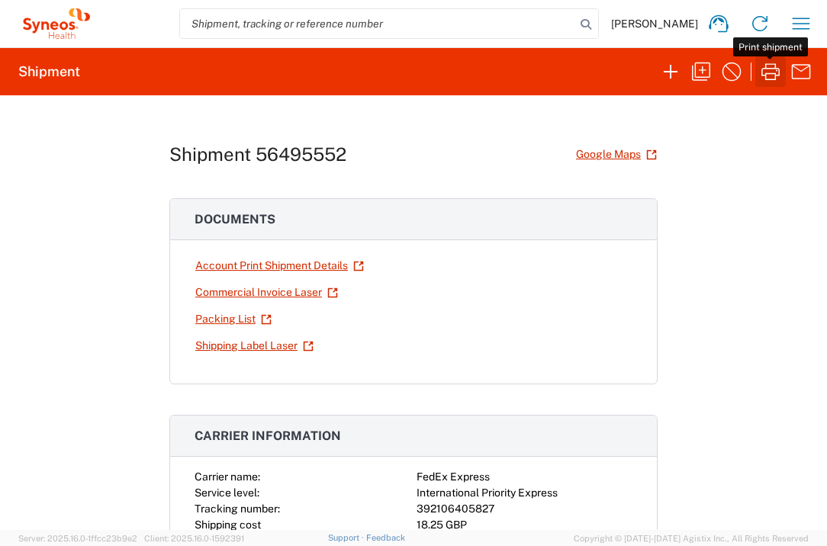
click at [777, 71] on icon "button" at bounding box center [770, 72] width 24 height 24
